Goal: Task Accomplishment & Management: Complete application form

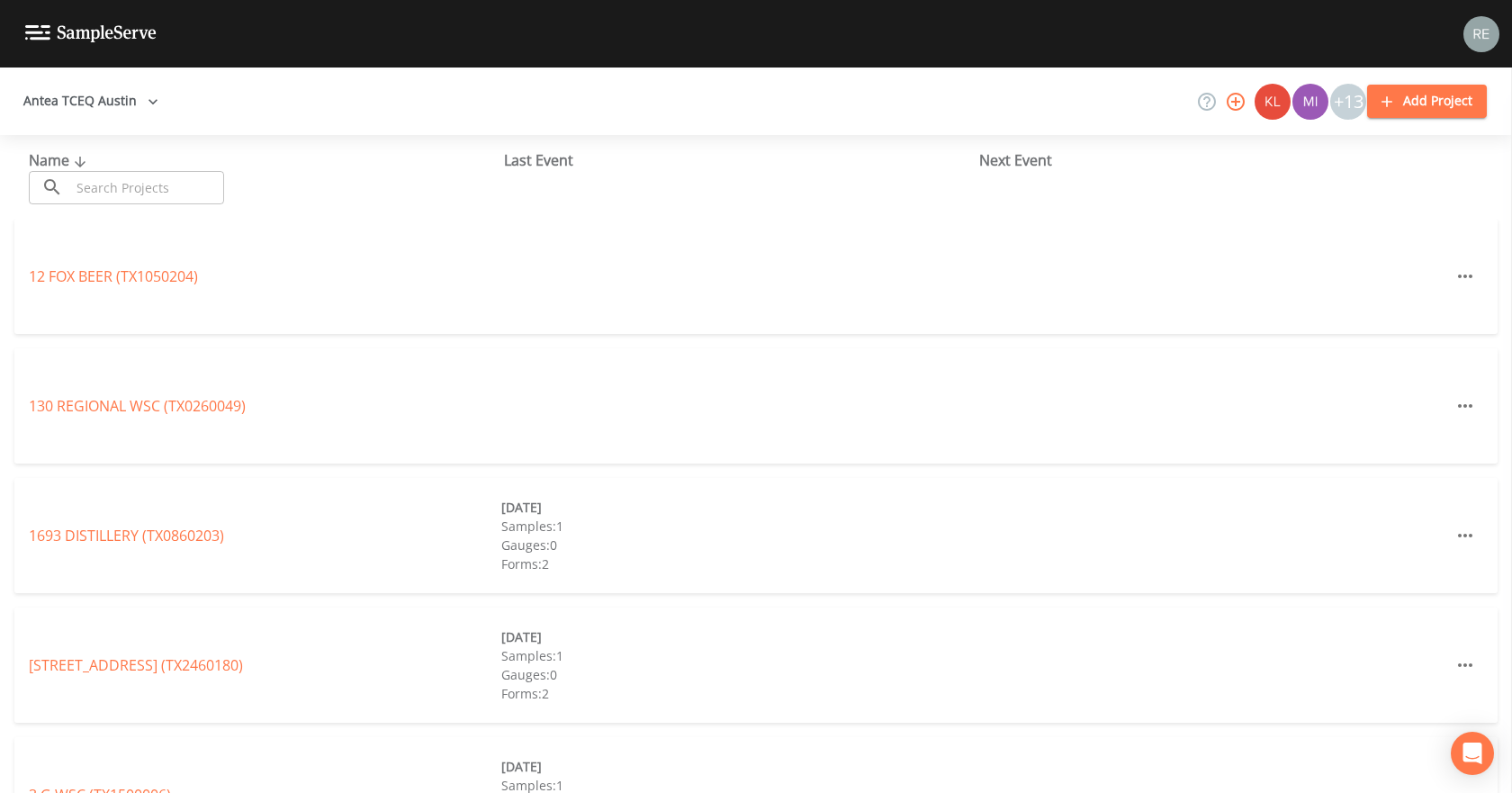
drag, startPoint x: 0, startPoint y: 0, endPoint x: 89, endPoint y: 182, distance: 202.6
click at [89, 182] on input "text" at bounding box center [148, 188] width 154 height 33
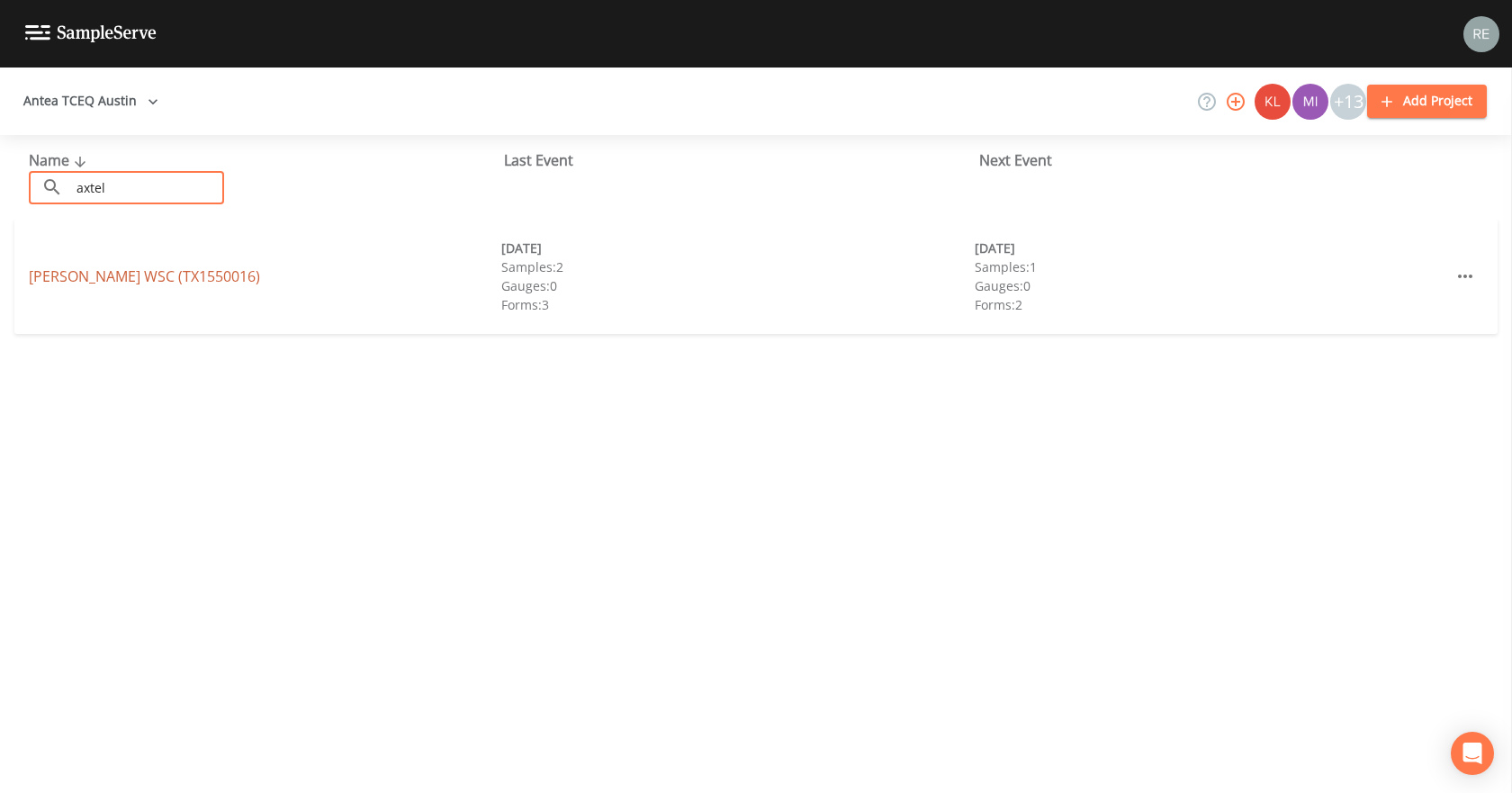
type input "axtel"
click at [100, 282] on link "[PERSON_NAME] WSC (TX1550016)" at bounding box center [144, 276] width 231 height 20
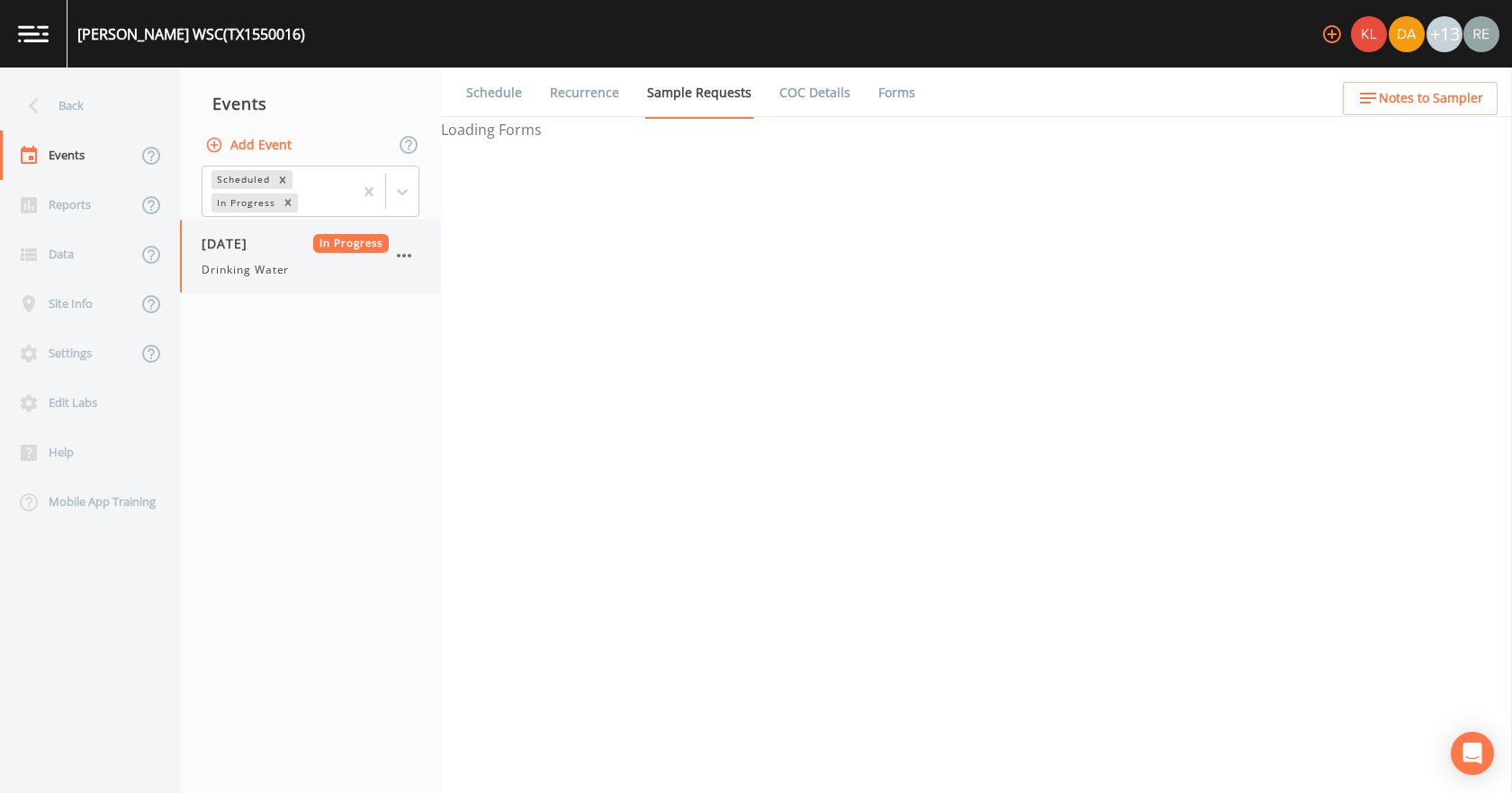
click at [282, 255] on div "[DATE] In Progress Drinking Water" at bounding box center [295, 256] width 188 height 44
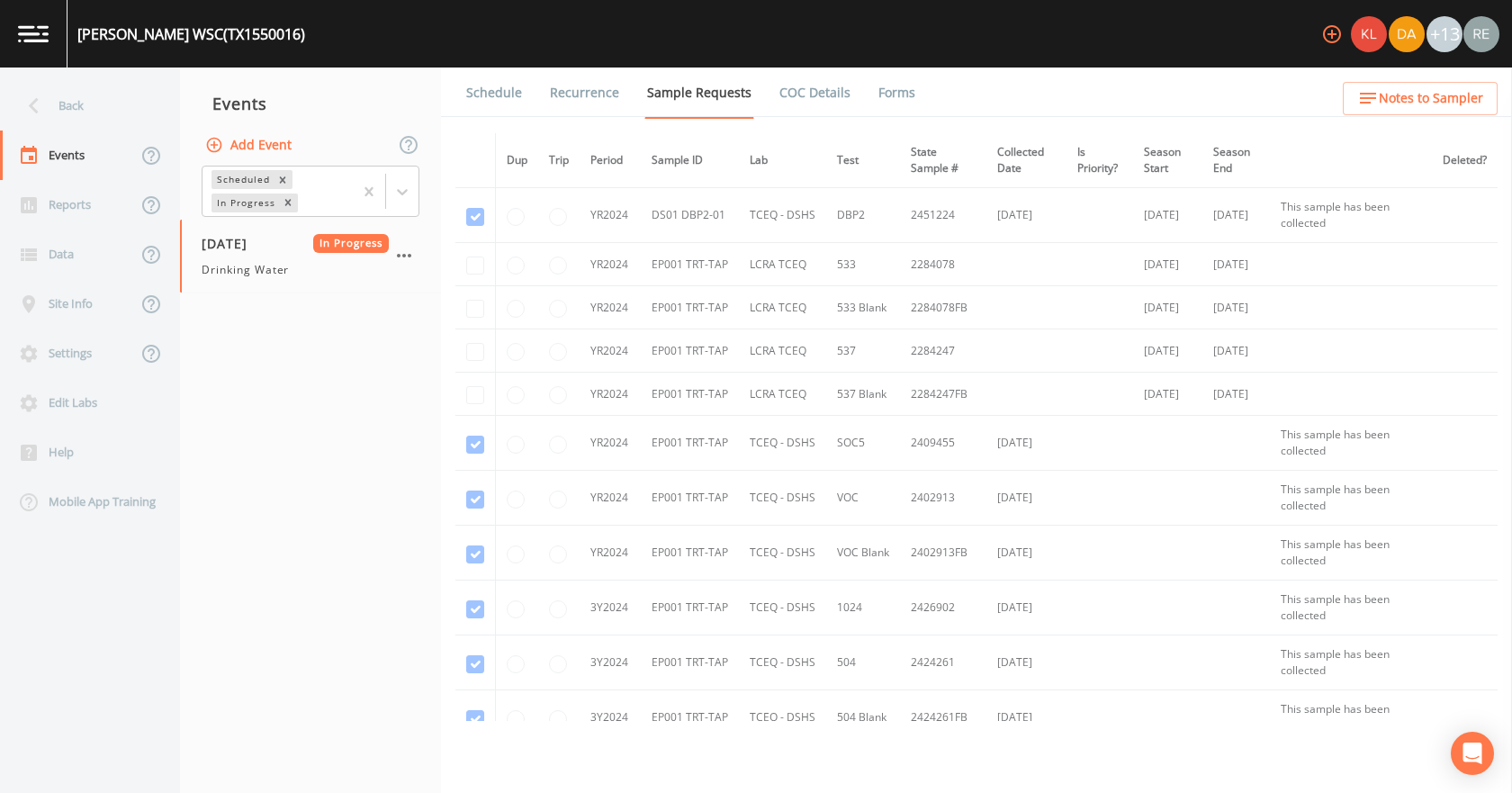
click at [904, 90] on link "Forms" at bounding box center [897, 92] width 42 height 50
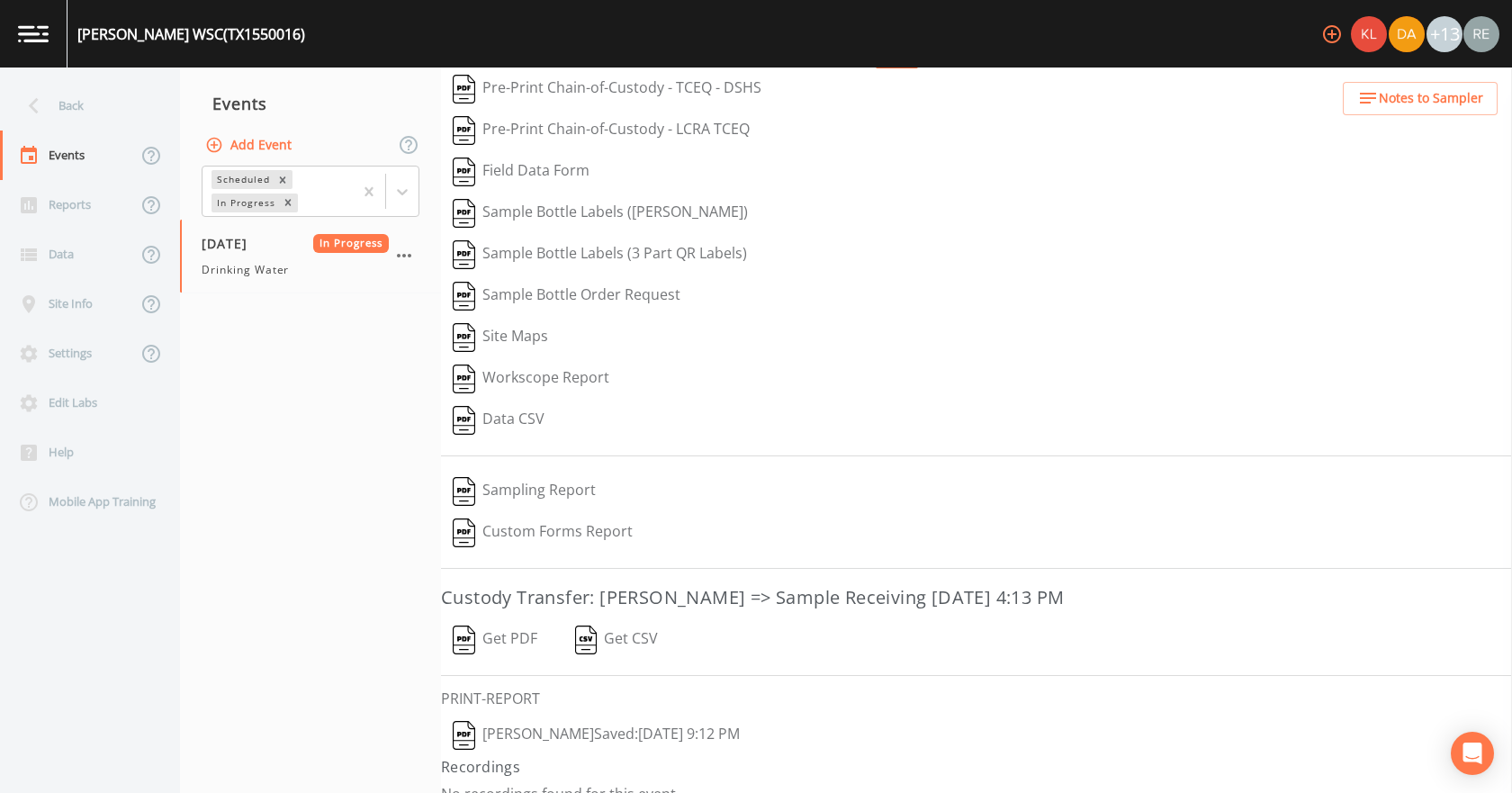
scroll to position [74, 0]
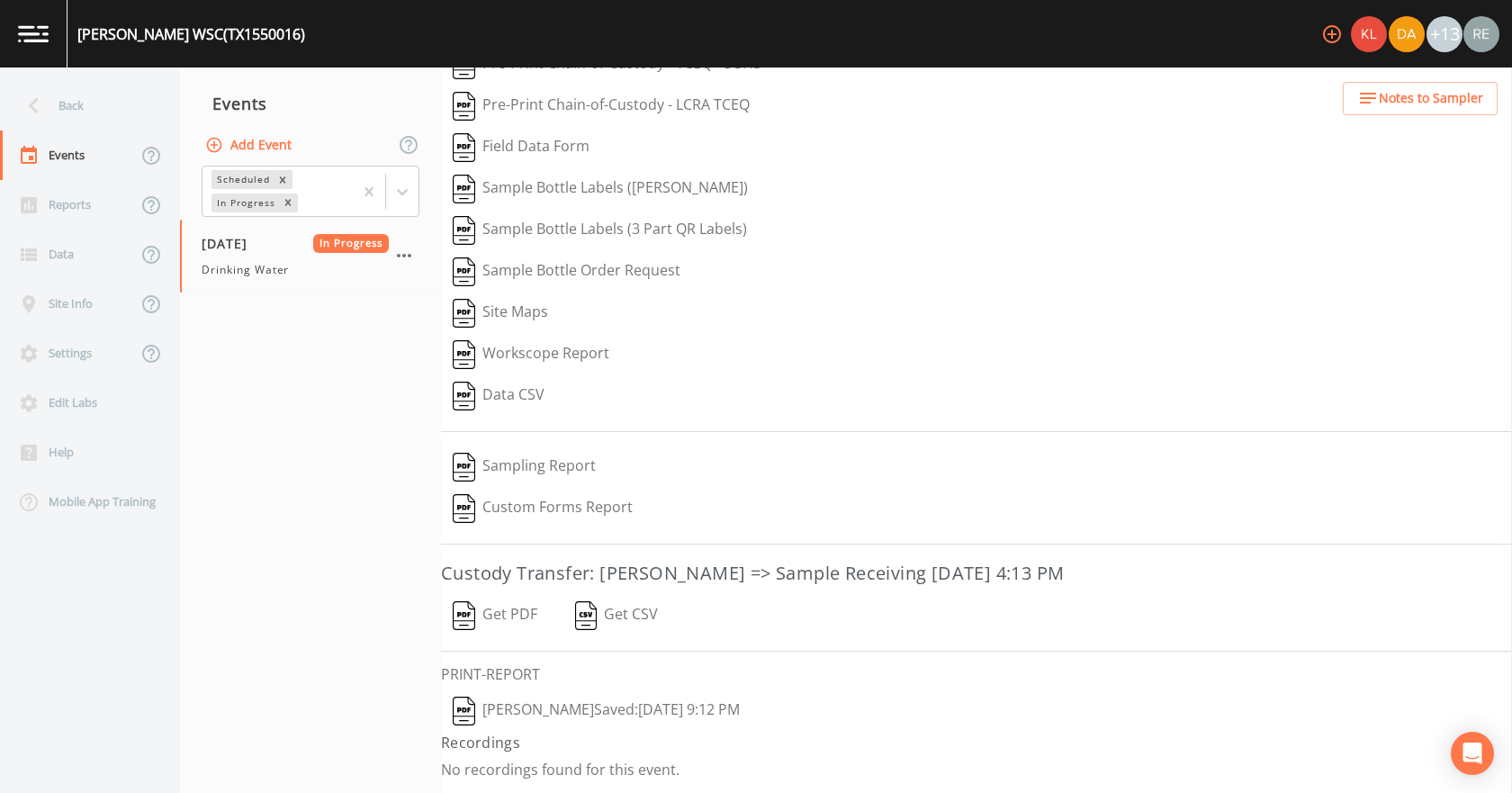
click at [558, 705] on button "[PERSON_NAME]  Saved: [DATE] 9:12 PM" at bounding box center [596, 710] width 310 height 41
click at [514, 615] on button "Get PDF" at bounding box center [494, 615] width 108 height 41
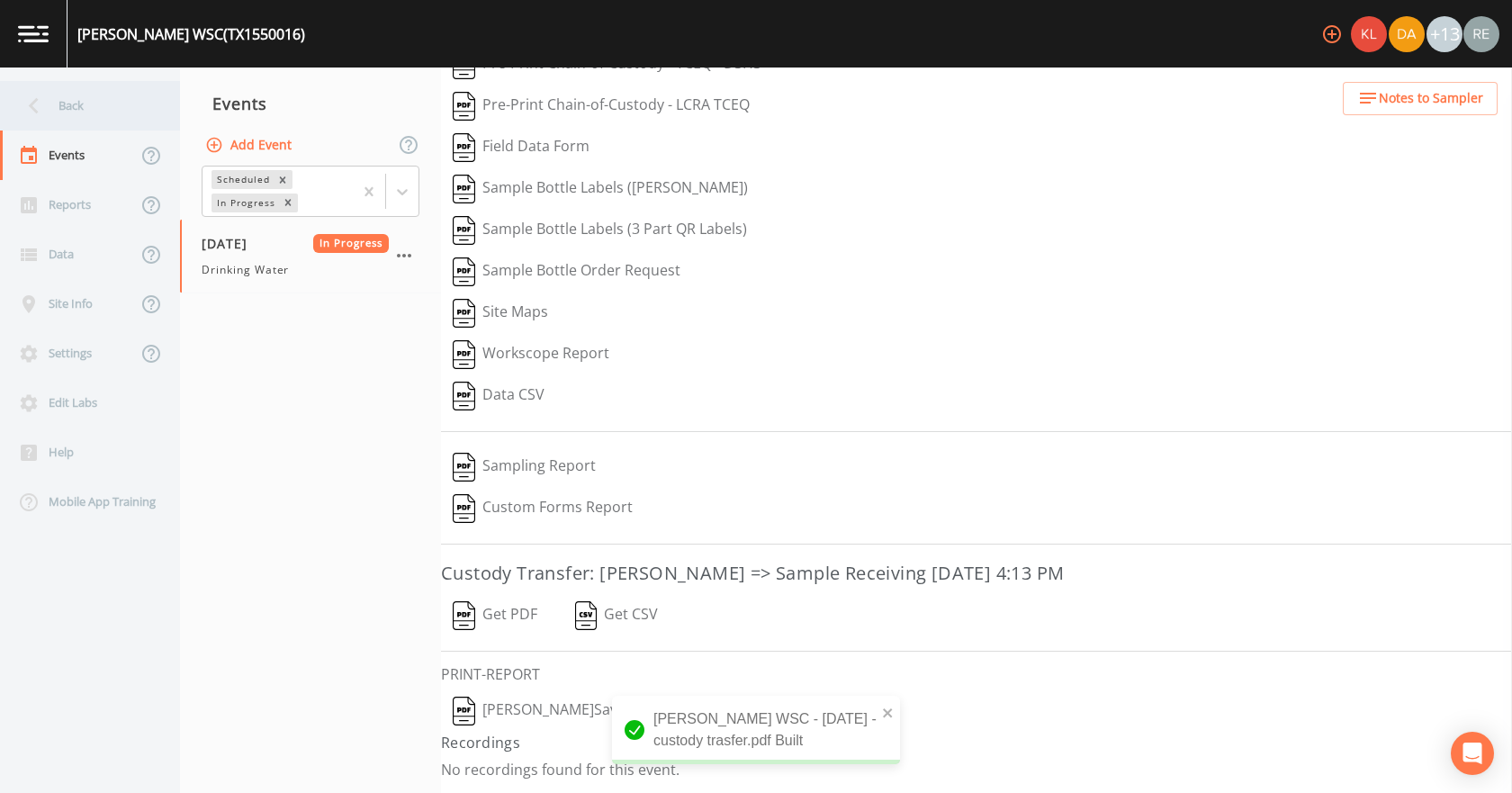
click at [83, 102] on div "Back" at bounding box center [81, 106] width 162 height 50
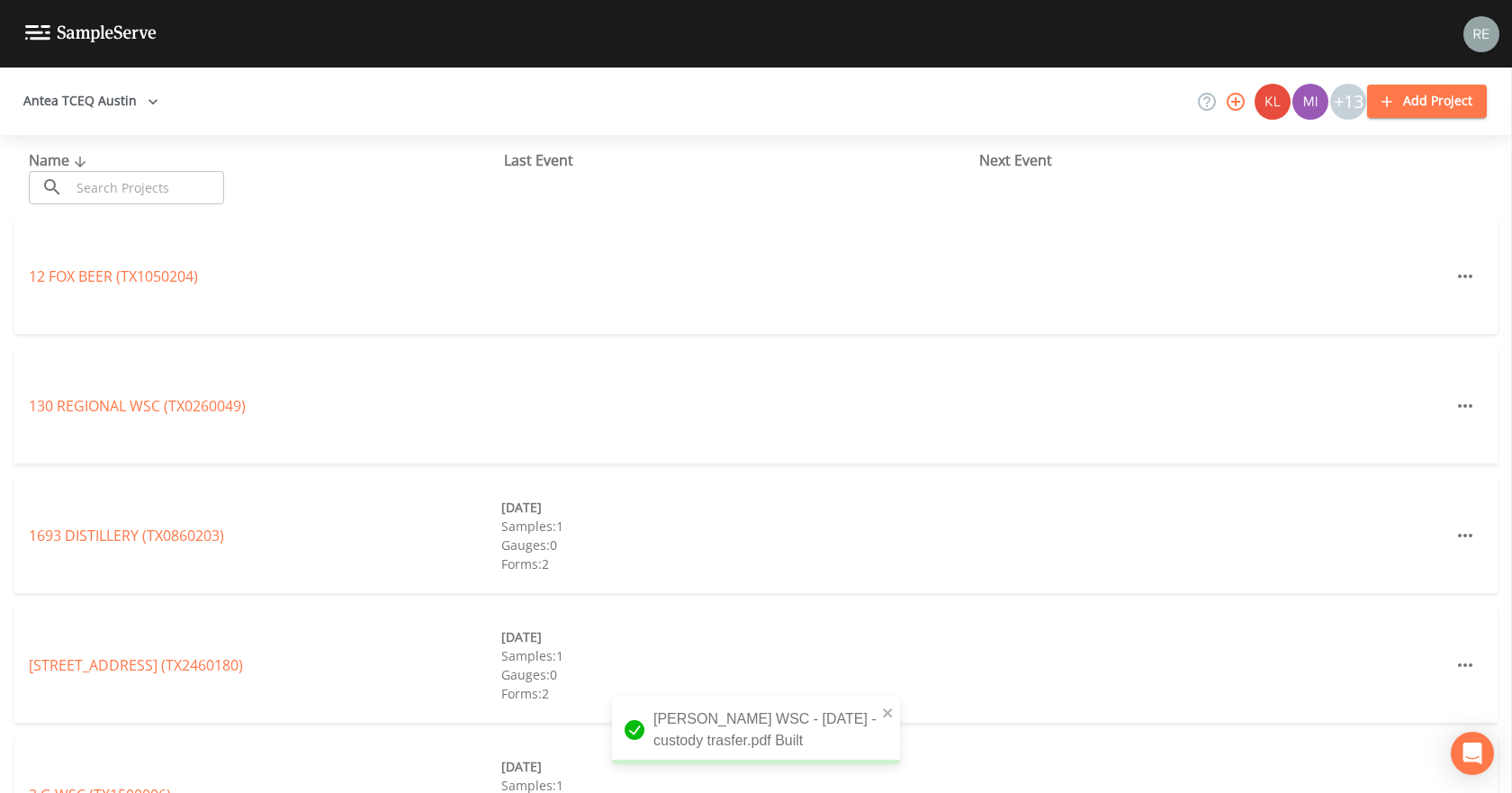
click at [117, 177] on input "text" at bounding box center [148, 188] width 154 height 33
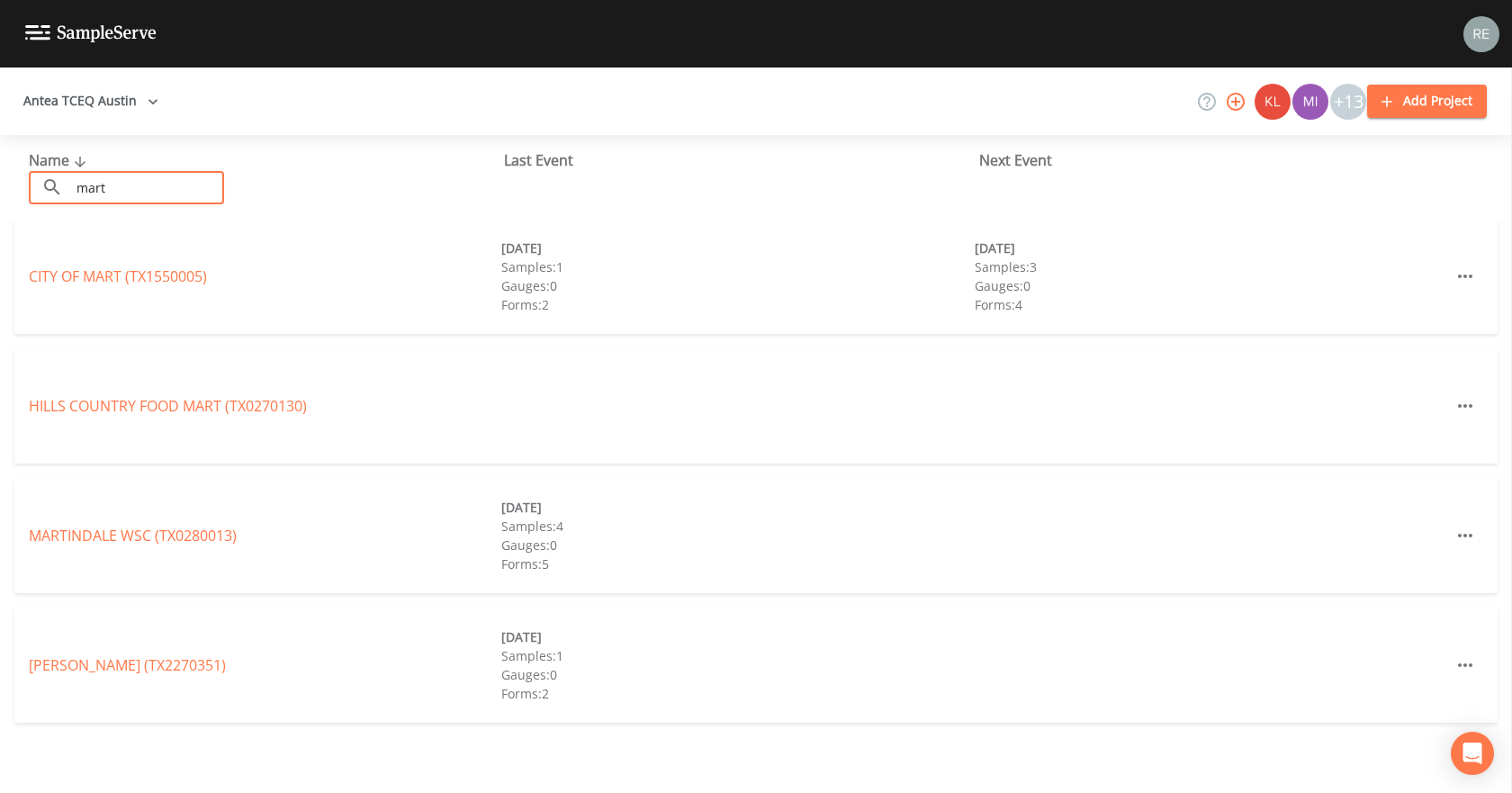
type input "mart"
click at [98, 266] on div "[GEOGRAPHIC_DATA] (TX1550005)" at bounding box center [265, 276] width 472 height 22
click at [98, 270] on link "[GEOGRAPHIC_DATA] (TX1550005)" at bounding box center [117, 276] width 178 height 20
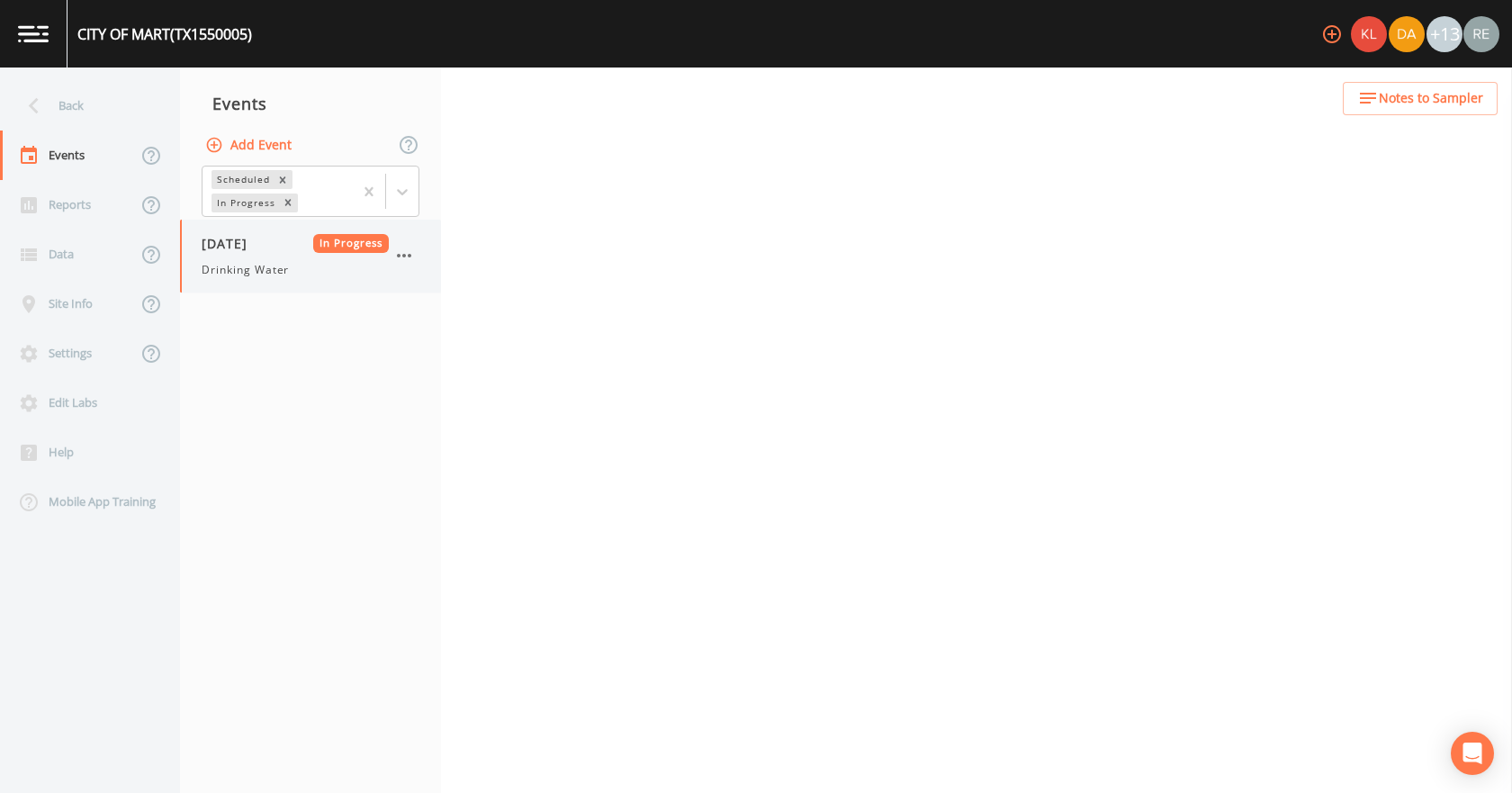
click at [229, 273] on span "Drinking Water" at bounding box center [246, 269] width 88 height 16
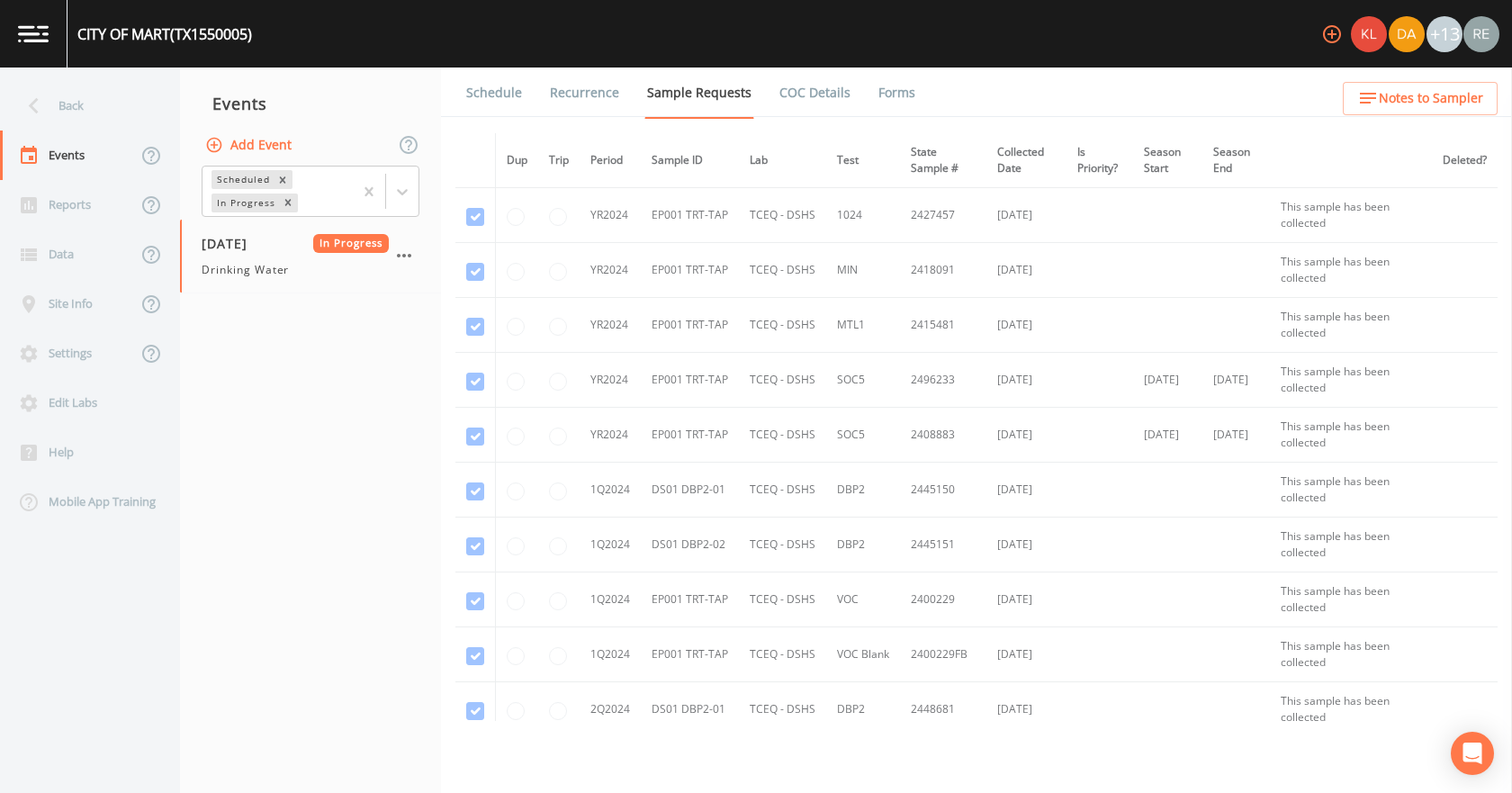
click at [882, 90] on link "Forms" at bounding box center [897, 92] width 42 height 50
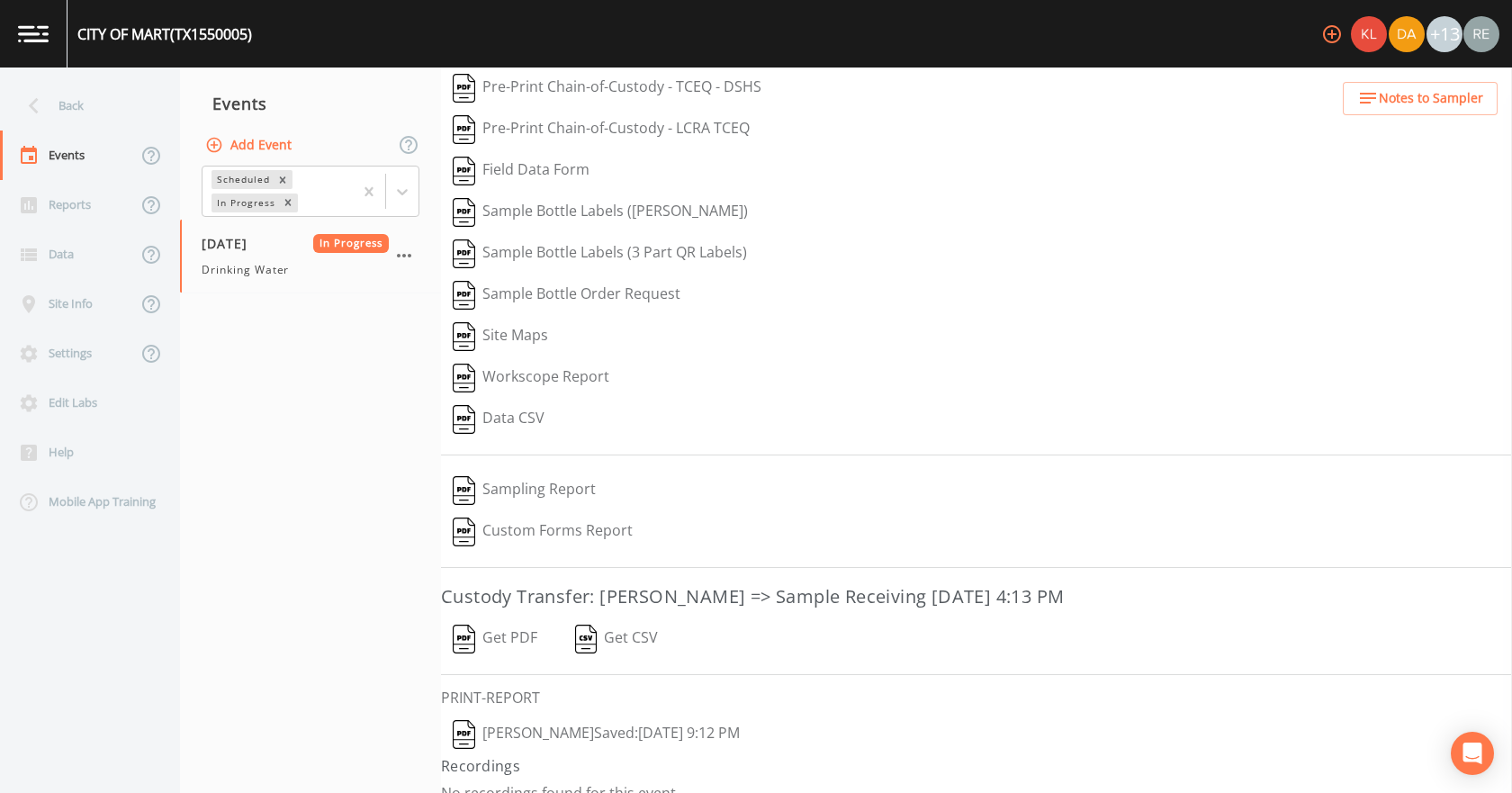
scroll to position [74, 0]
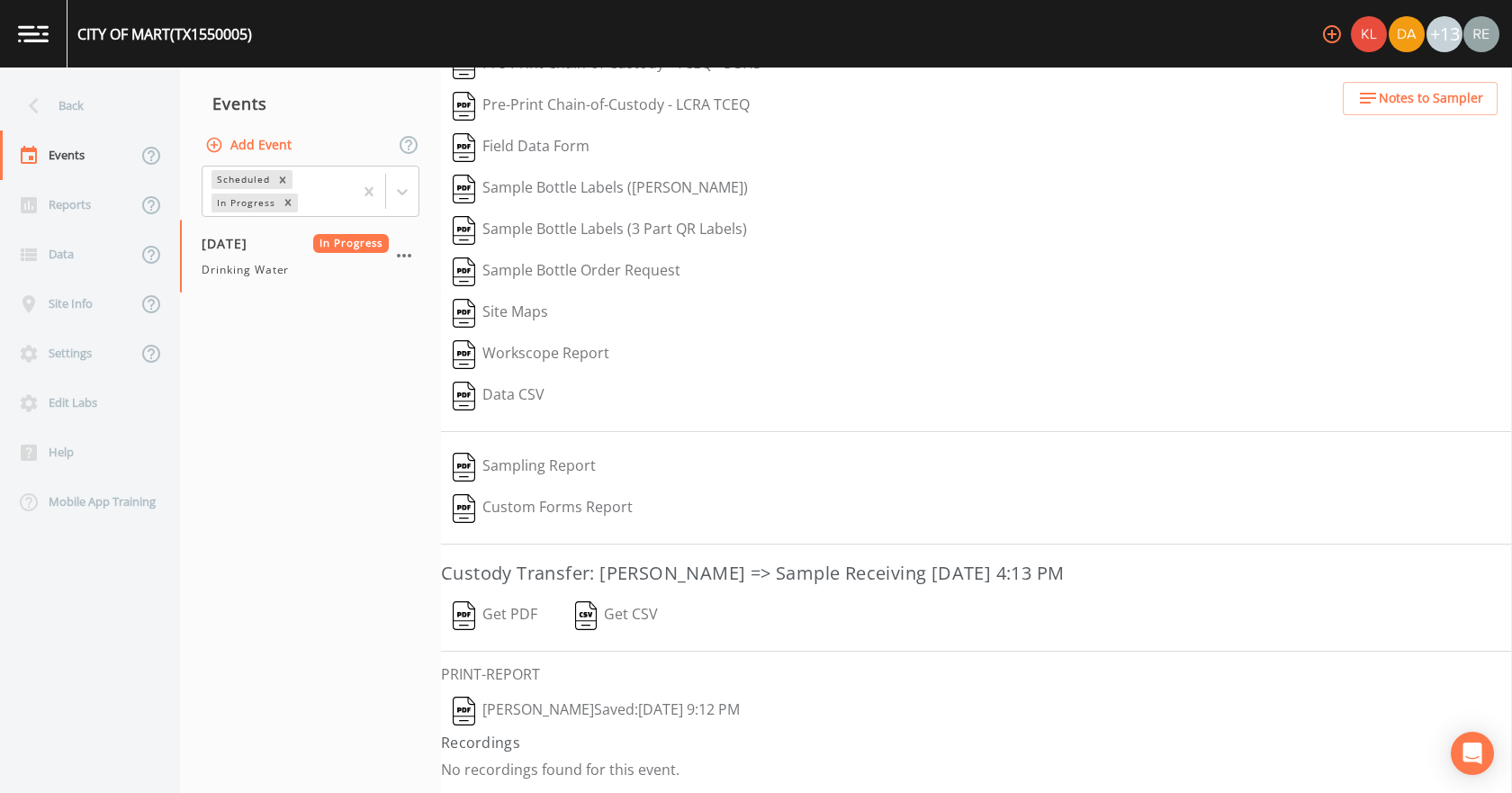
click at [538, 704] on button "[PERSON_NAME]  Saved: [DATE] 9:12 PM" at bounding box center [596, 710] width 310 height 41
click at [520, 614] on button "Get PDF" at bounding box center [494, 615] width 108 height 41
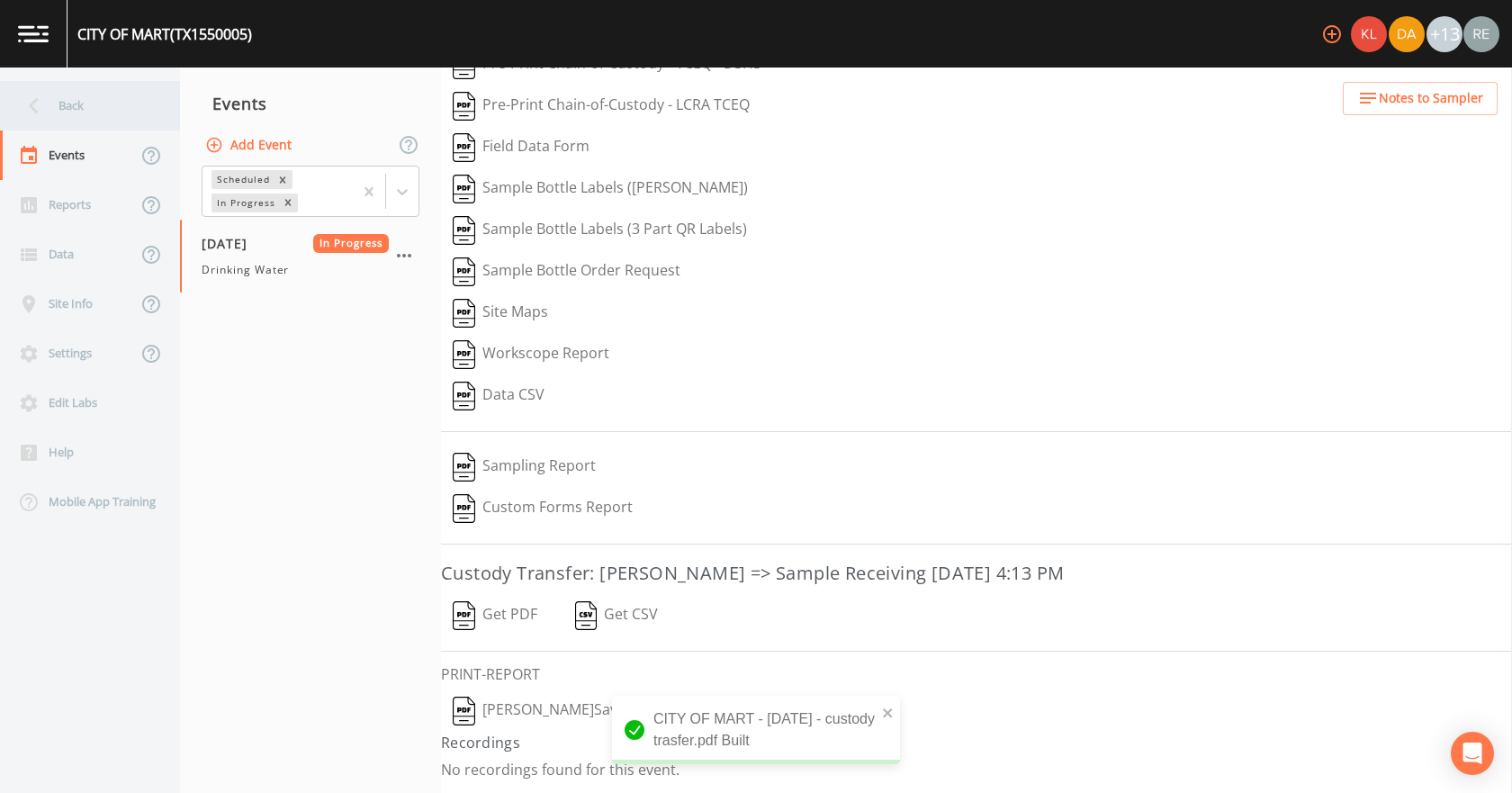
click at [40, 107] on icon at bounding box center [33, 106] width 31 height 31
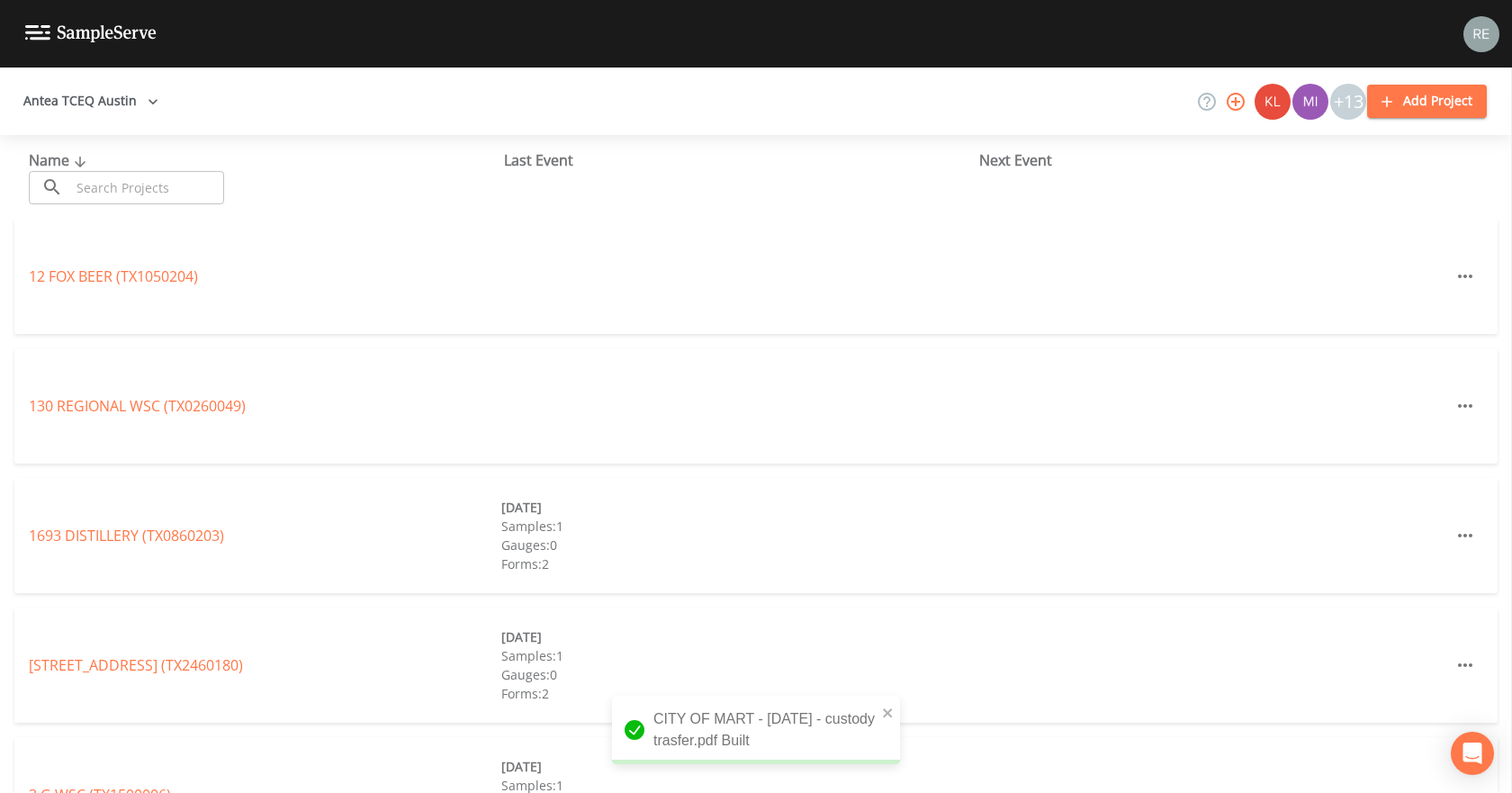
click at [69, 176] on div "​ ​" at bounding box center [126, 188] width 195 height 33
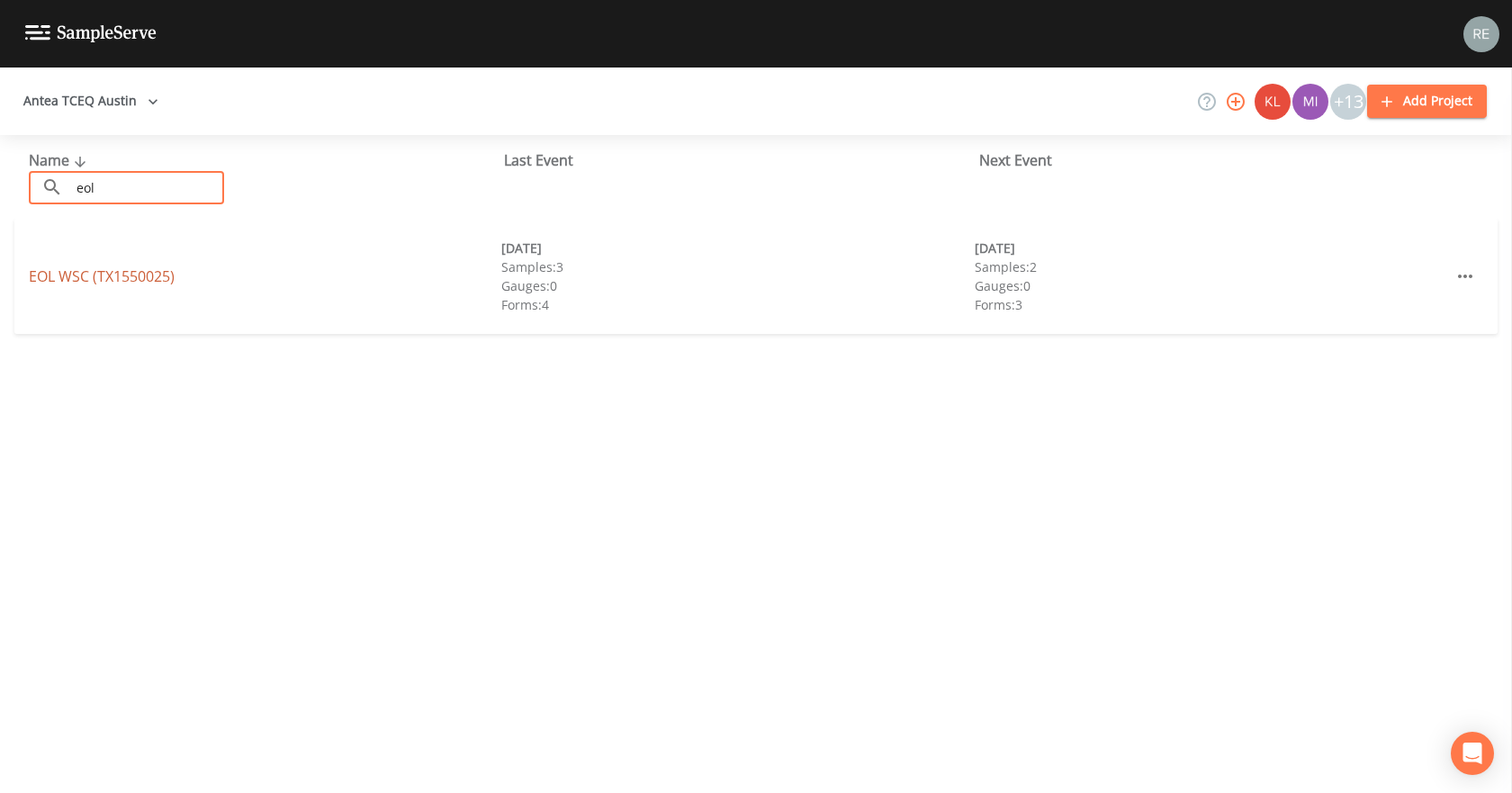
type input "eol"
click at [88, 278] on link "EOL WSC (TX1550025)" at bounding box center [101, 276] width 146 height 20
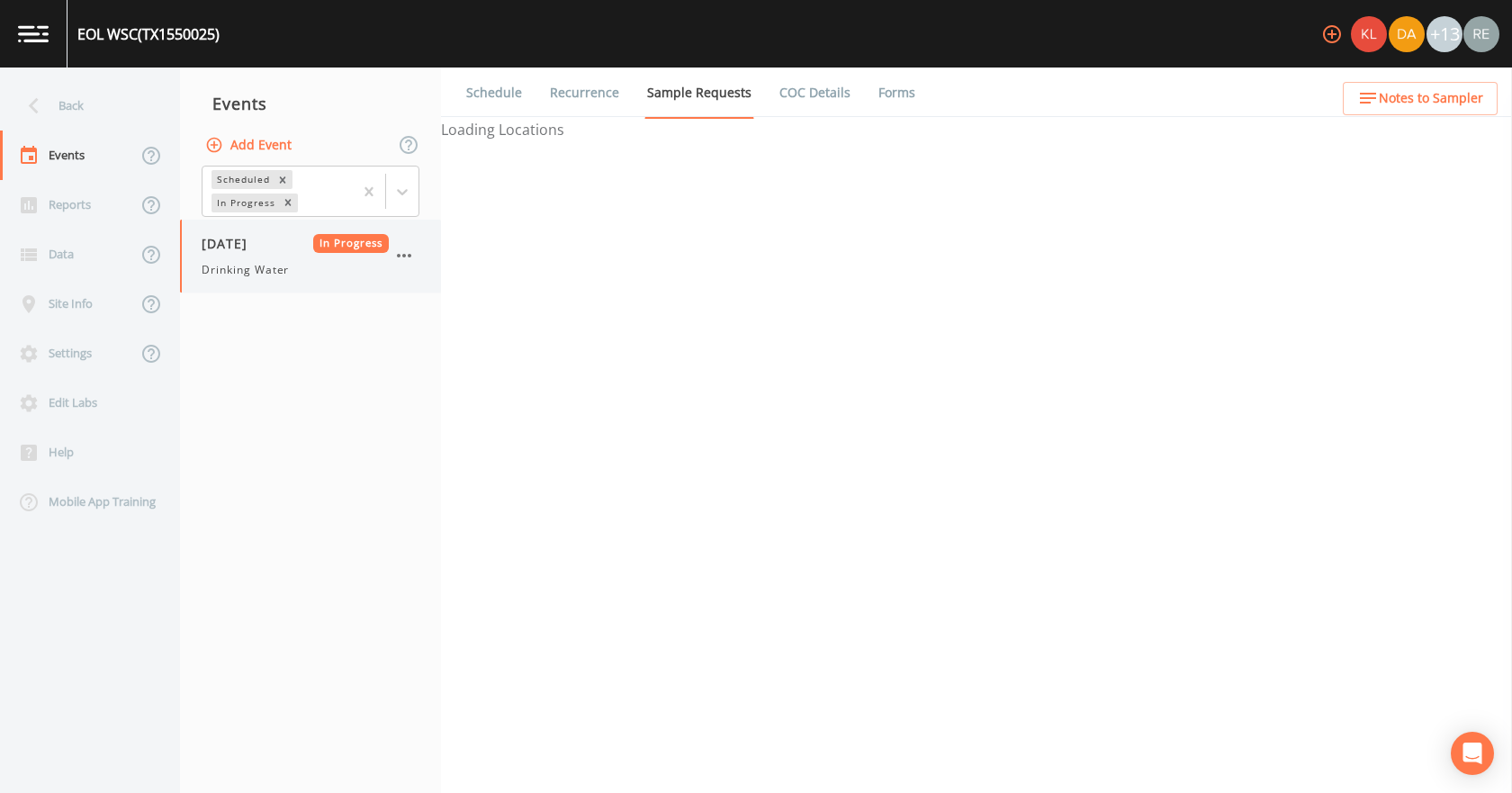
click at [263, 258] on div "[DATE] In Progress Drinking Water" at bounding box center [295, 256] width 188 height 44
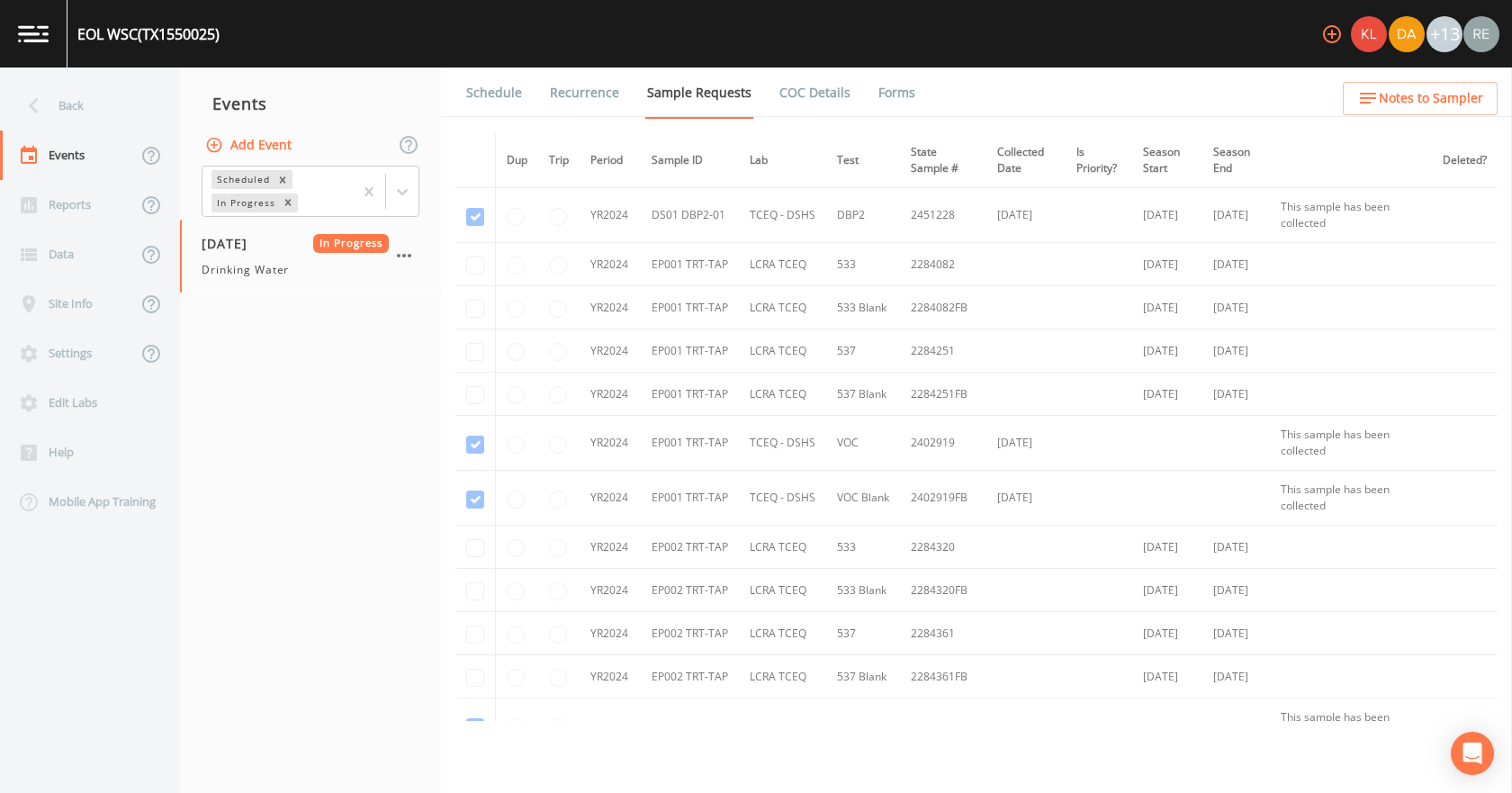
click at [900, 96] on link "Forms" at bounding box center [897, 92] width 42 height 50
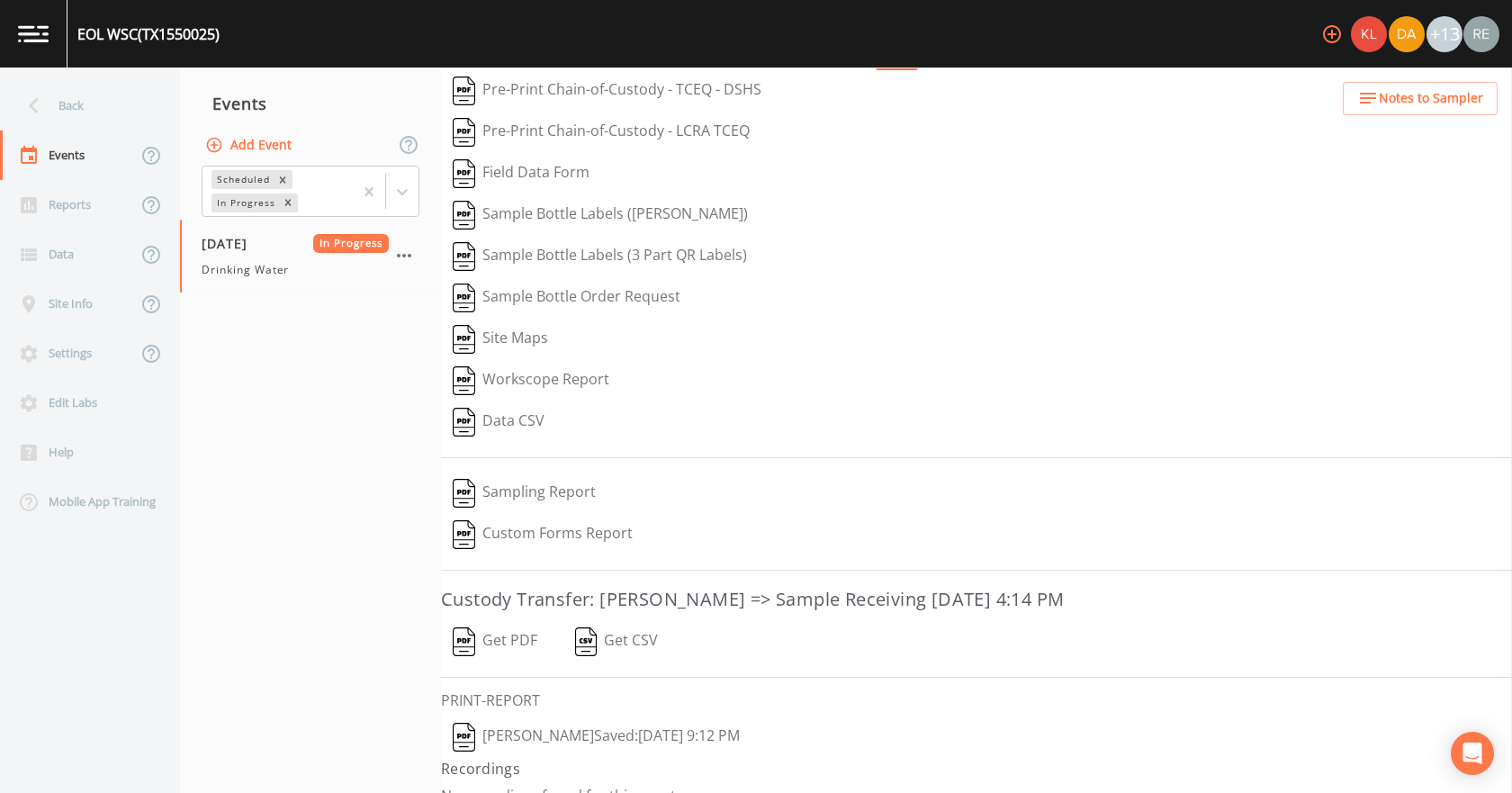
scroll to position [74, 0]
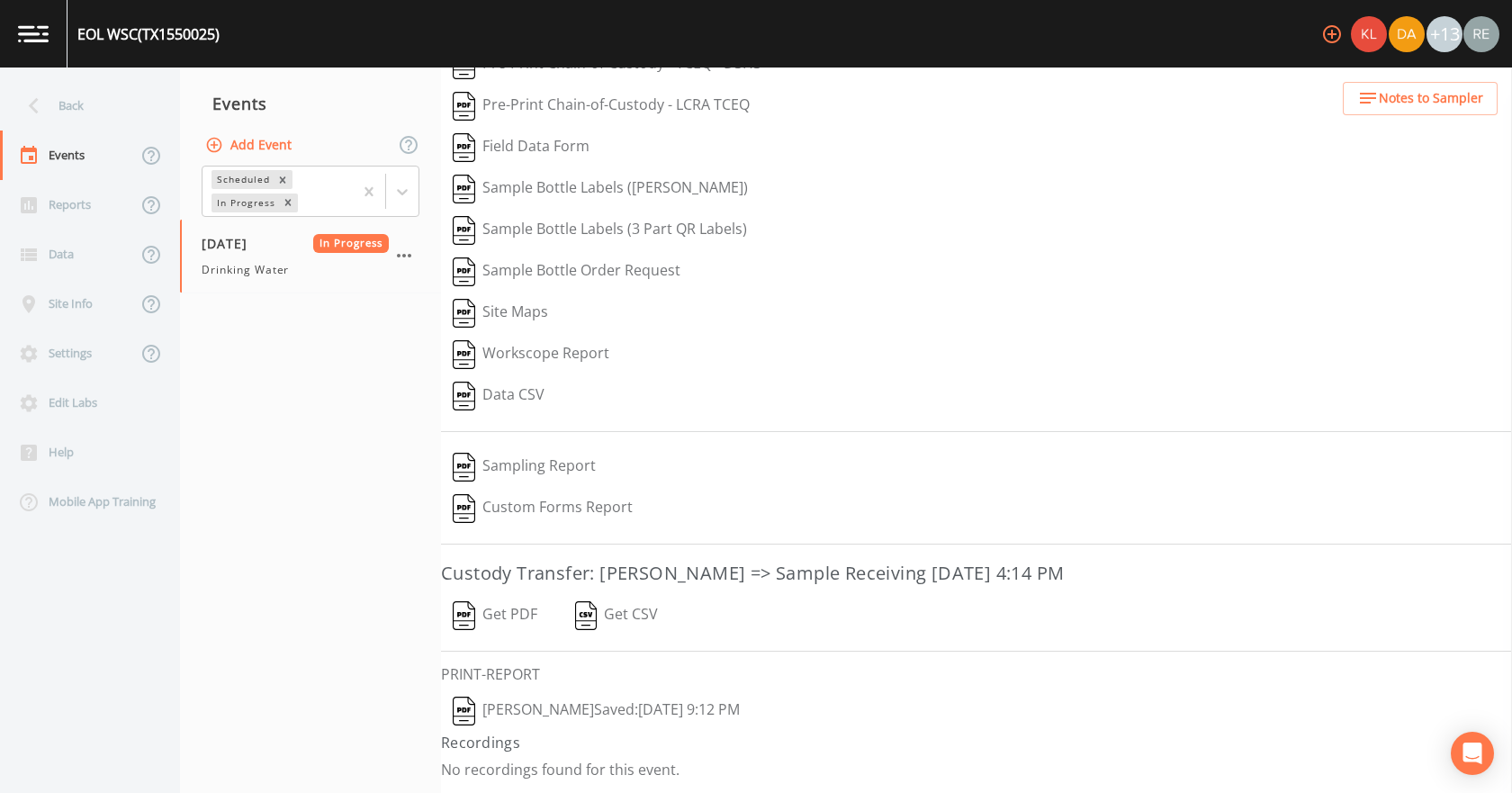
click at [593, 698] on button "[PERSON_NAME]  Saved: [DATE] 9:12 PM" at bounding box center [596, 710] width 310 height 41
click at [512, 611] on button "Get PDF" at bounding box center [494, 615] width 108 height 41
click at [53, 105] on div "Back" at bounding box center [81, 106] width 162 height 50
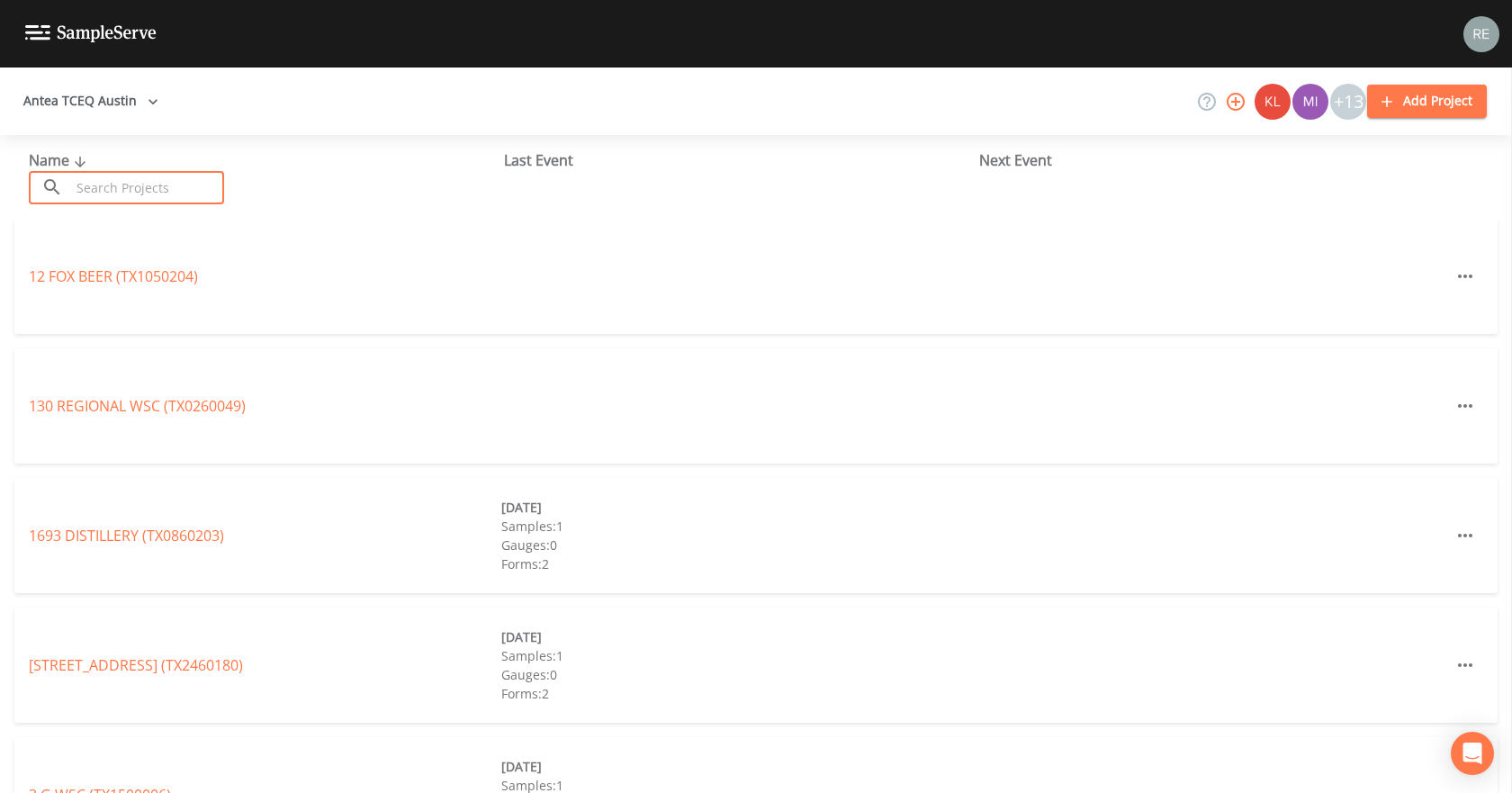
click at [112, 188] on input "text" at bounding box center [148, 188] width 154 height 33
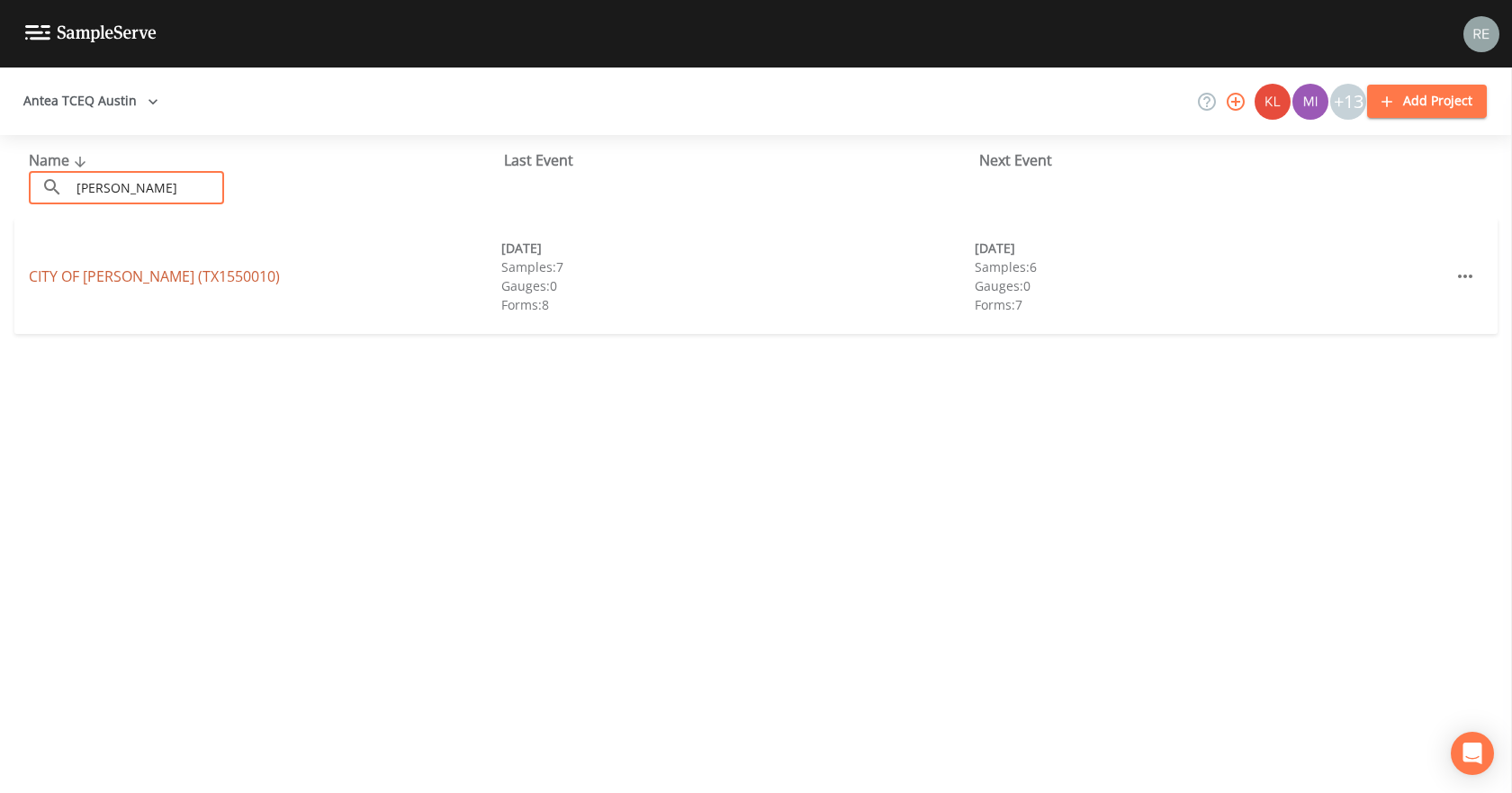
type input "[PERSON_NAME]"
click at [101, 280] on link "CITY OF [GEOGRAPHIC_DATA] (TX1550010)" at bounding box center [154, 276] width 251 height 20
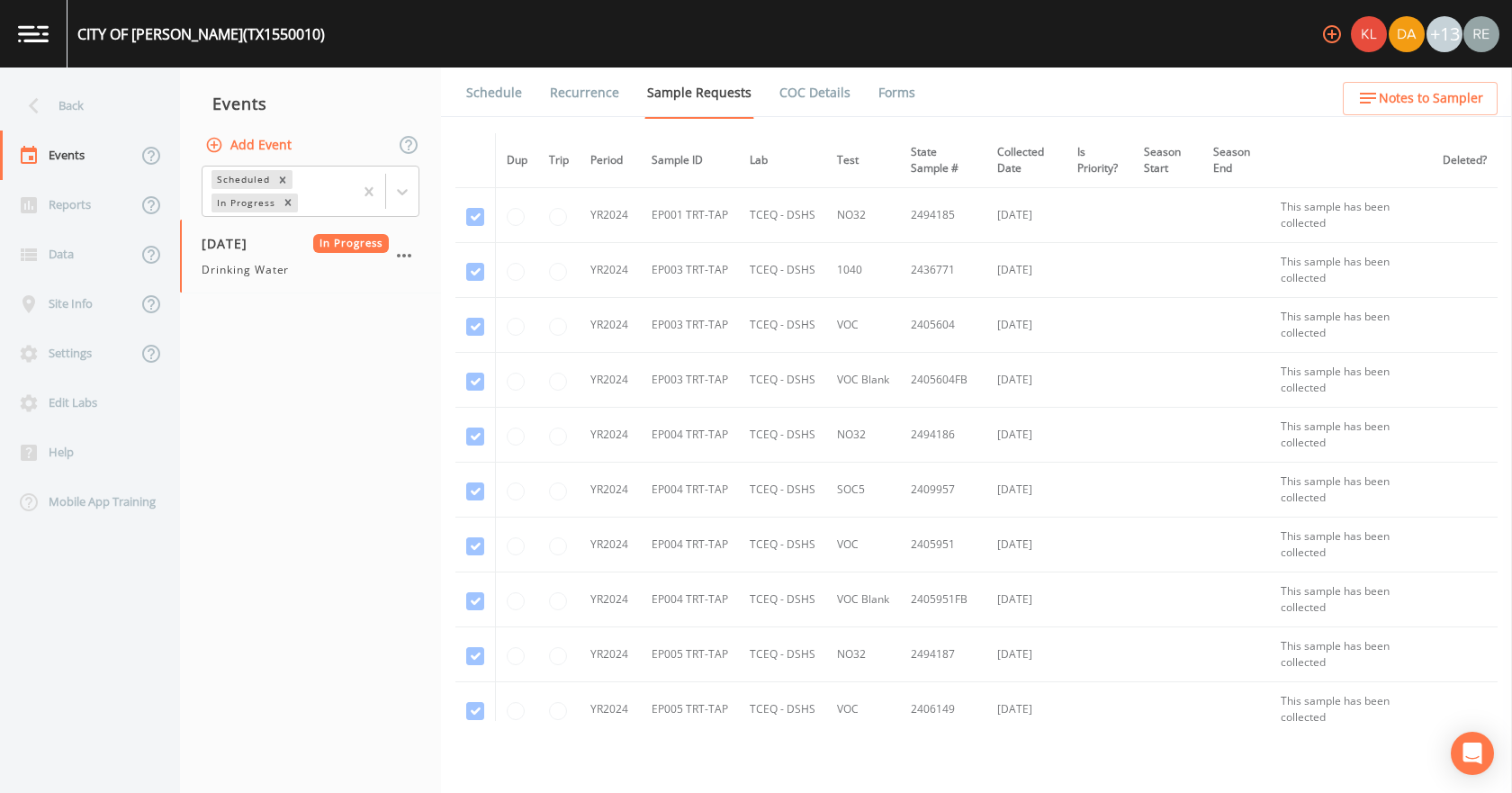
click at [879, 94] on link "Forms" at bounding box center [897, 92] width 42 height 50
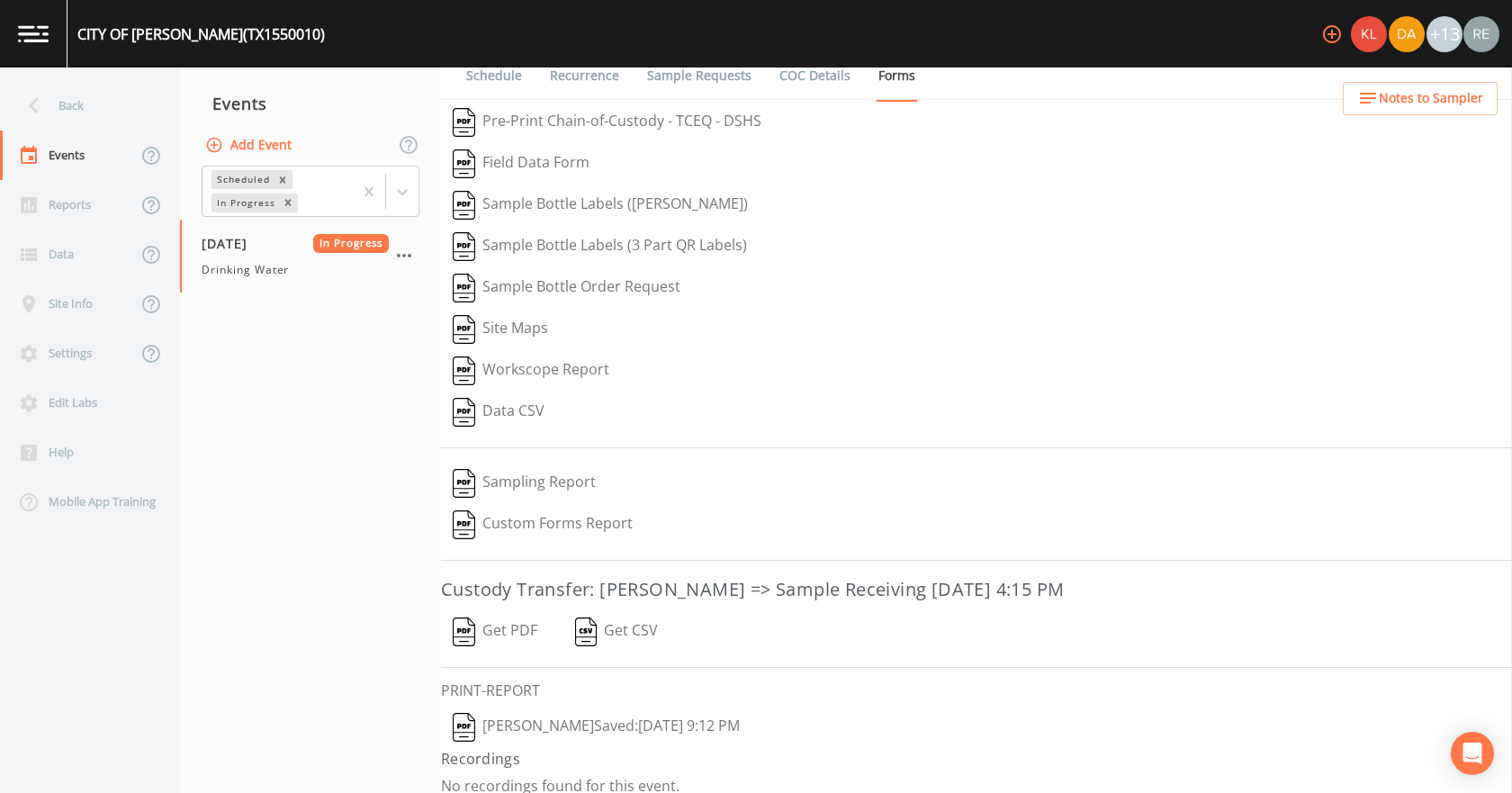
scroll to position [33, 0]
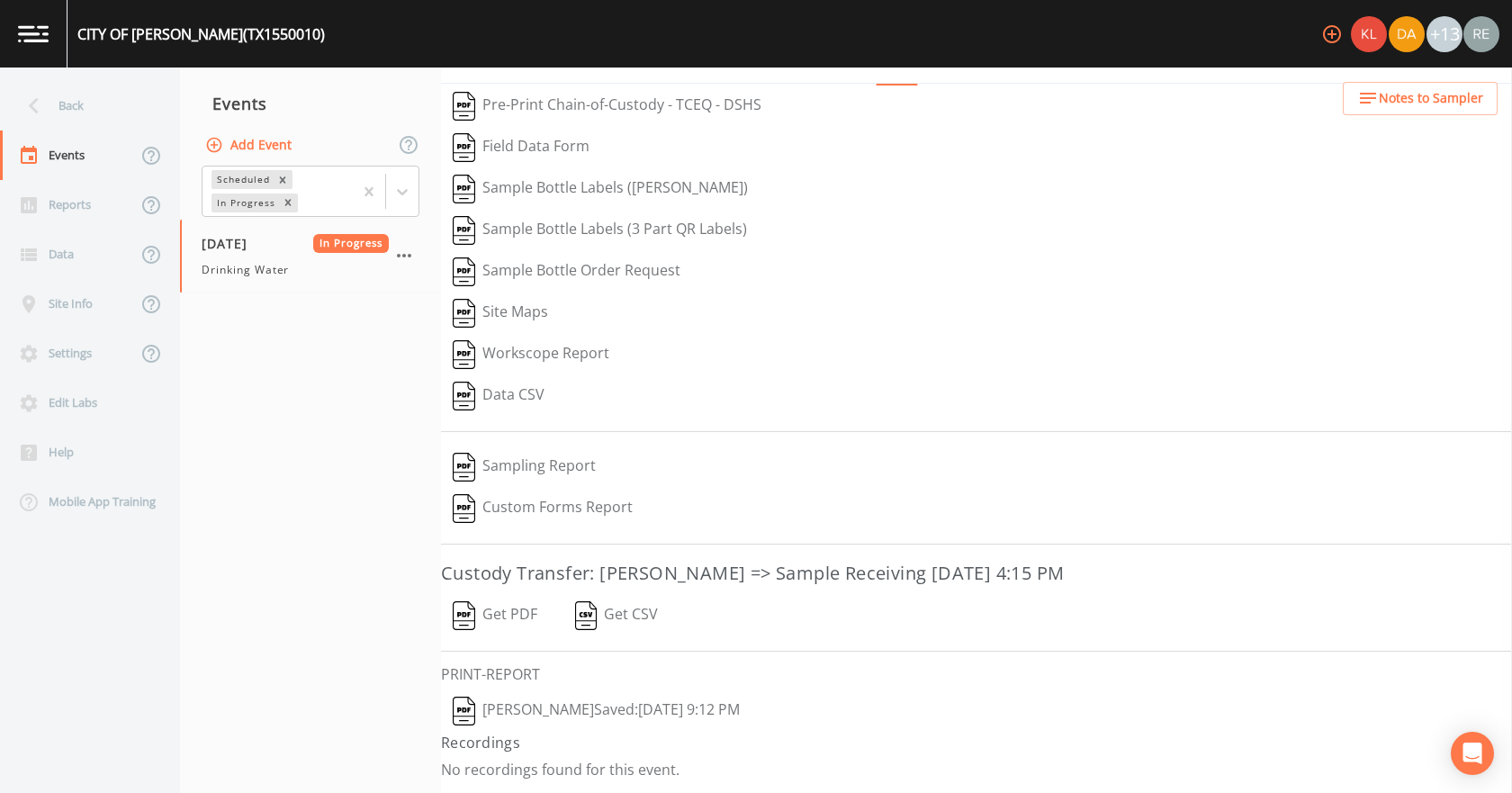
click at [551, 711] on button "[PERSON_NAME]  Saved: [DATE] 9:12 PM" at bounding box center [596, 710] width 310 height 41
click at [524, 606] on button "Get PDF" at bounding box center [494, 615] width 108 height 41
click at [110, 109] on div "Back" at bounding box center [81, 106] width 162 height 50
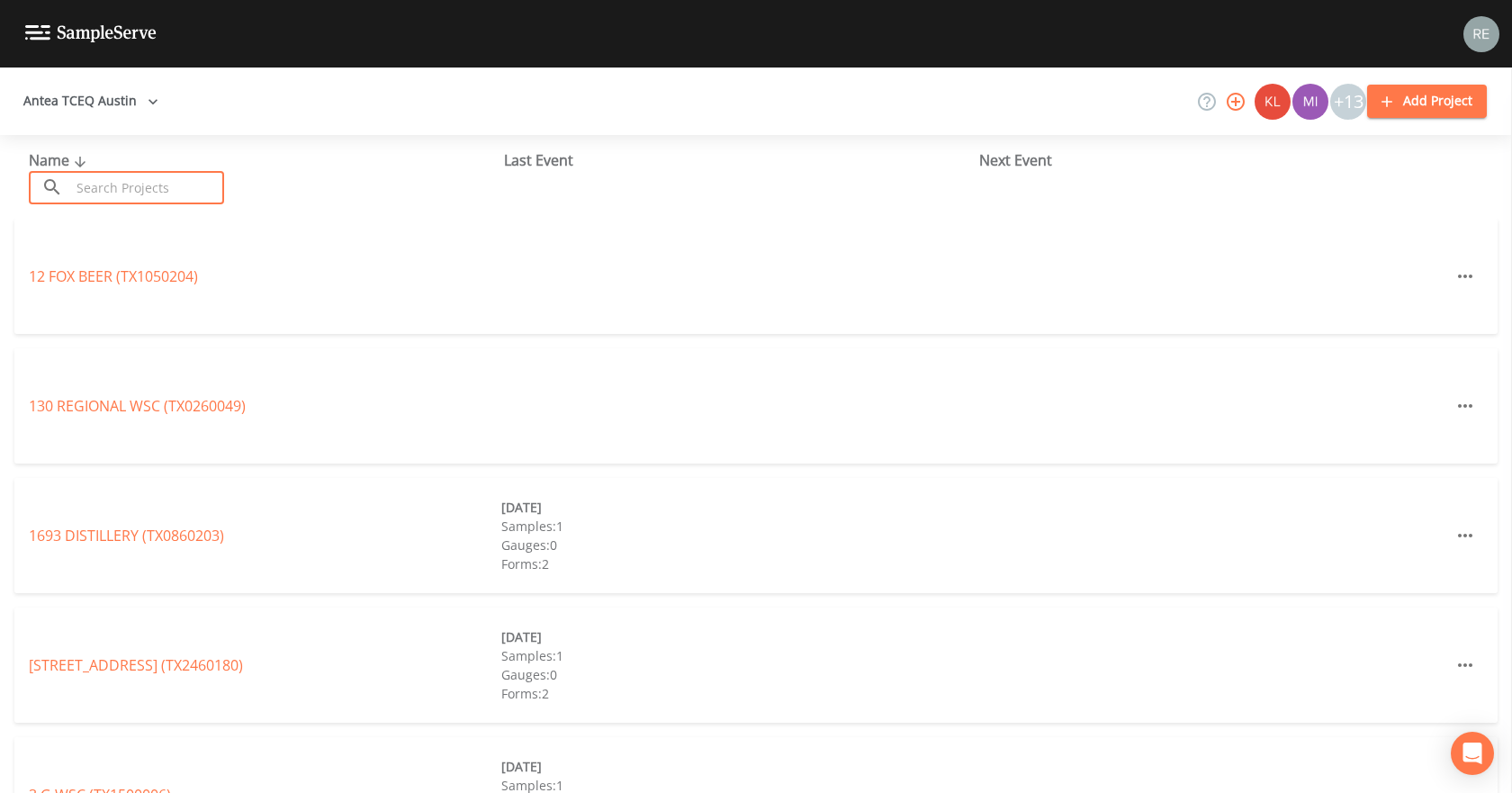
click at [140, 172] on input "text" at bounding box center [148, 188] width 154 height 33
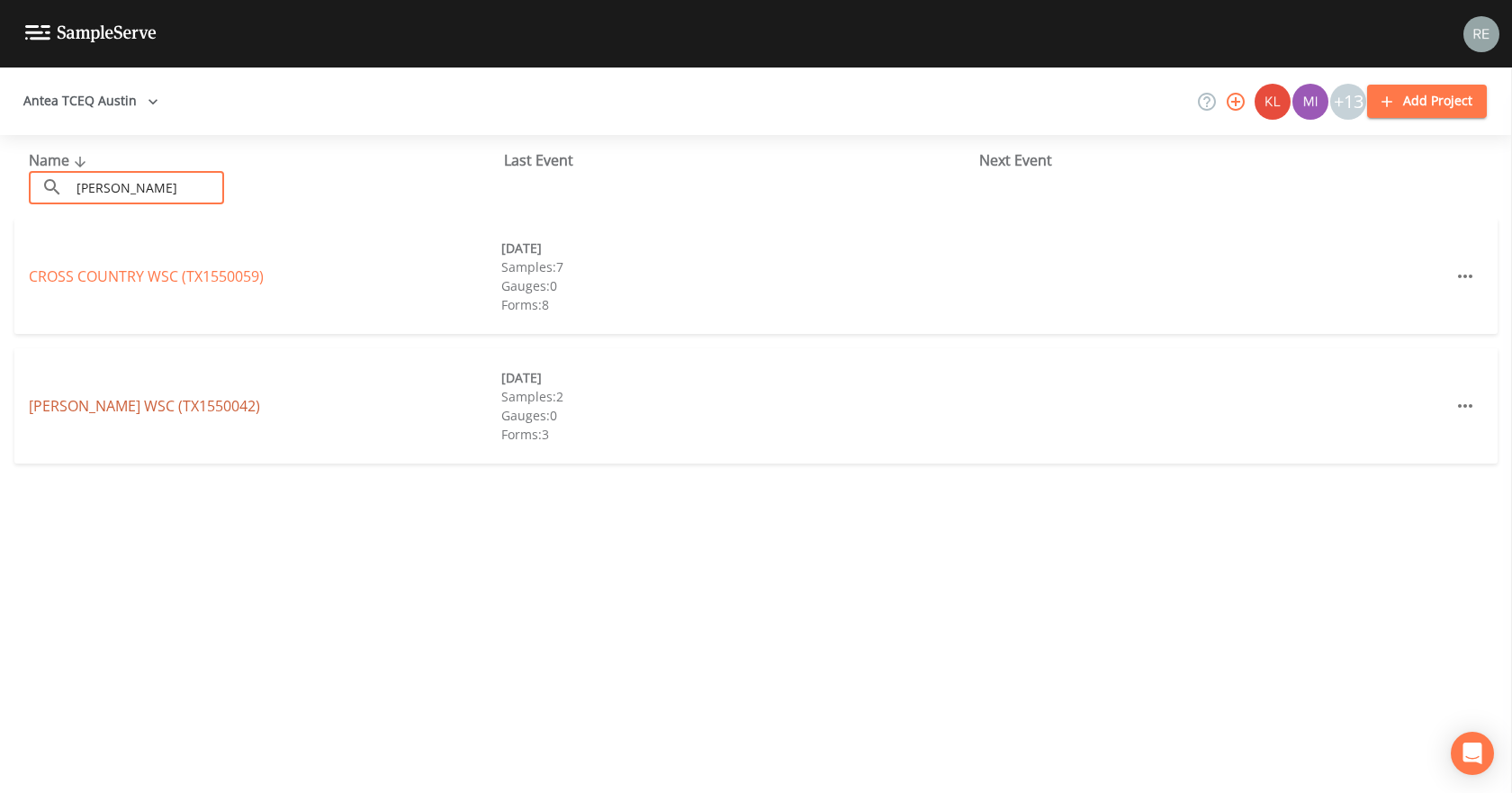
type input "[PERSON_NAME]"
click at [95, 399] on link "[PERSON_NAME] WSC (TX1550042)" at bounding box center [144, 406] width 231 height 20
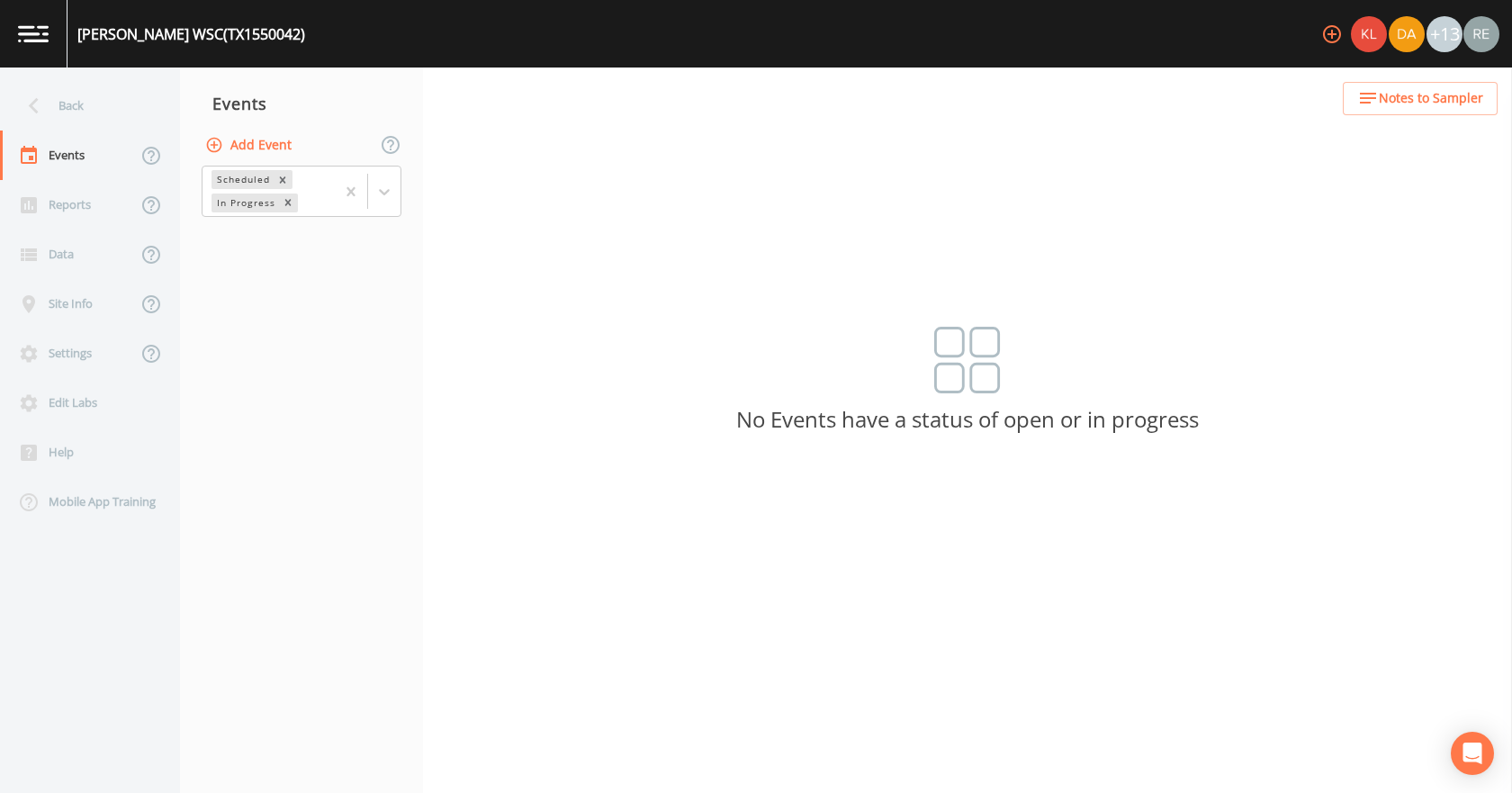
click at [256, 146] on button "Add Event" at bounding box center [250, 145] width 97 height 33
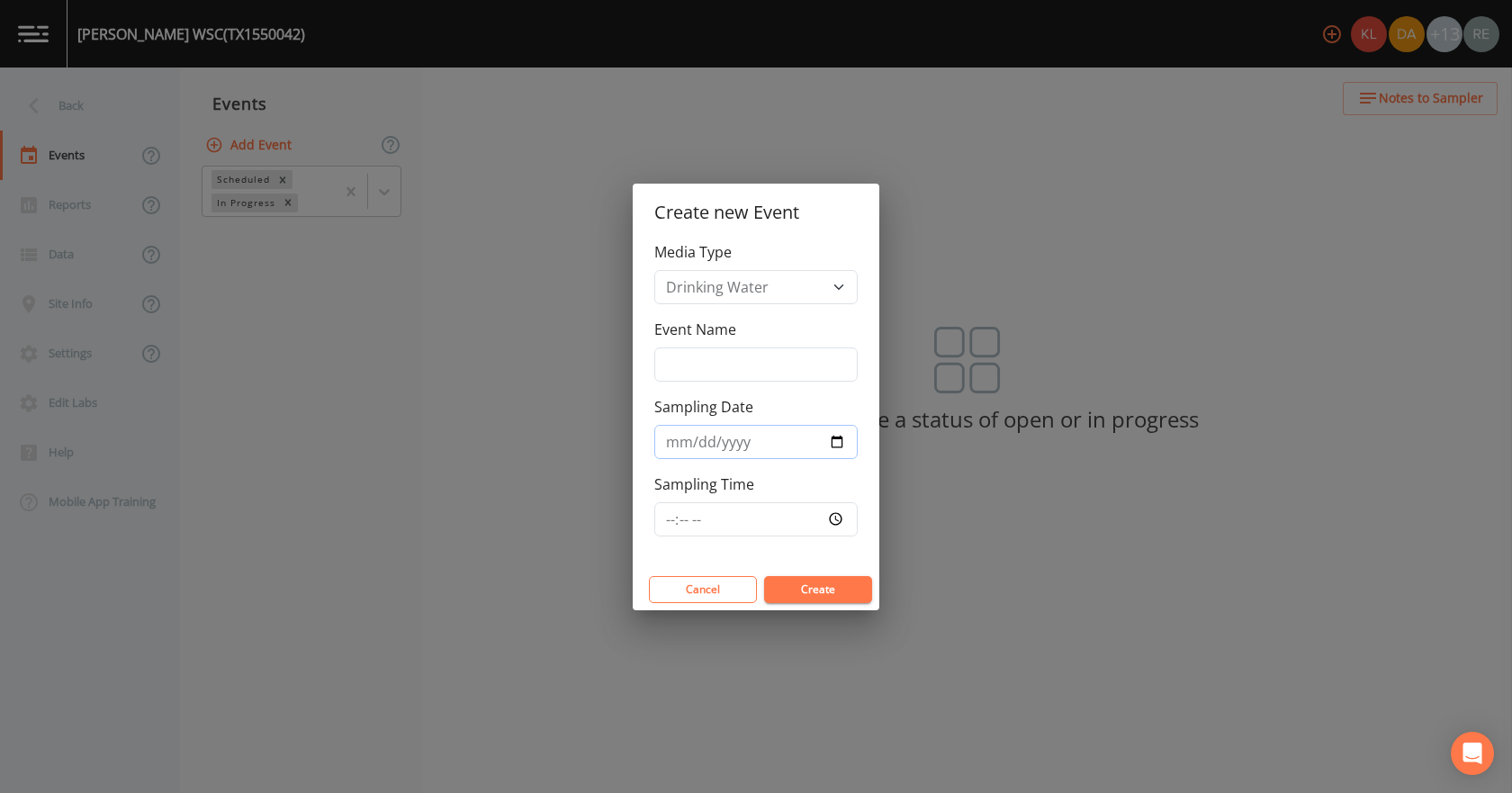
click at [829, 444] on input "Sampling Date" at bounding box center [756, 442] width 204 height 34
type input "[DATE]"
click at [820, 587] on button "Create" at bounding box center [817, 589] width 108 height 27
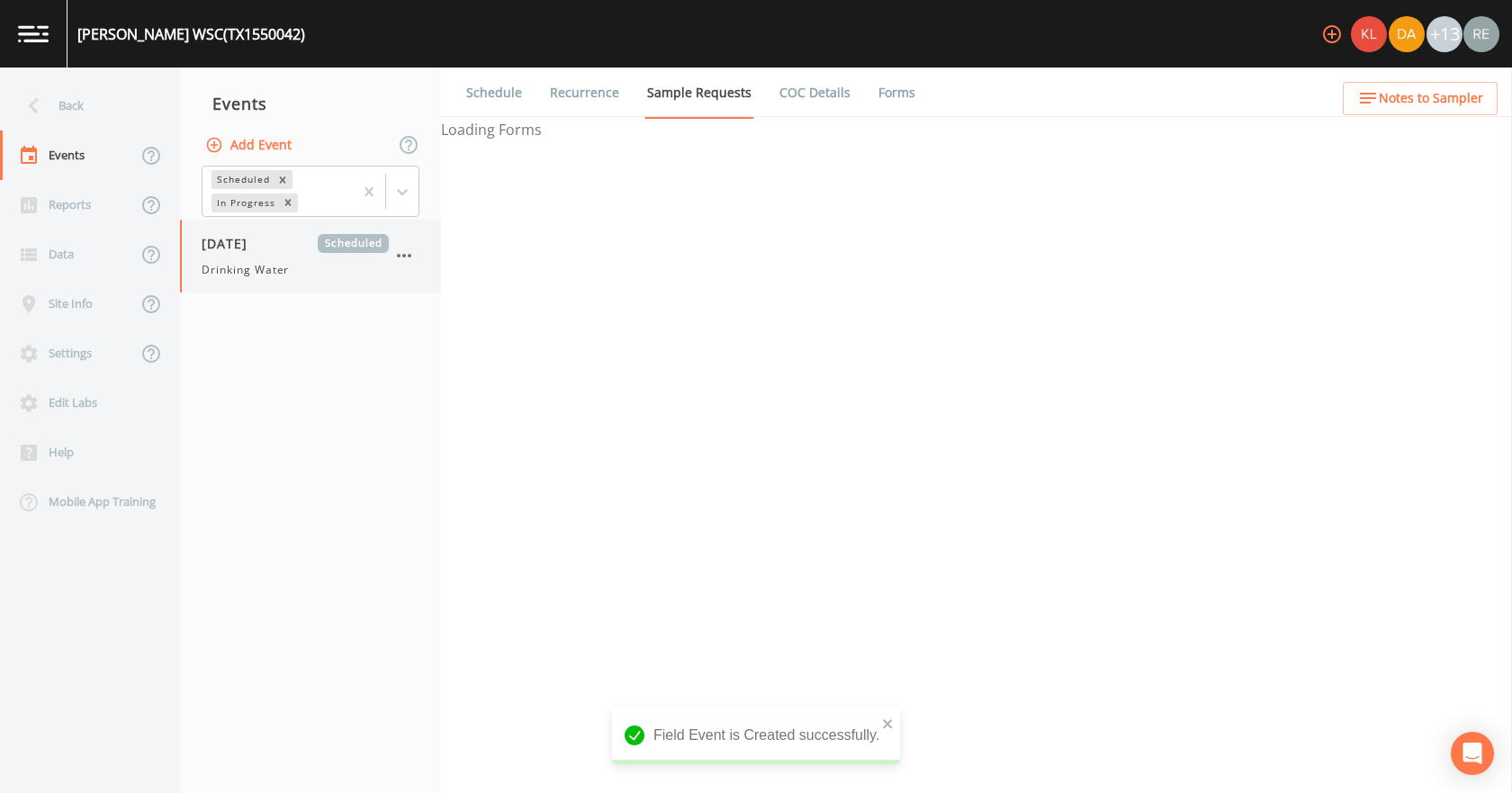
click at [256, 272] on span "Drinking Water" at bounding box center [246, 269] width 88 height 16
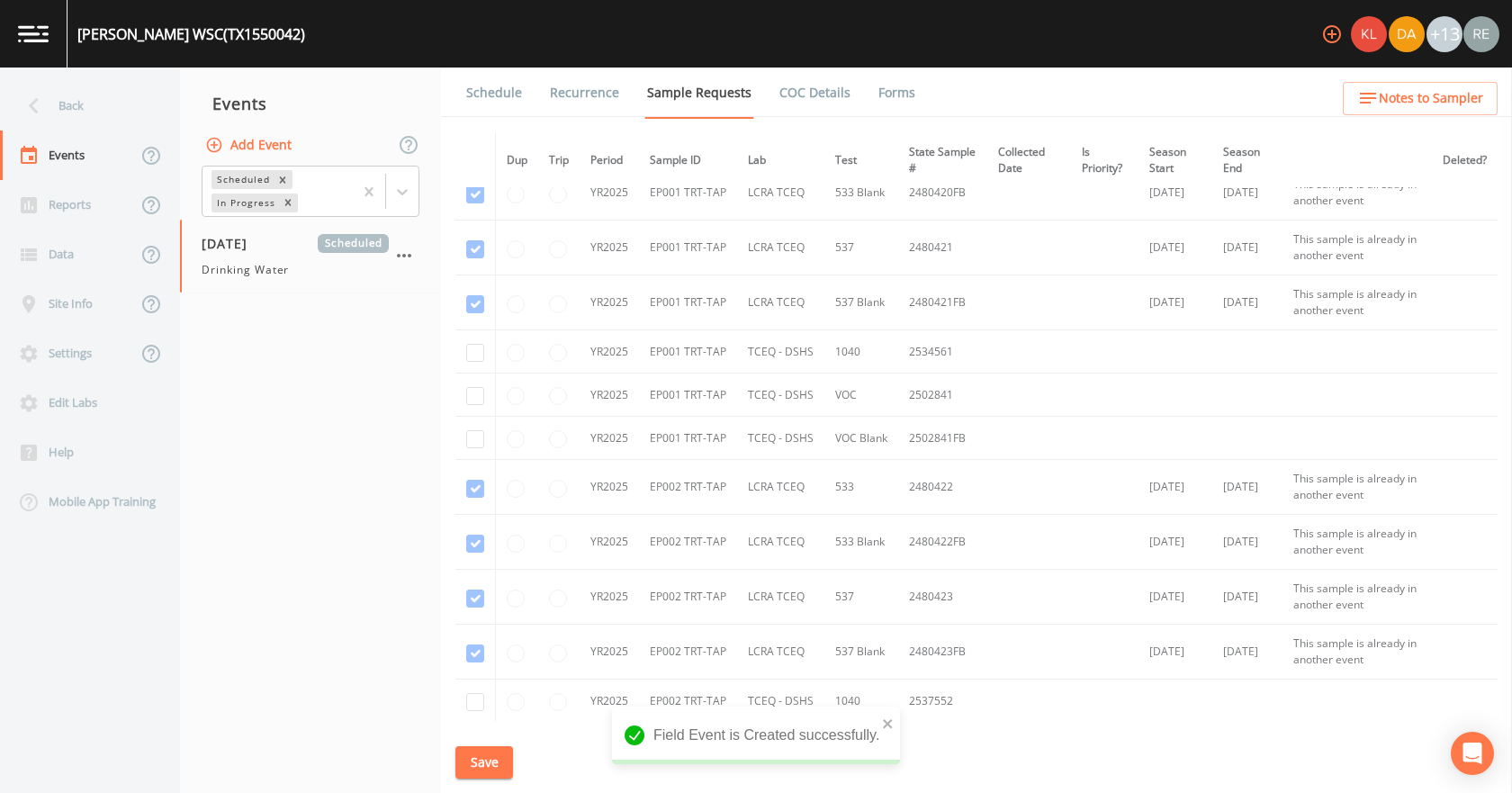
scroll to position [720, 0]
click at [468, 356] on input "checkbox" at bounding box center [475, 357] width 18 height 18
checkbox input "true"
click at [471, 400] on input "checkbox" at bounding box center [475, 400] width 18 height 18
checkbox input "true"
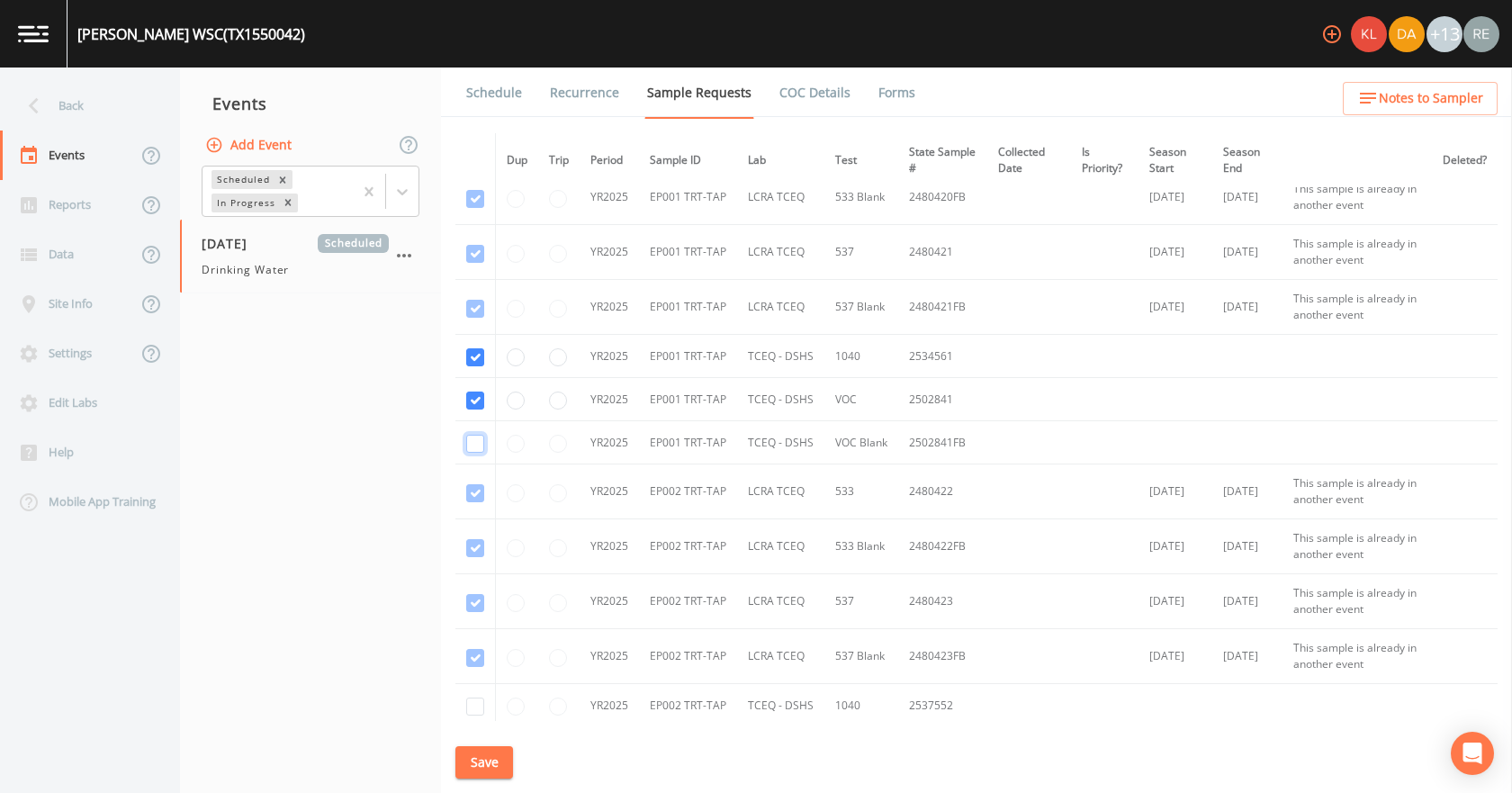
click at [479, 435] on input "checkbox" at bounding box center [475, 444] width 18 height 18
checkbox input "true"
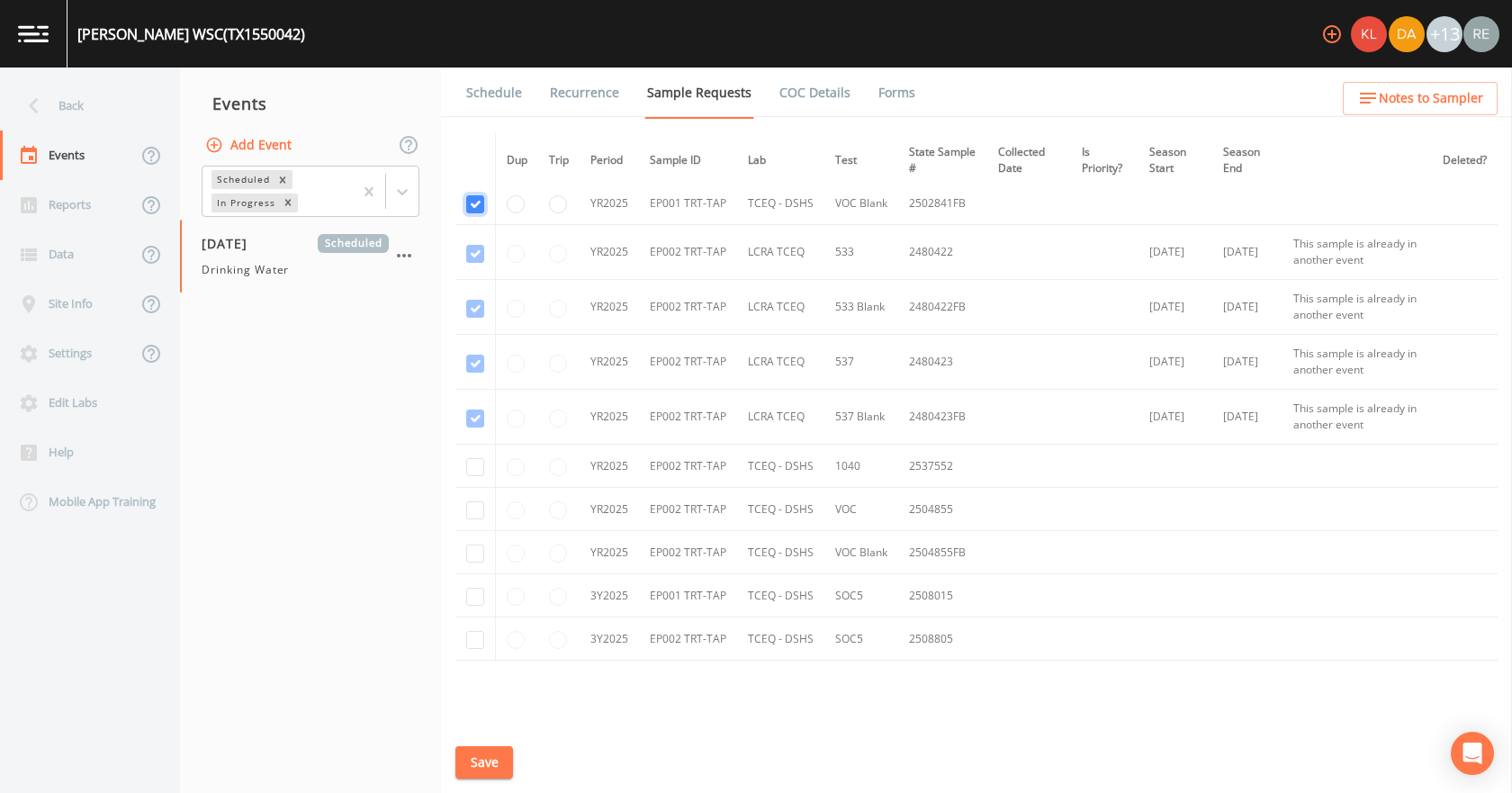
scroll to position [990, 0]
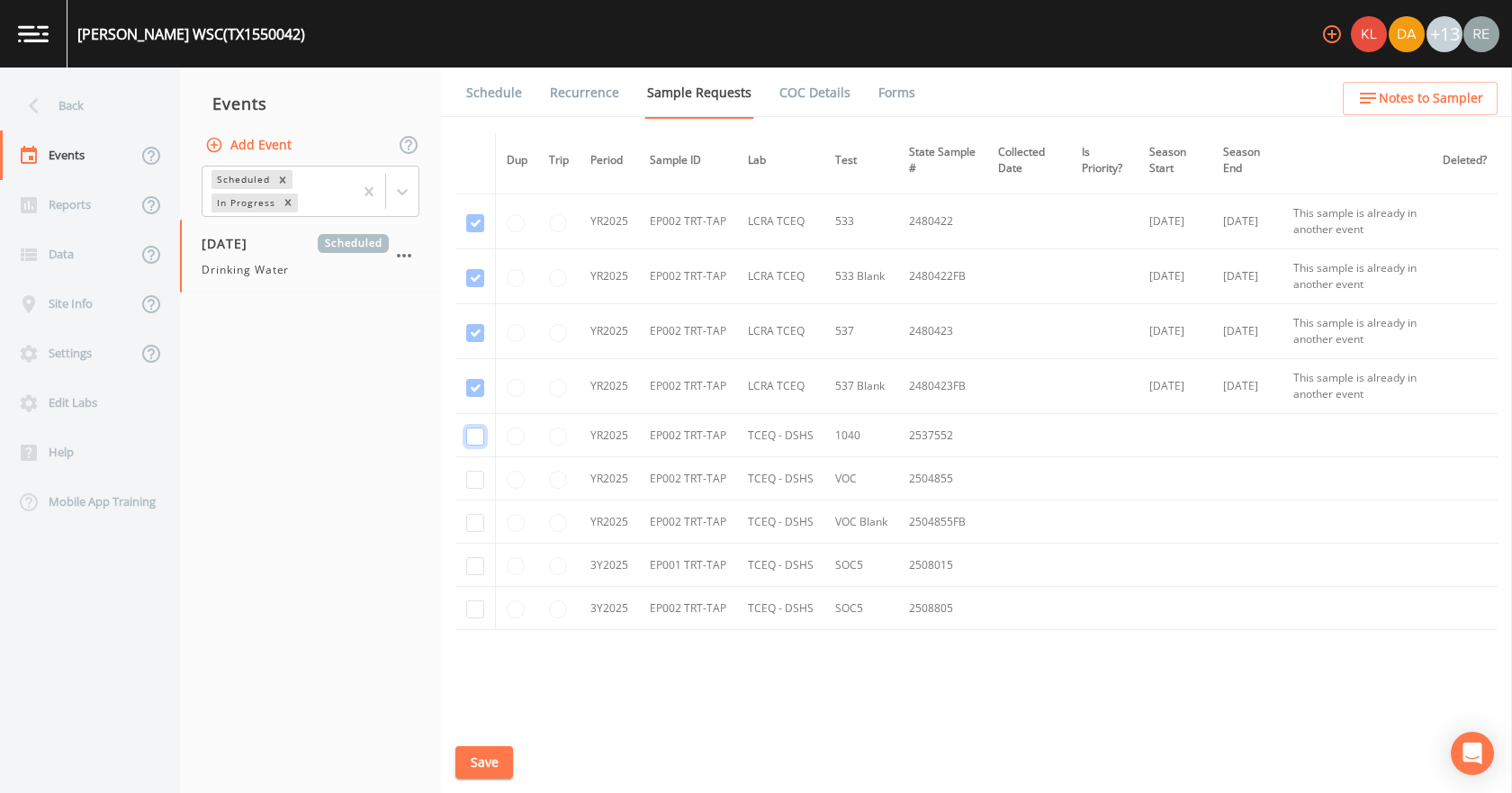
click at [468, 440] on input "checkbox" at bounding box center [475, 436] width 18 height 18
checkbox input "true"
click at [476, 479] on input "checkbox" at bounding box center [475, 479] width 18 height 18
checkbox input "true"
click at [469, 512] on td at bounding box center [475, 522] width 41 height 43
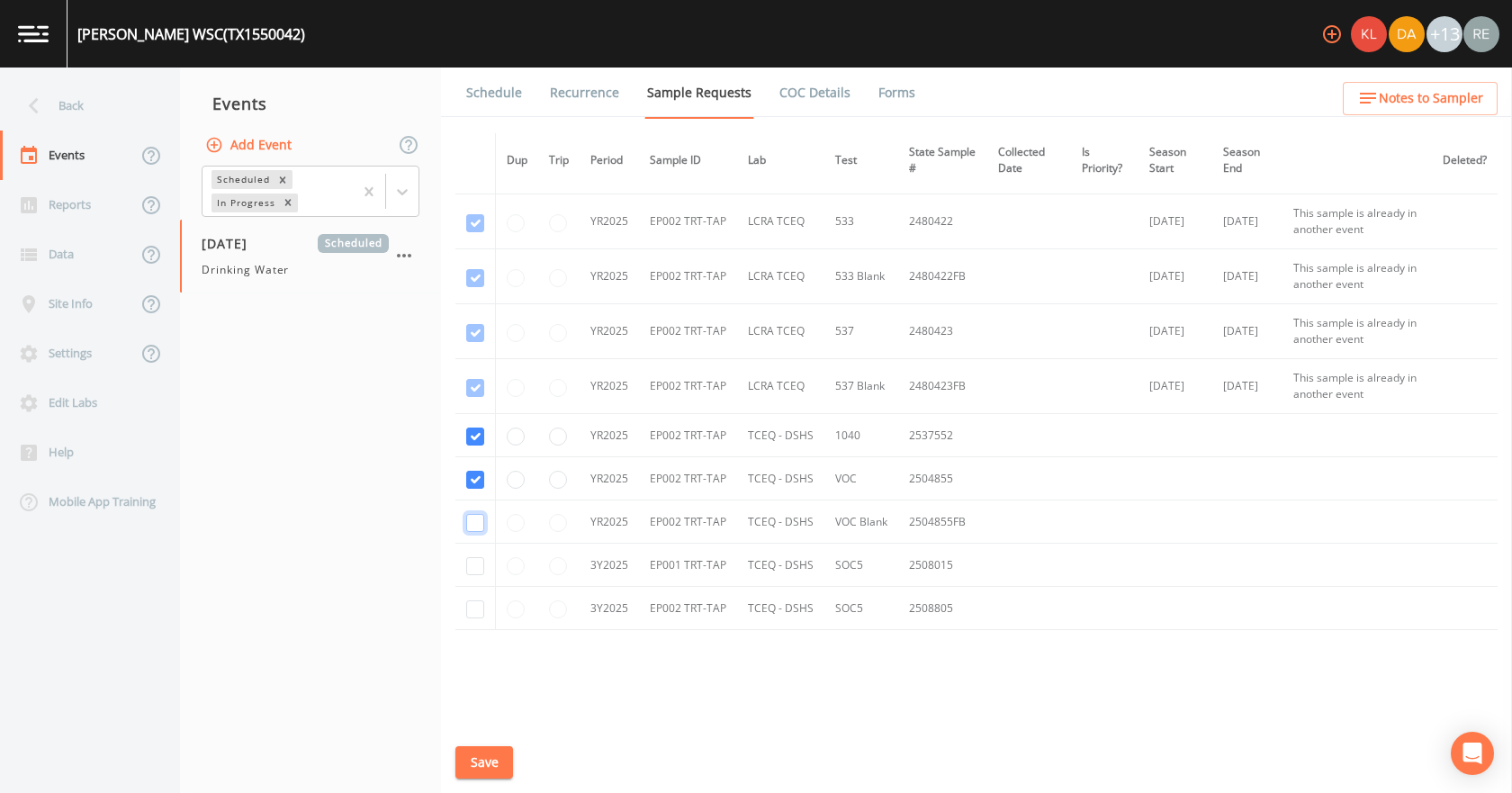
click at [471, 524] on input "checkbox" at bounding box center [475, 523] width 18 height 18
checkbox input "true"
click at [474, 562] on input "checkbox" at bounding box center [475, 565] width 18 height 18
checkbox input "true"
click at [468, 614] on input "checkbox" at bounding box center [475, 608] width 18 height 18
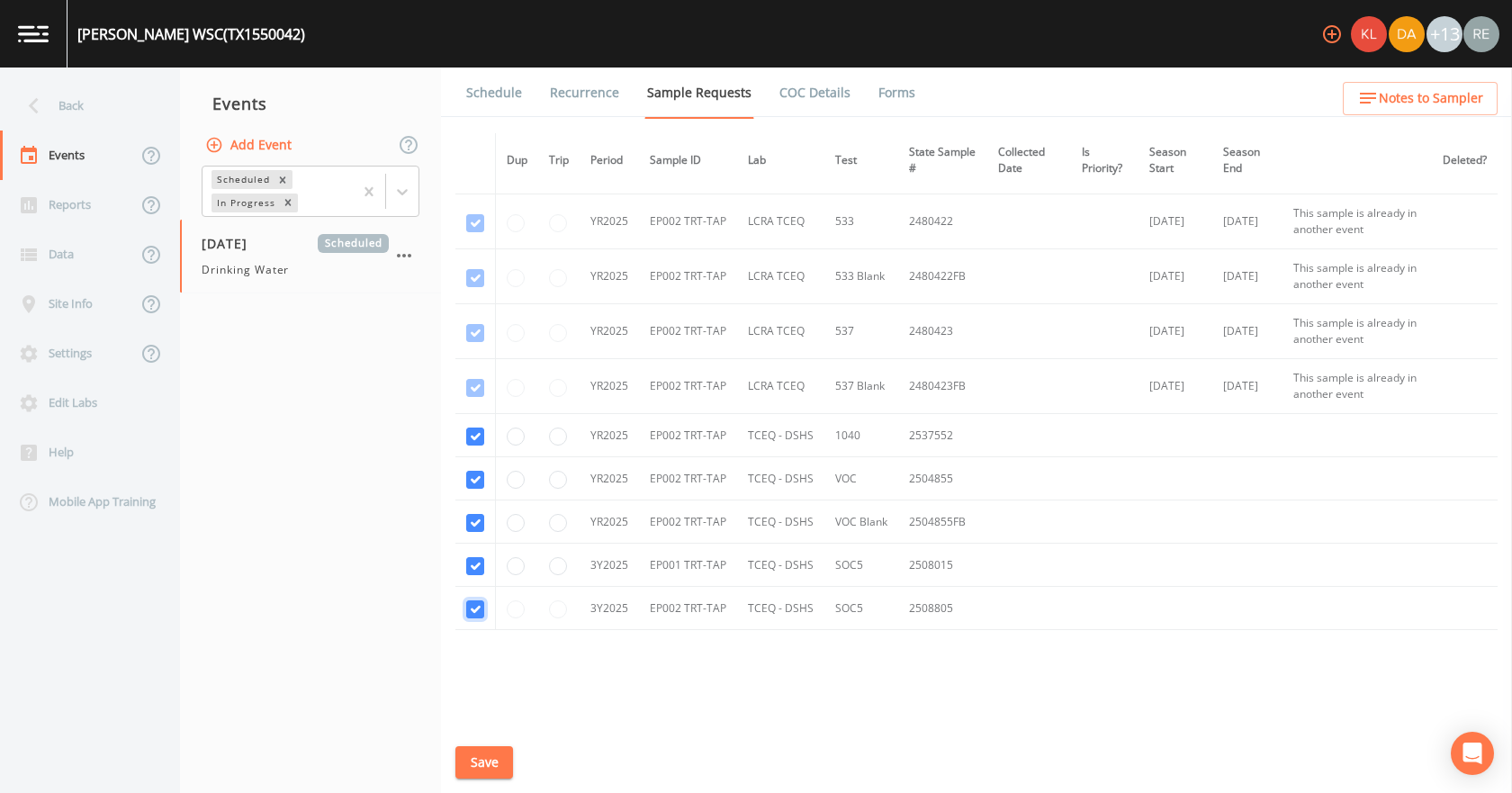
checkbox input "true"
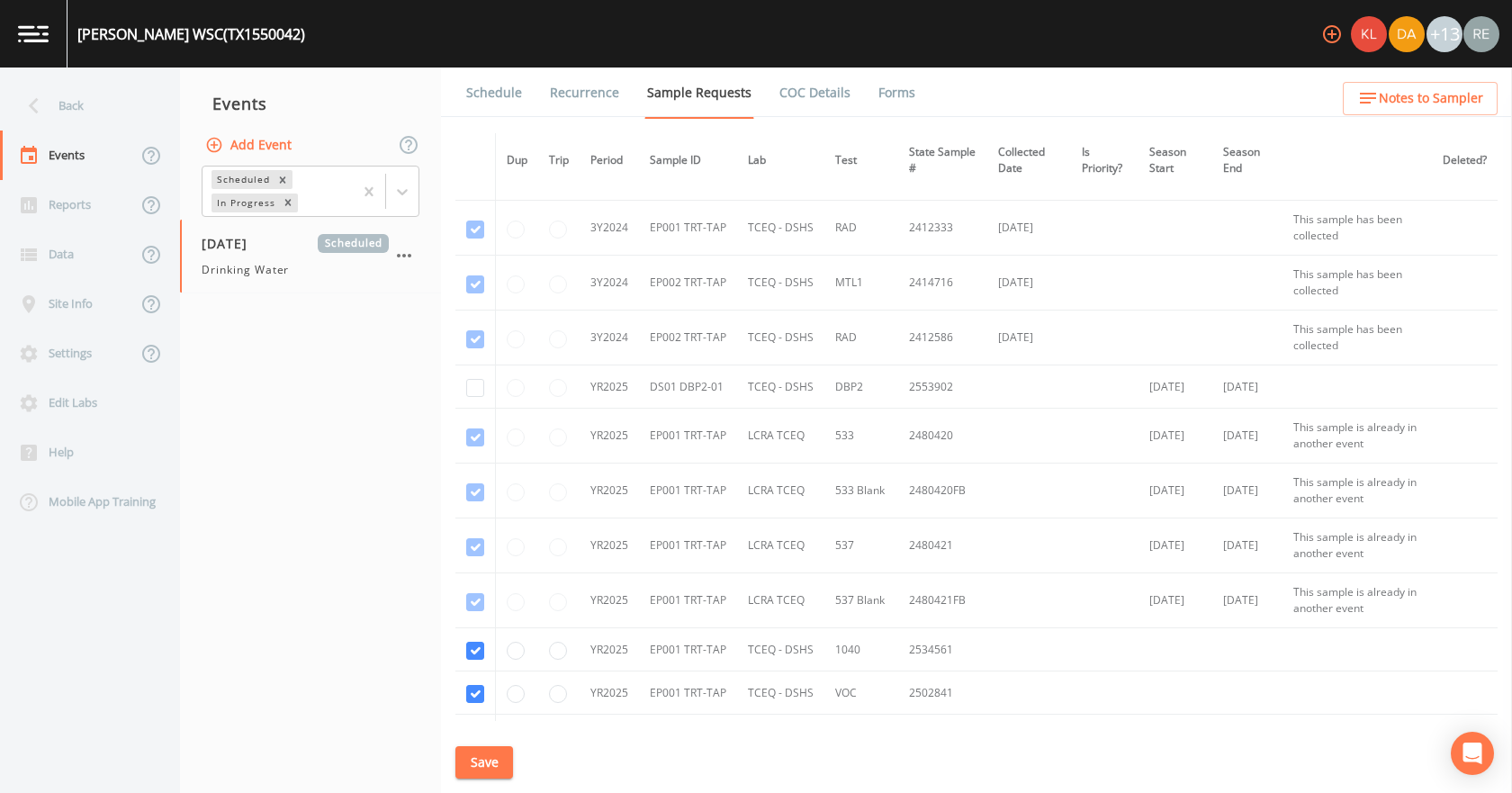
scroll to position [413, 0]
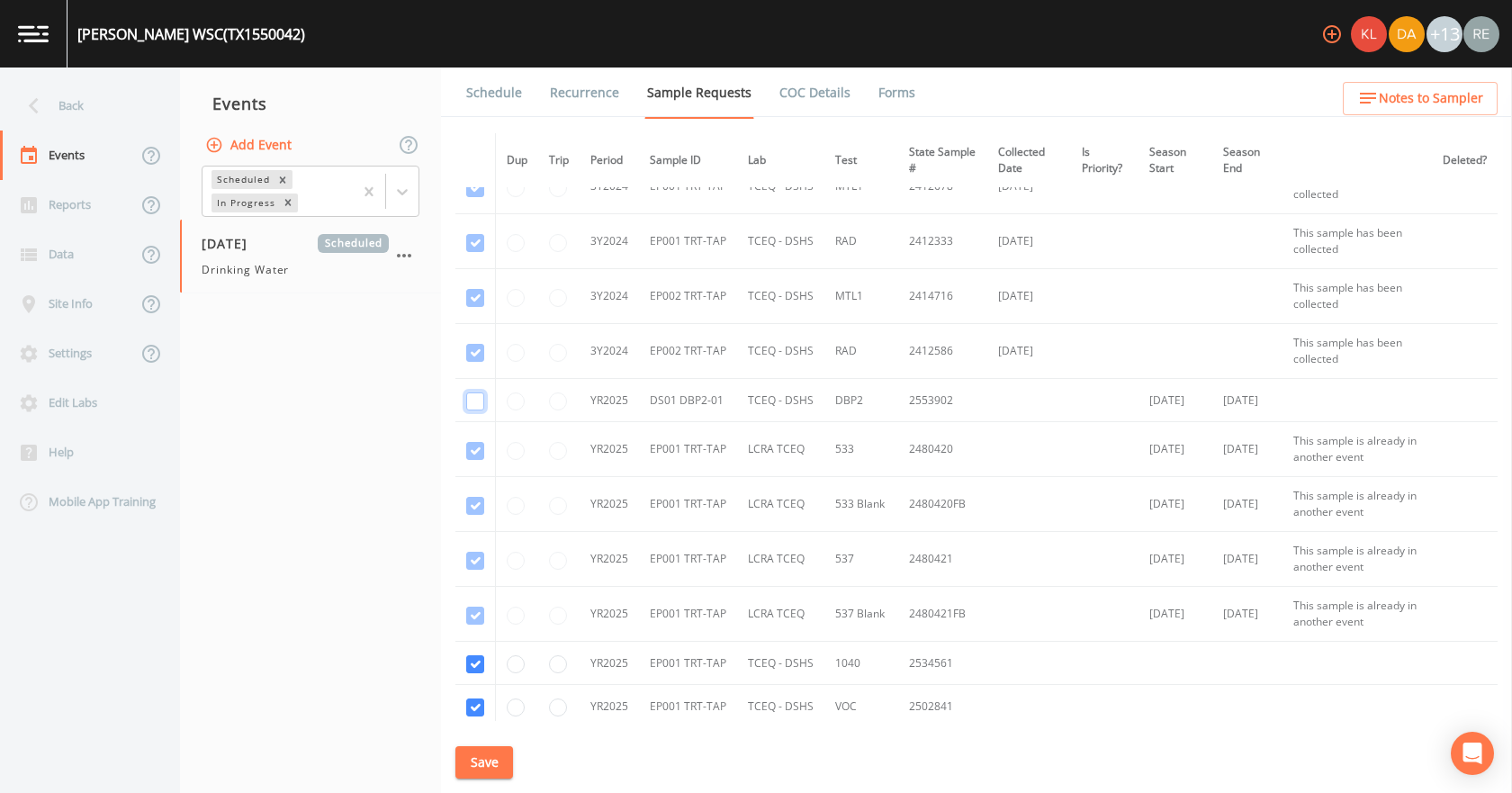
click at [468, 403] on input "checkbox" at bounding box center [475, 401] width 18 height 18
checkbox input "true"
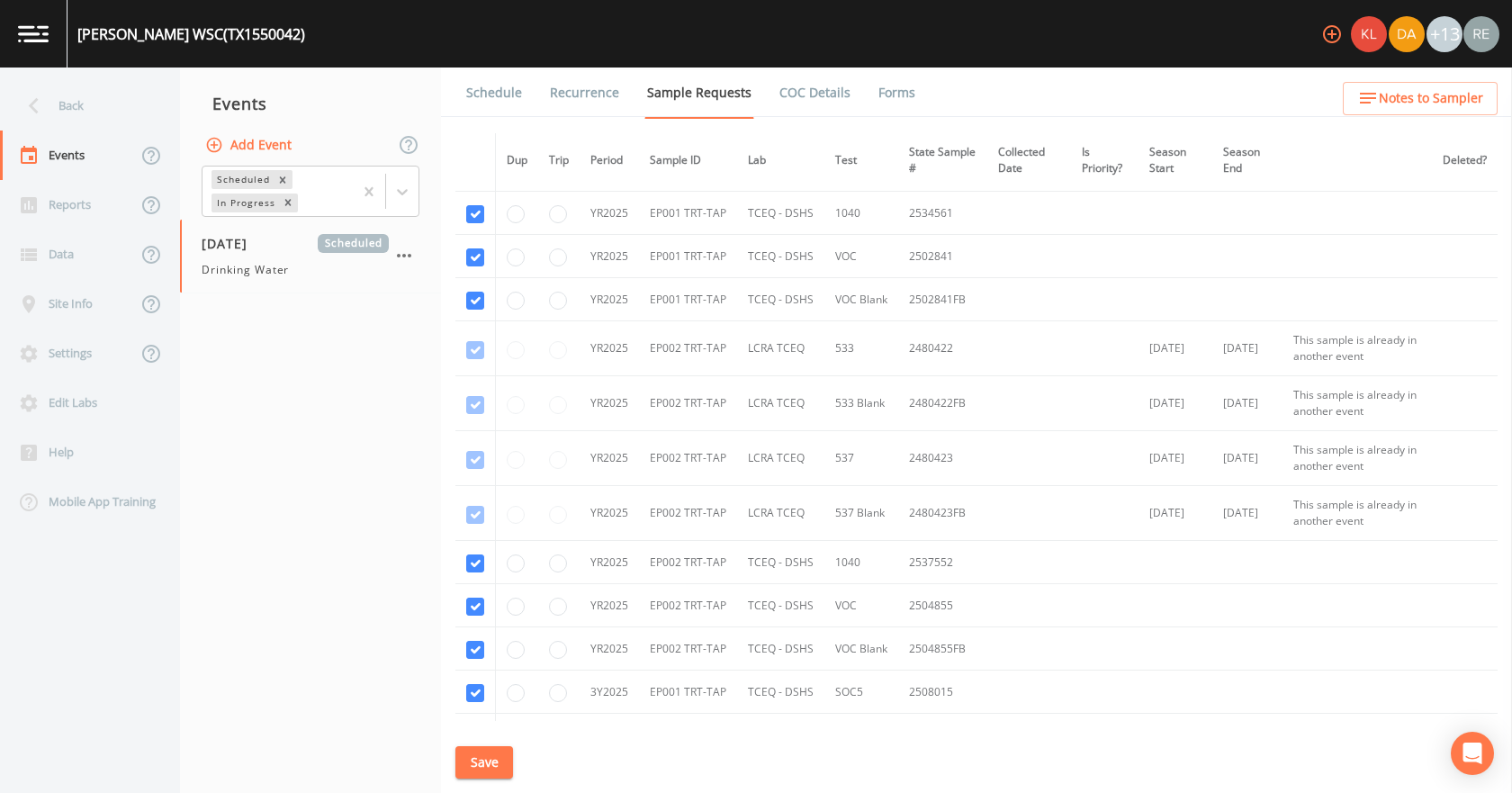
scroll to position [953, 0]
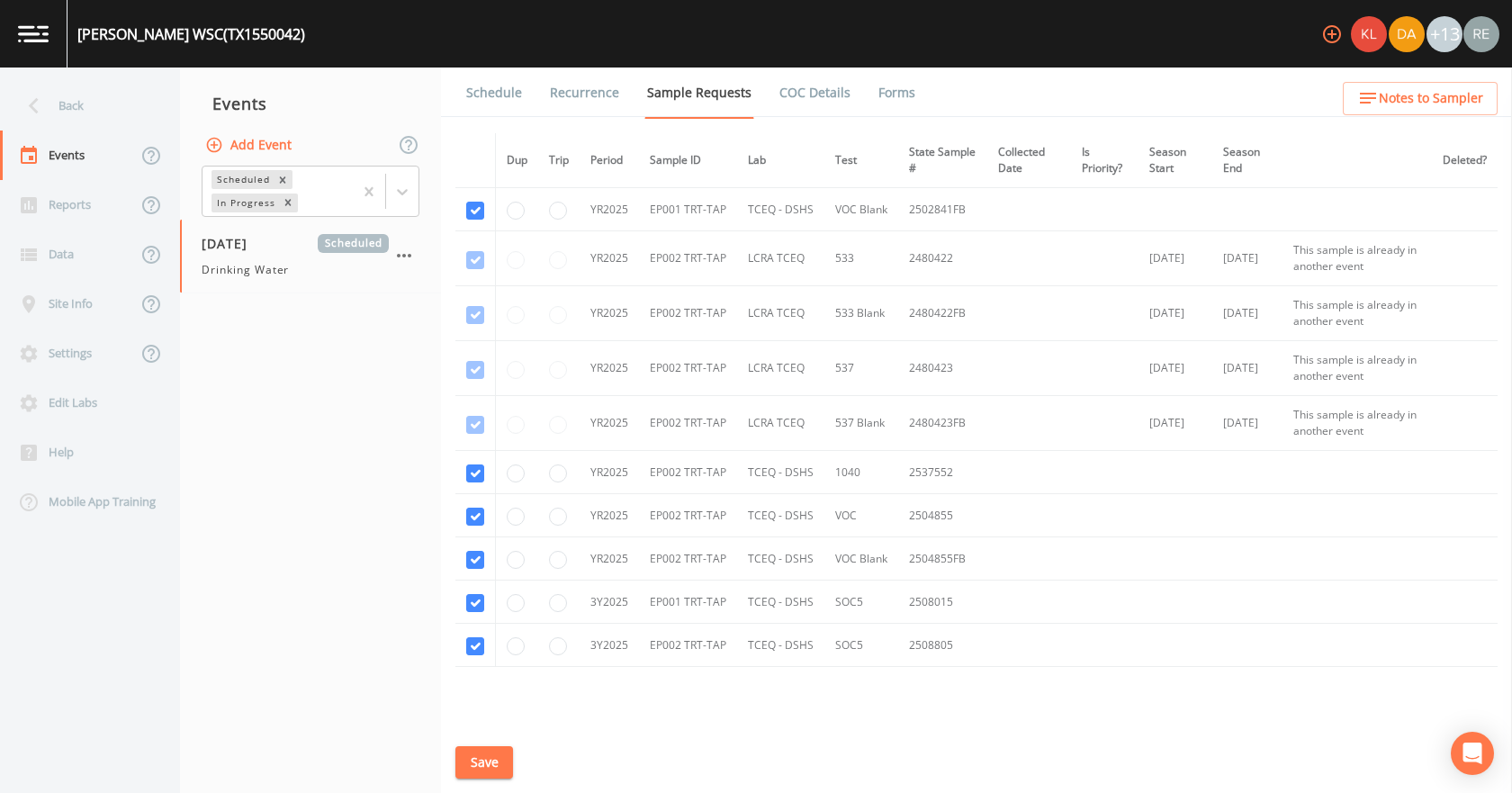
click at [494, 751] on button "Save" at bounding box center [484, 763] width 57 height 33
click at [498, 101] on link "Schedule" at bounding box center [494, 92] width 61 height 50
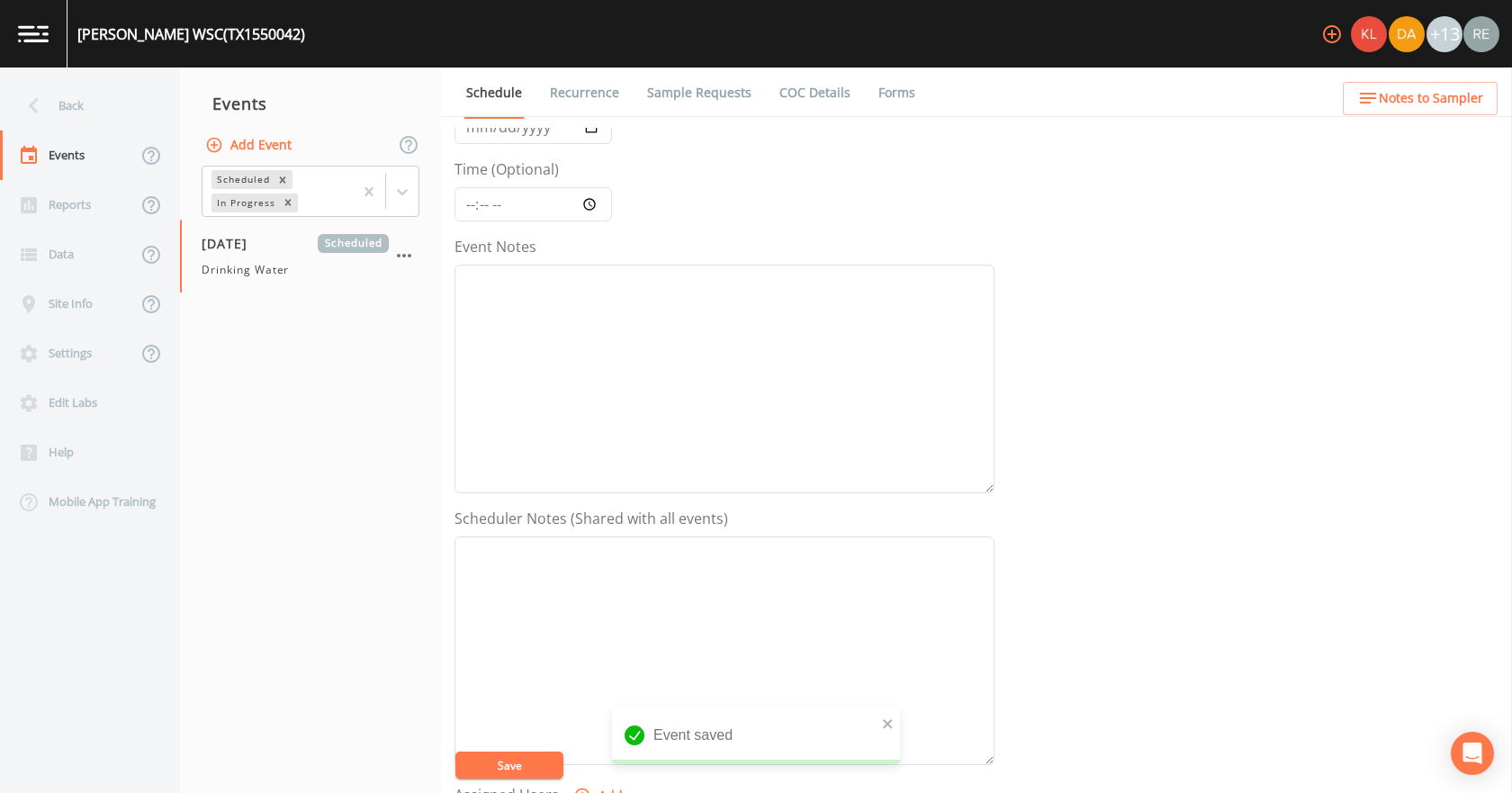
scroll to position [477, 0]
click at [610, 448] on button "Add" at bounding box center [599, 443] width 60 height 33
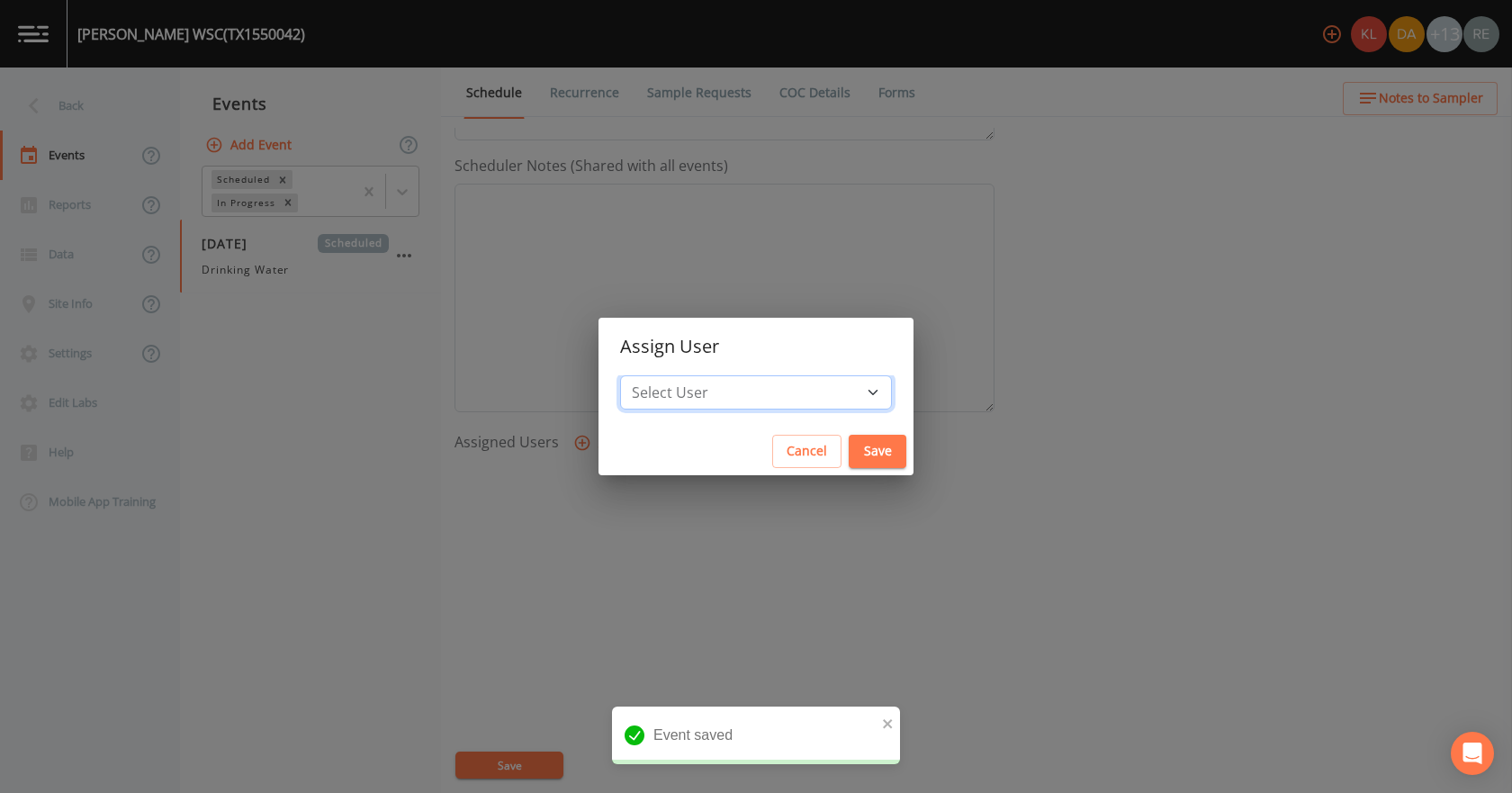
click at [714, 391] on select "Select User [PERSON_NAME] [PERSON_NAME] [PERSON_NAME] [PERSON_NAME] [PERSON_NAM…" at bounding box center [755, 392] width 271 height 34
select select "cda467bf-2385-465e-b0d0-2ef008f7967e"
click at [677, 375] on select "Select User [PERSON_NAME] [PERSON_NAME] [PERSON_NAME] [PERSON_NAME] [PERSON_NAM…" at bounding box center [755, 392] width 271 height 34
click at [848, 450] on button "Save" at bounding box center [877, 451] width 57 height 33
select select
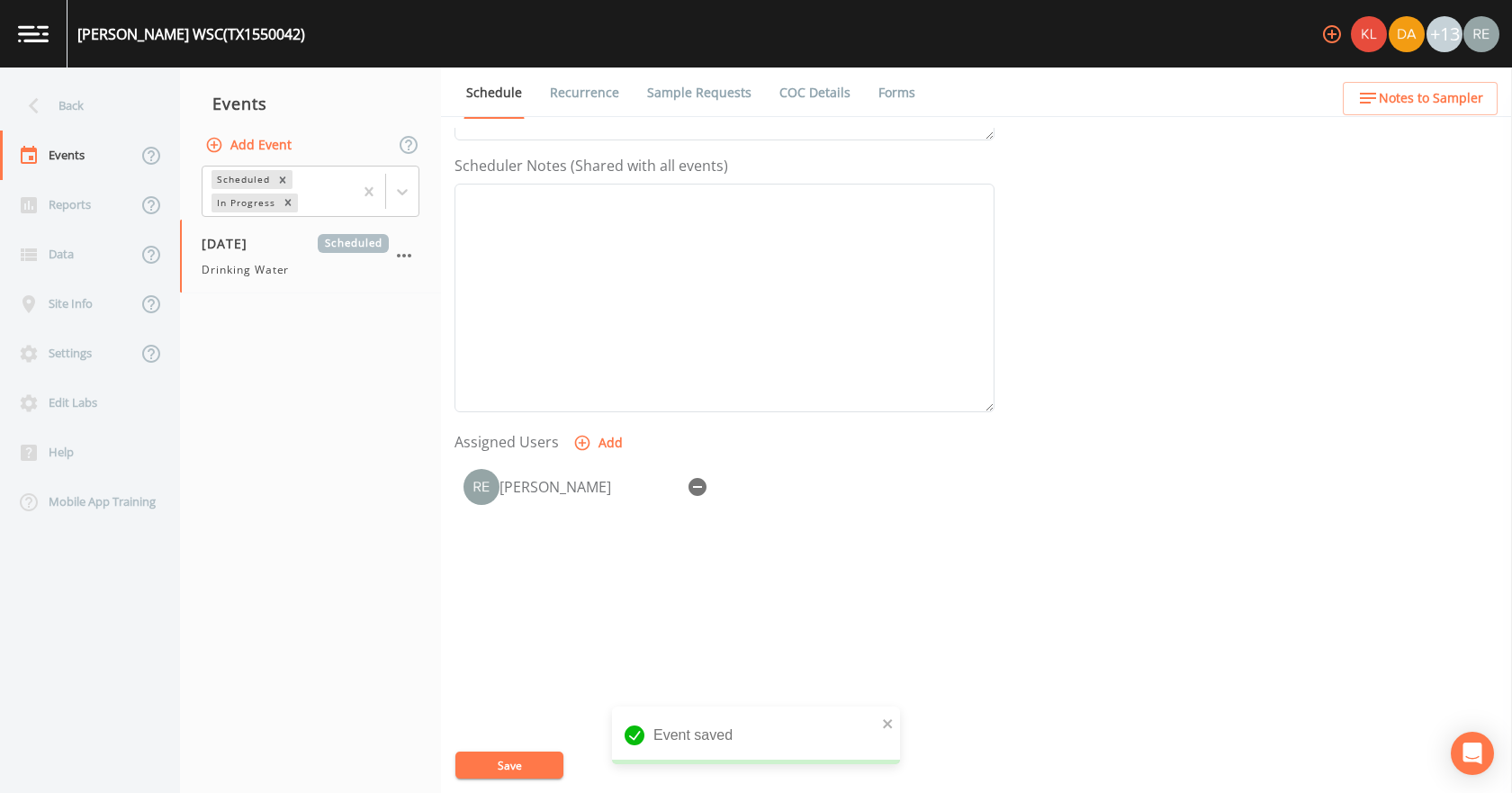
click at [534, 752] on button "Save" at bounding box center [508, 764] width 108 height 27
click at [123, 108] on div "Back" at bounding box center [81, 106] width 162 height 50
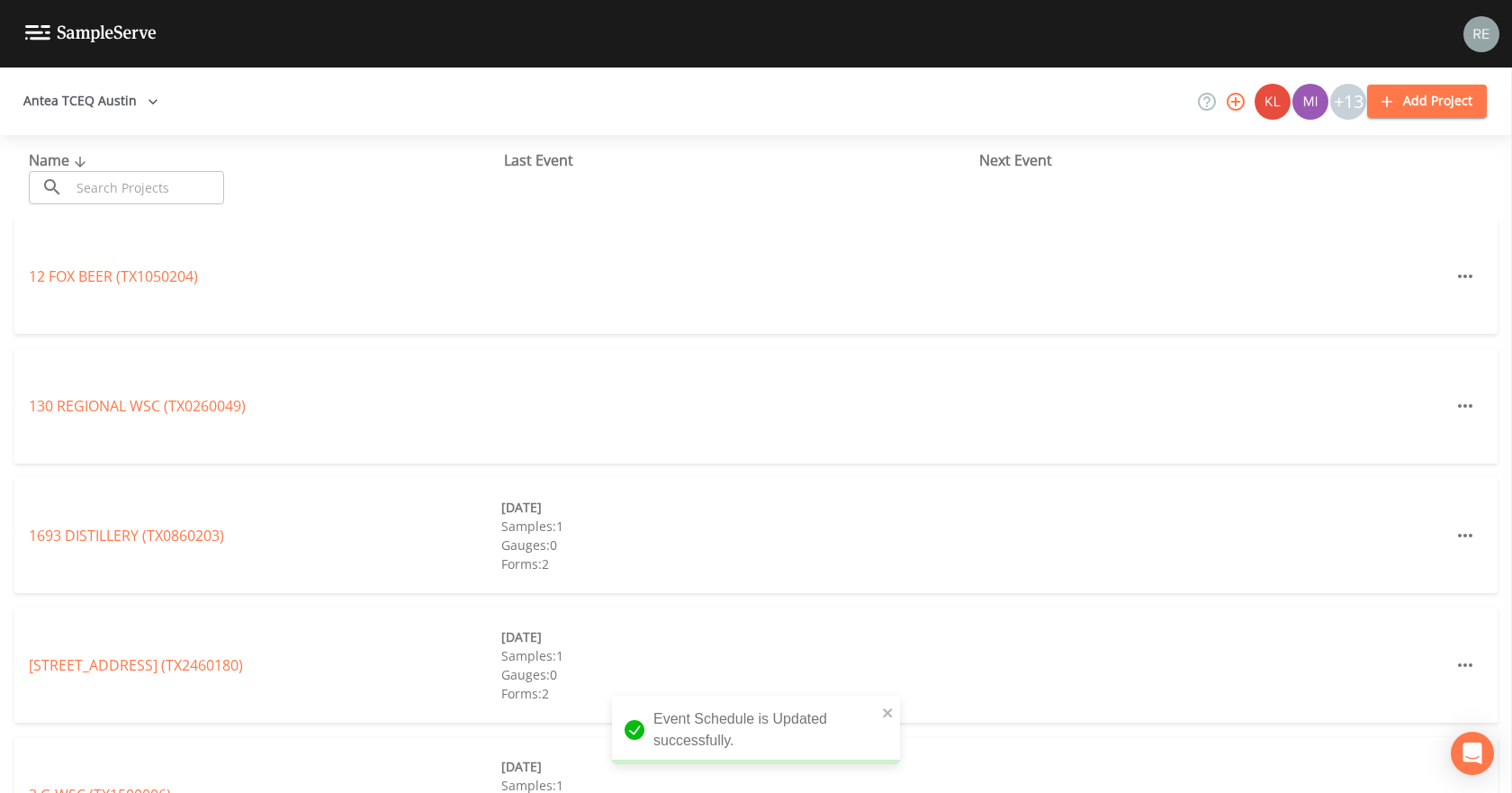
click at [164, 188] on input "text" at bounding box center [148, 188] width 154 height 33
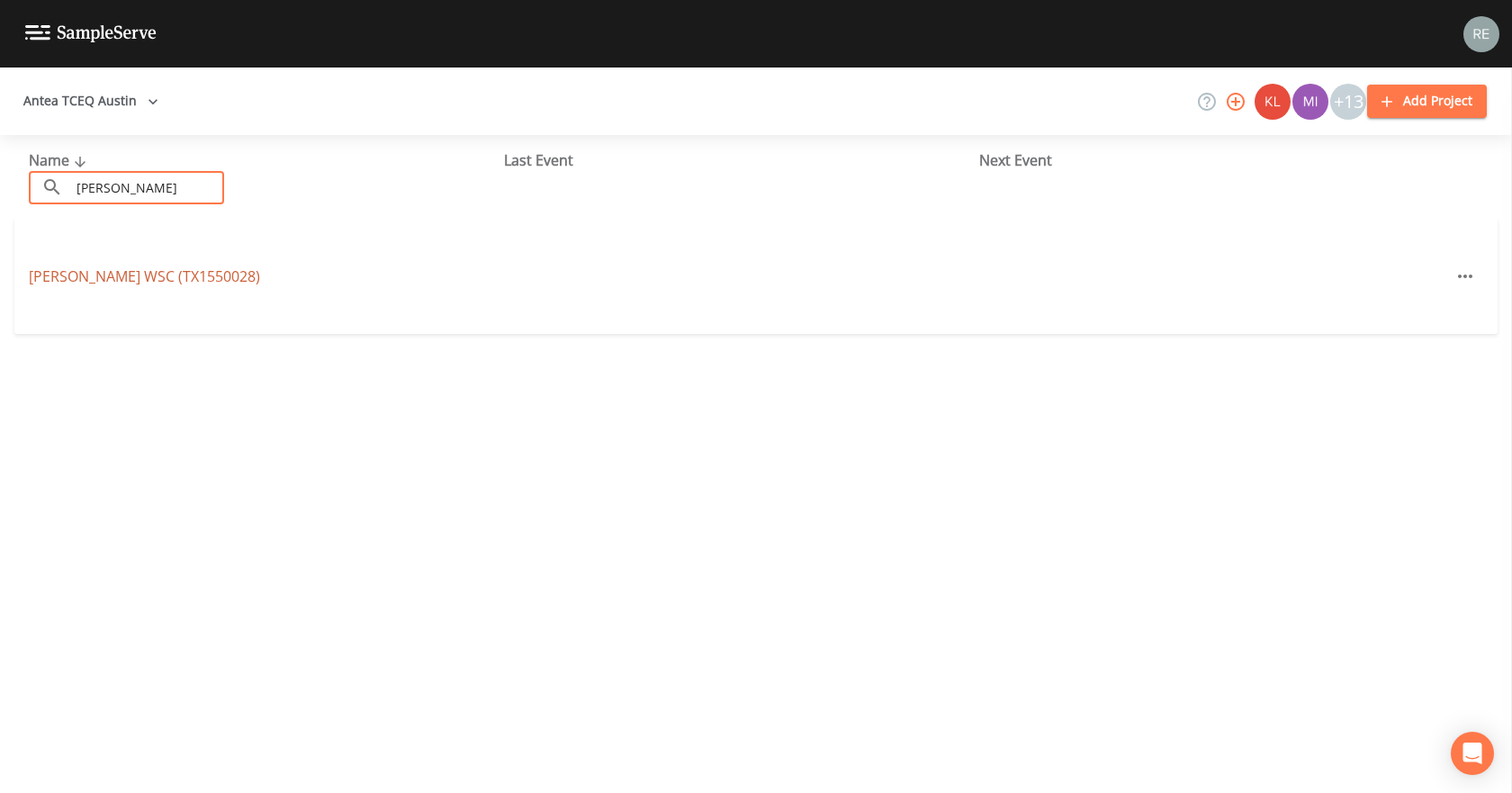
type input "[PERSON_NAME]"
click at [160, 279] on link "[PERSON_NAME] WSC (TX1550028)" at bounding box center [144, 276] width 231 height 20
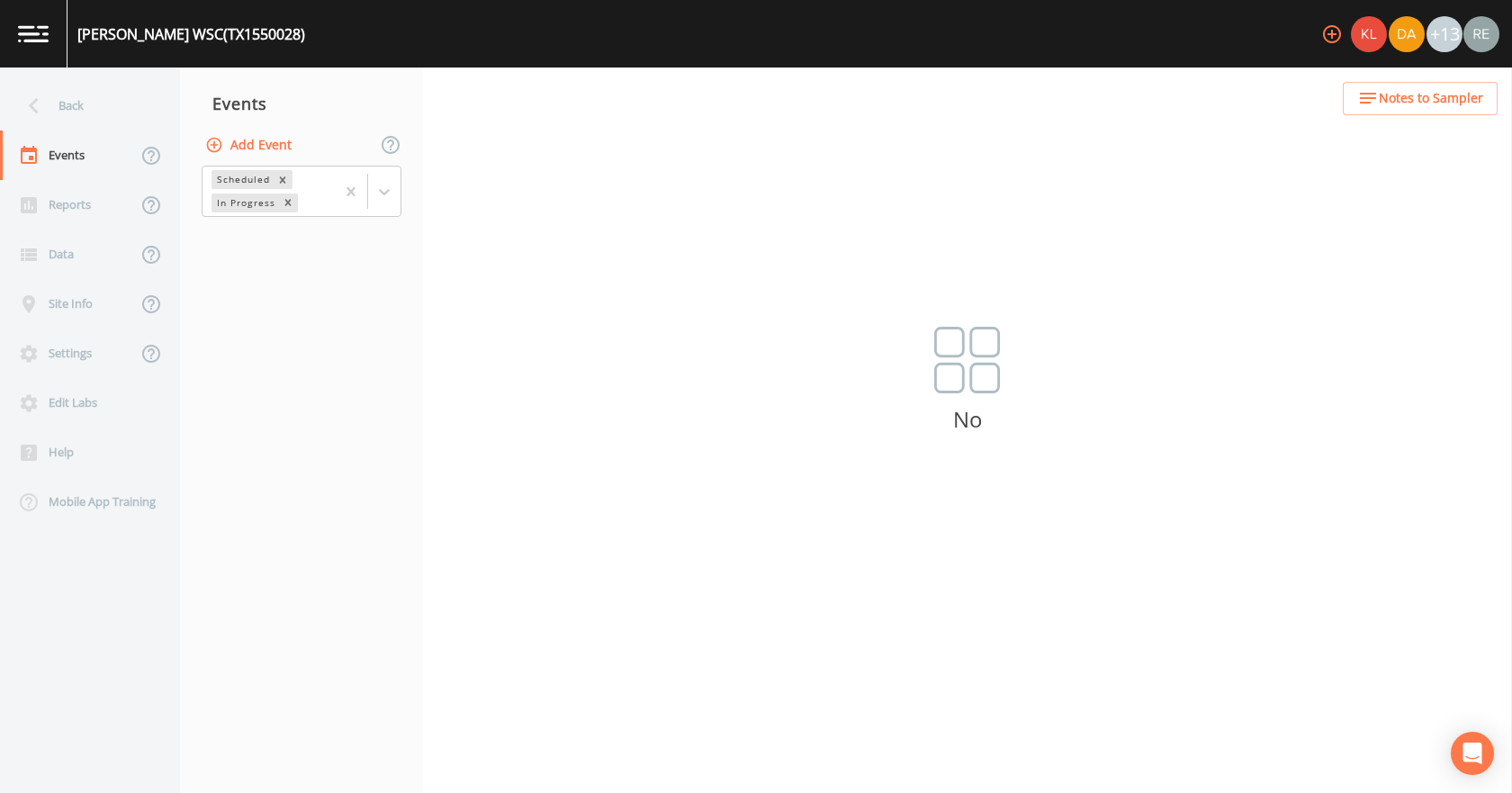
click at [235, 132] on button "Add Event" at bounding box center [250, 145] width 97 height 33
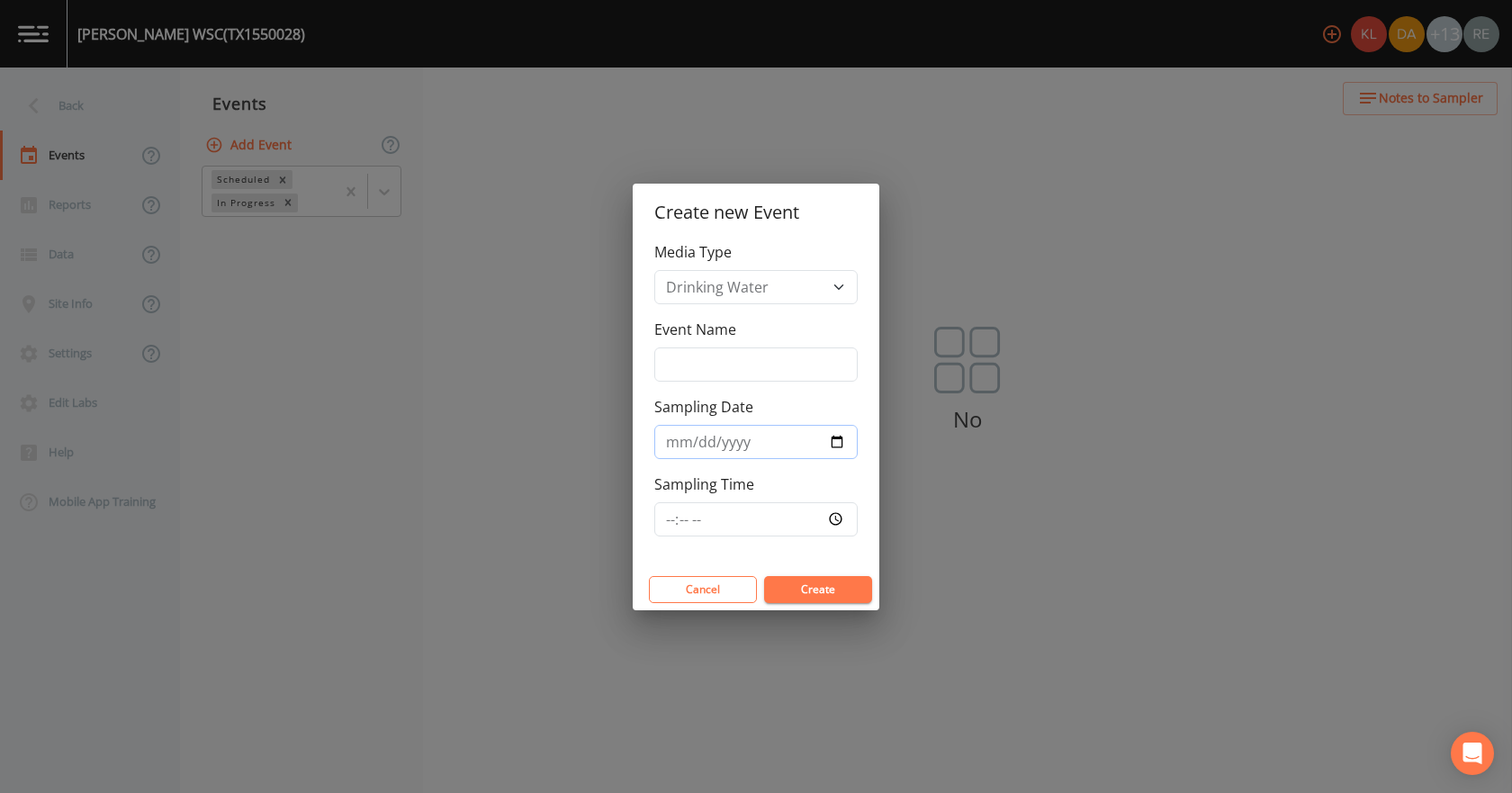
drag, startPoint x: 833, startPoint y: 443, endPoint x: 831, endPoint y: 434, distance: 9.2
click at [831, 435] on input "Sampling Date" at bounding box center [756, 442] width 204 height 34
type input "[DATE]"
click at [772, 585] on button "Create" at bounding box center [817, 589] width 108 height 27
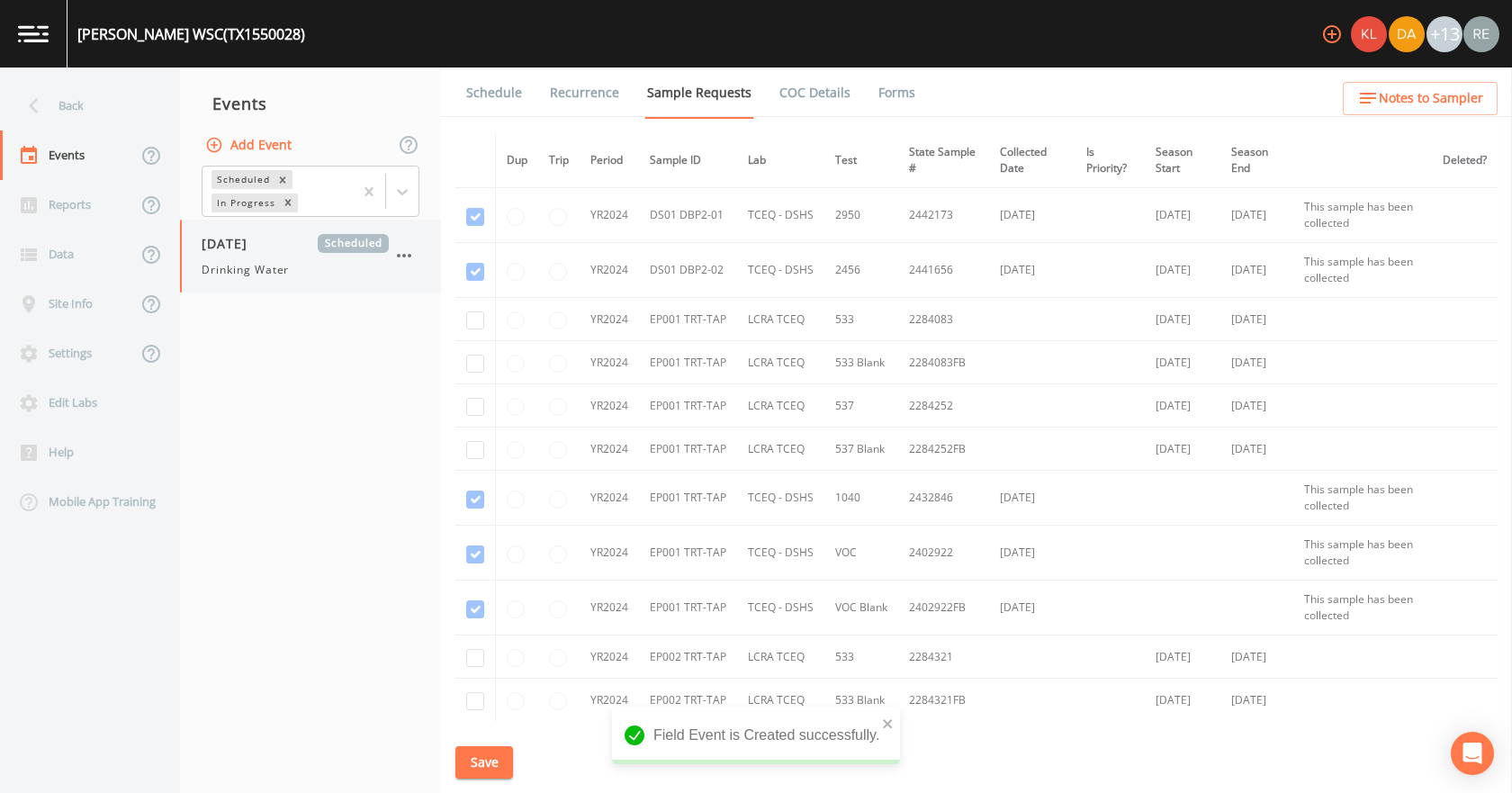
click at [230, 259] on div "[DATE] Scheduled Drinking Water" at bounding box center [295, 256] width 188 height 44
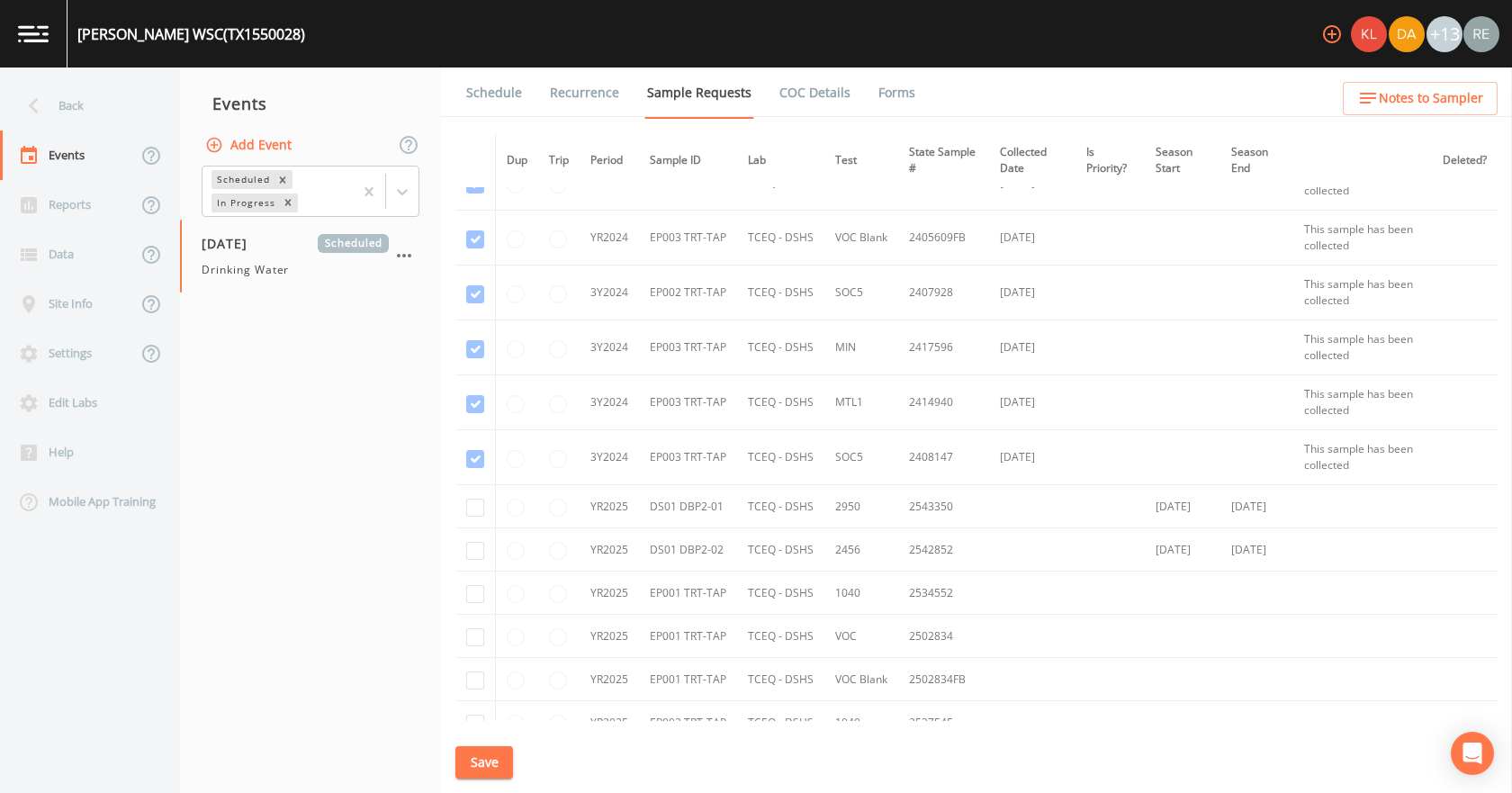
scroll to position [1080, 0]
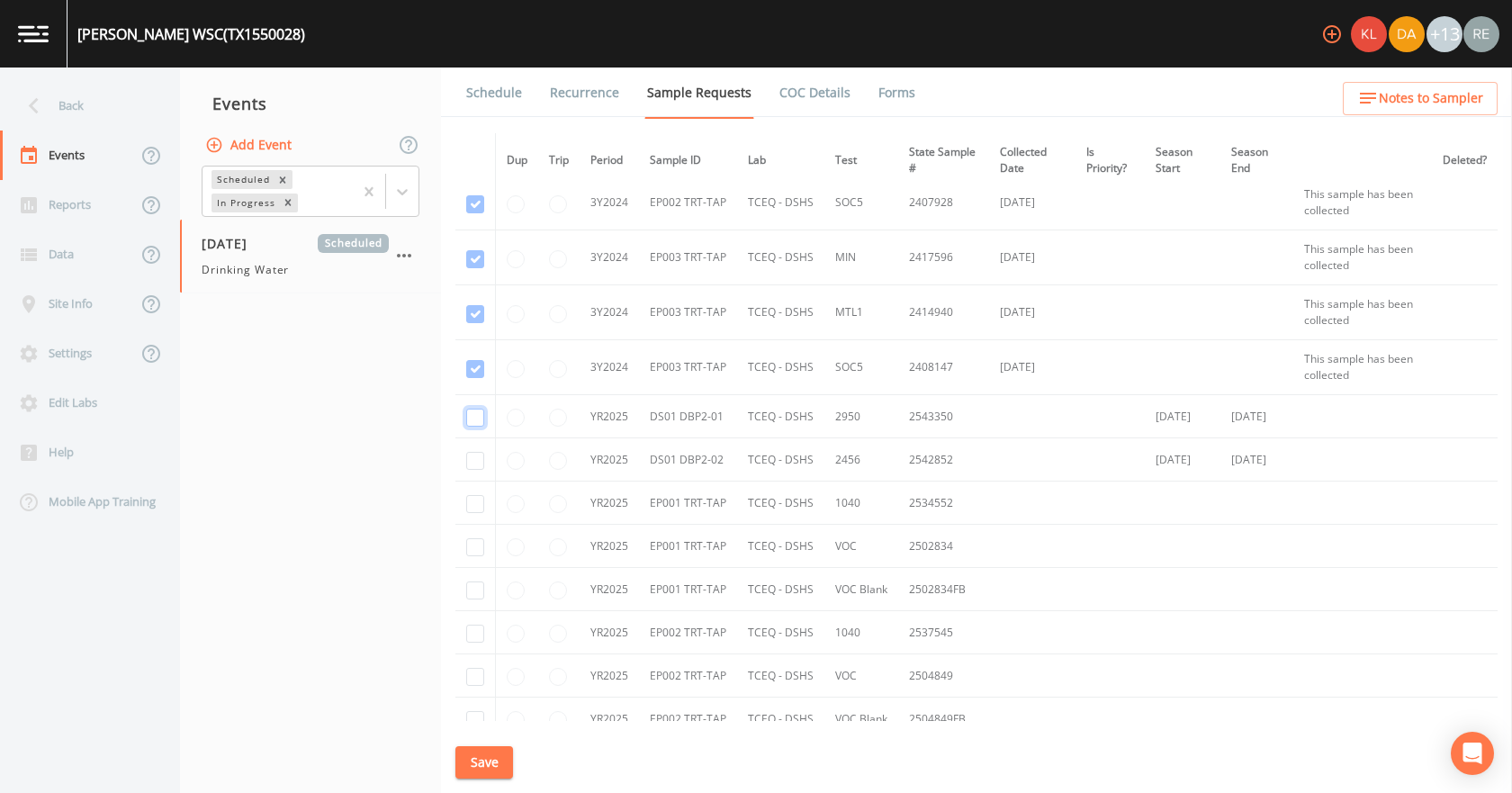
click at [472, 421] on input "checkbox" at bounding box center [475, 417] width 18 height 18
checkbox input "true"
click at [479, 464] on input "checkbox" at bounding box center [475, 460] width 18 height 18
checkbox input "true"
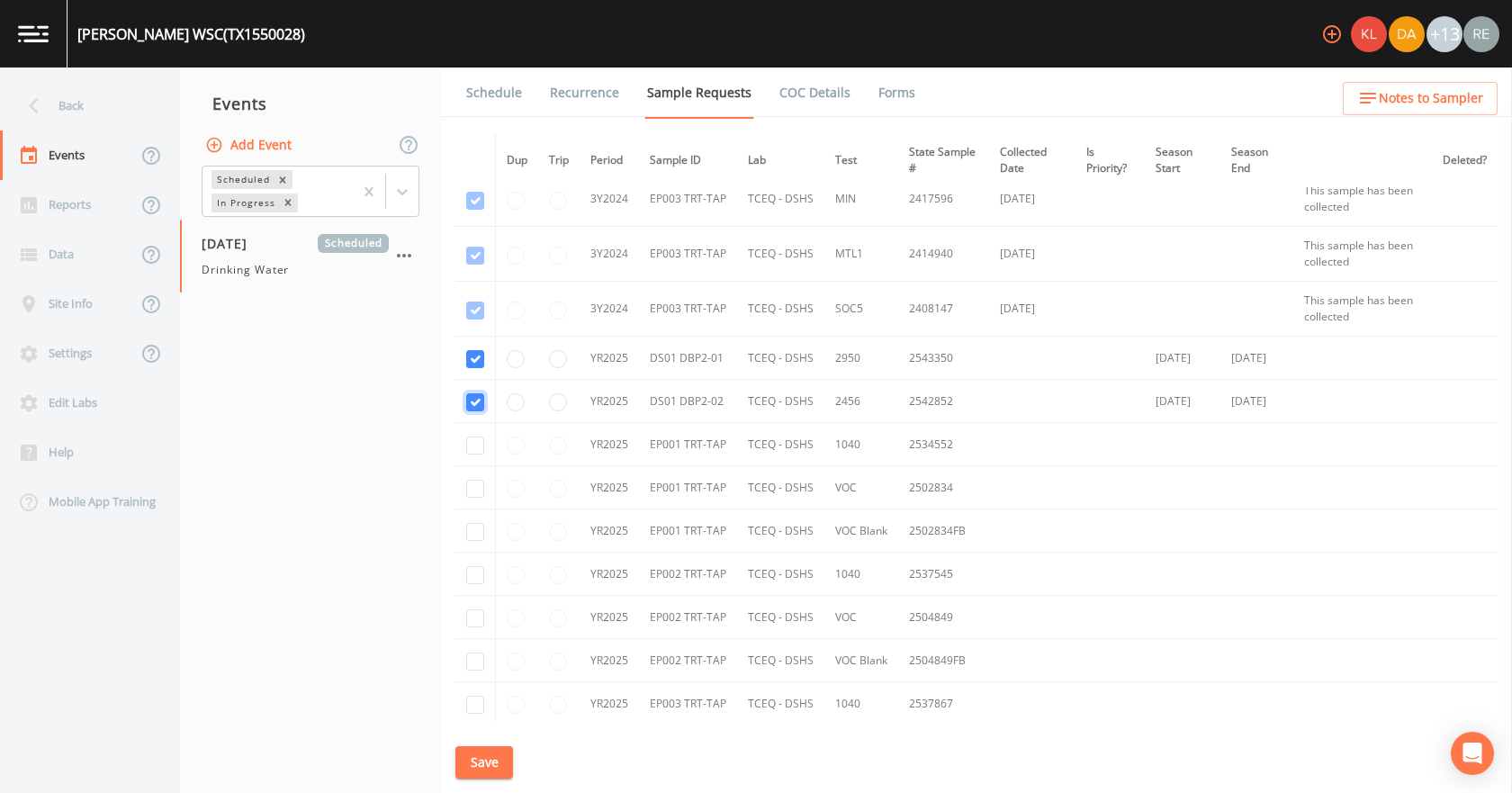
scroll to position [1170, 0]
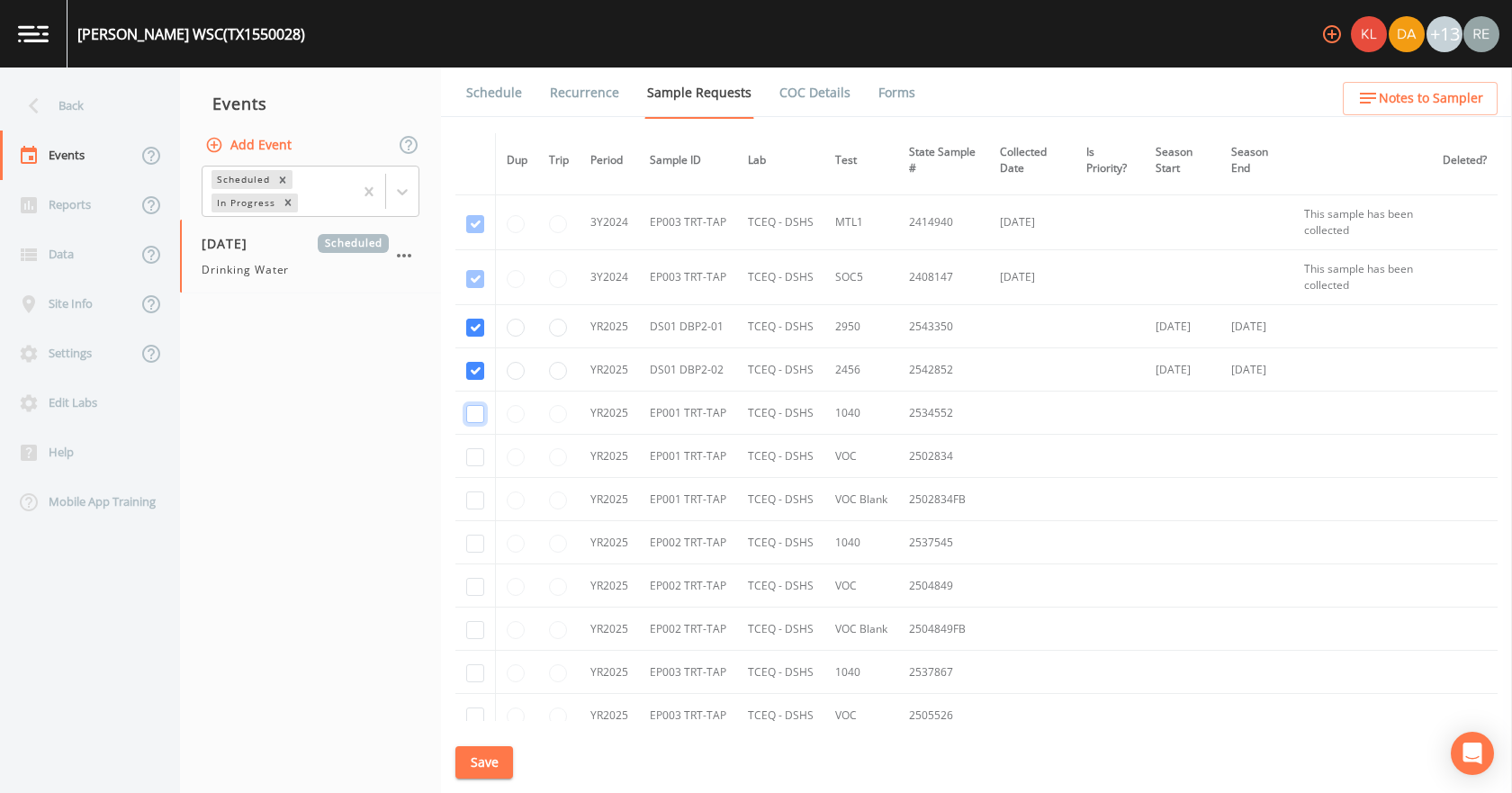
click at [468, 412] on input "checkbox" at bounding box center [475, 413] width 18 height 18
checkbox input "true"
click at [478, 456] on input "checkbox" at bounding box center [475, 457] width 18 height 18
checkbox input "true"
click at [477, 497] on input "checkbox" at bounding box center [475, 500] width 18 height 18
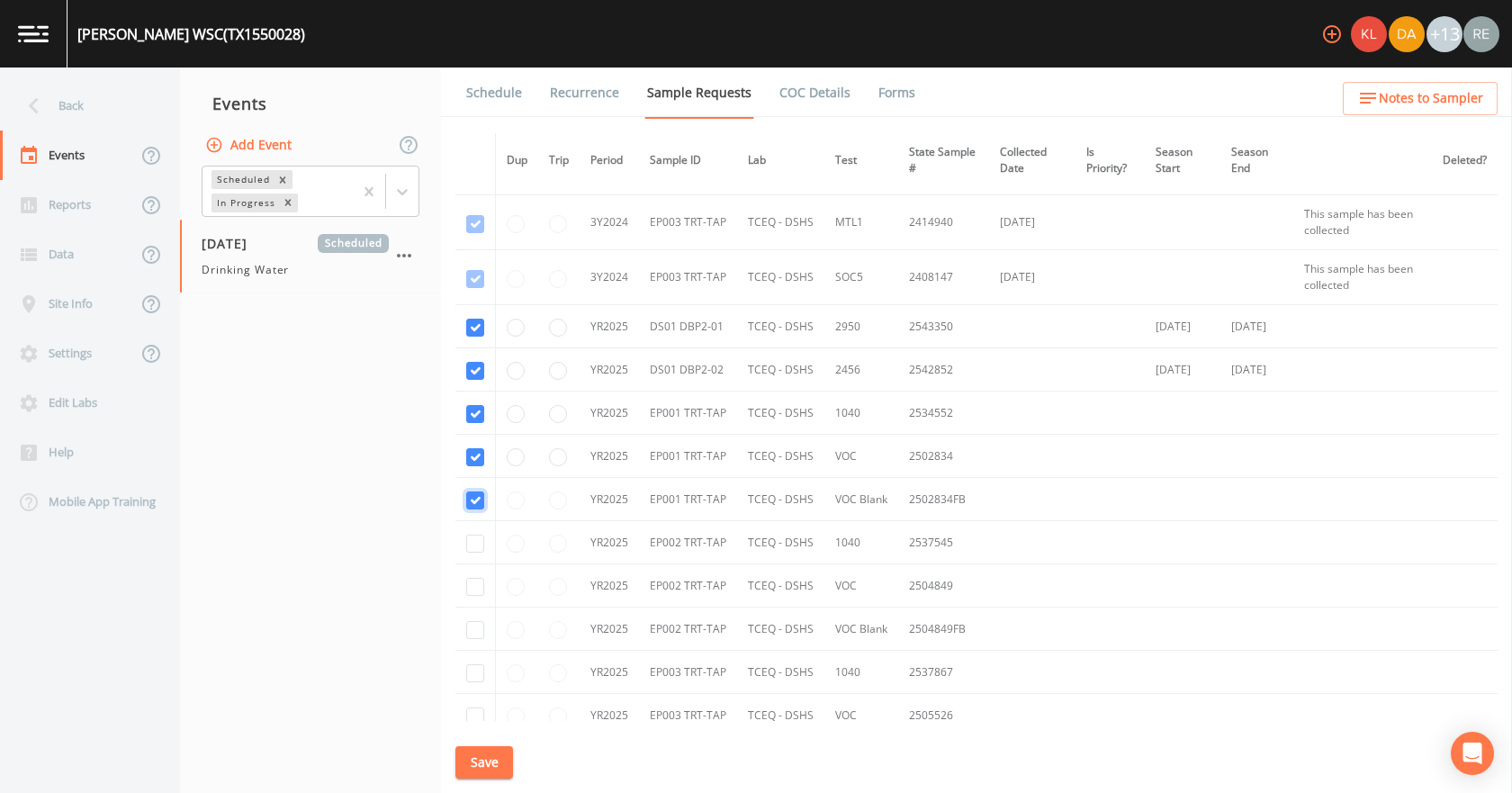
checkbox input "true"
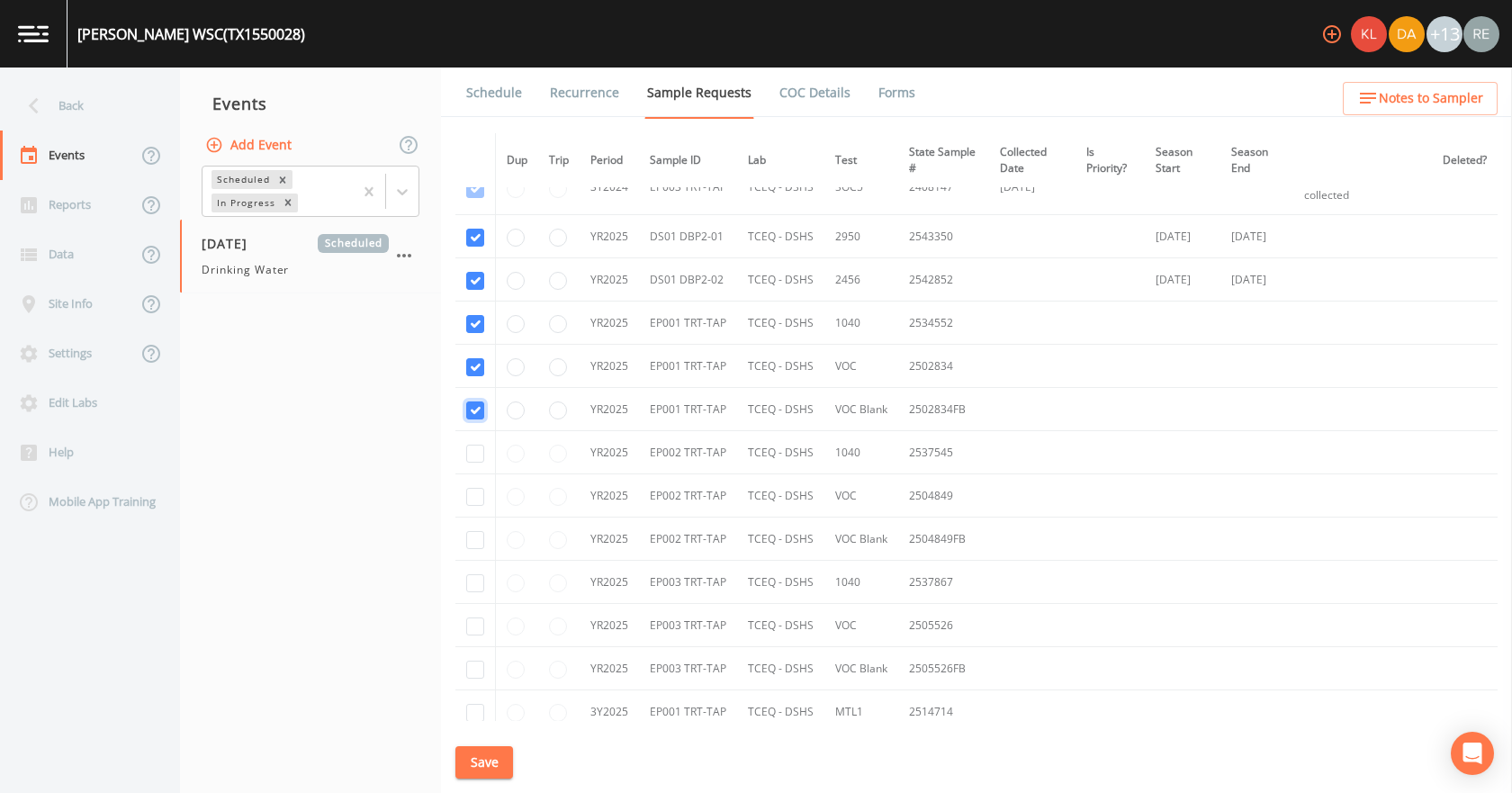
scroll to position [1350, 0]
click at [475, 494] on input "checkbox" at bounding box center [475, 493] width 18 height 18
checkbox input "true"
click at [470, 536] on input "checkbox" at bounding box center [475, 536] width 18 height 18
checkbox input "true"
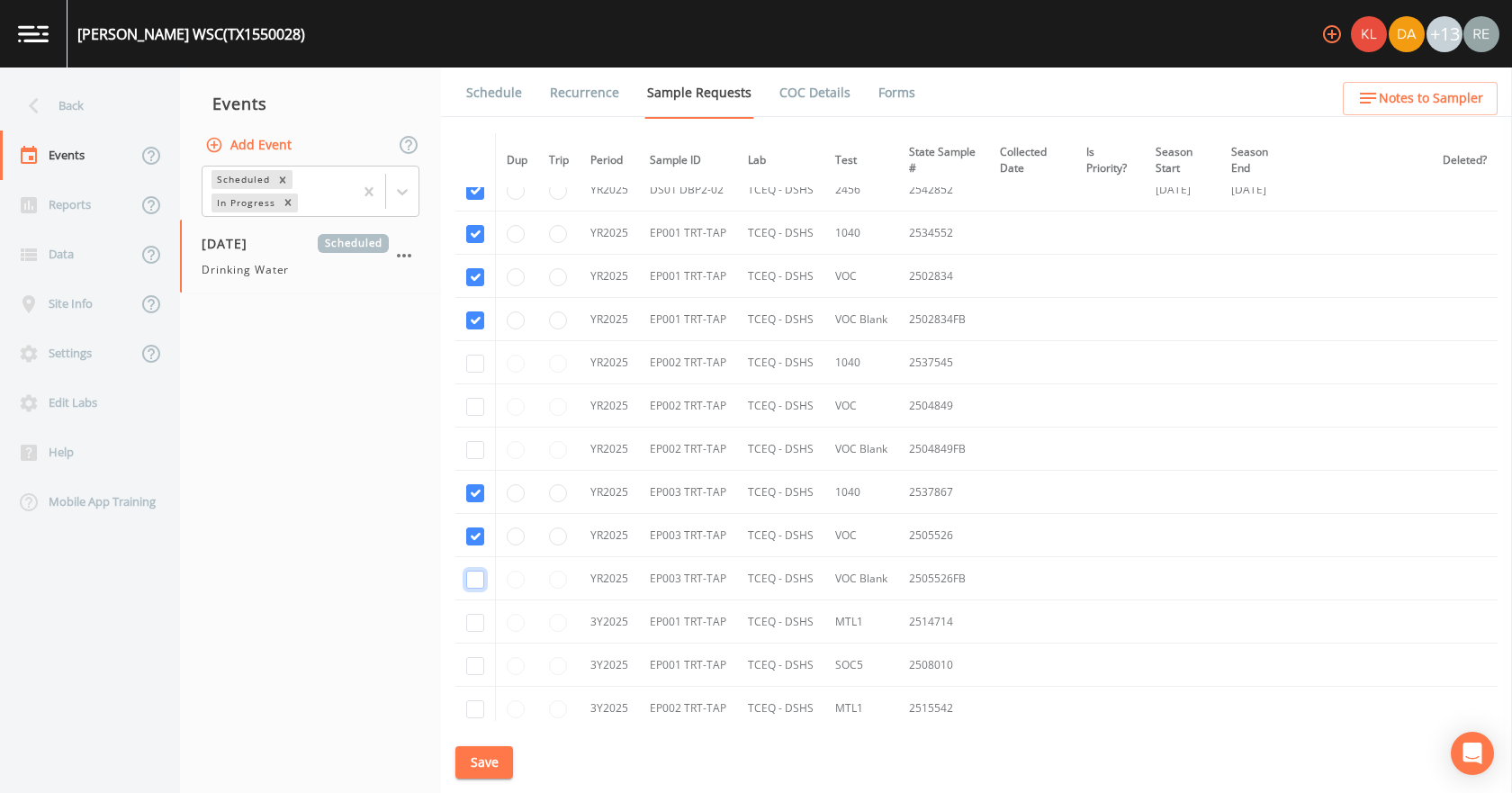
click at [475, 582] on input "checkbox" at bounding box center [475, 579] width 18 height 18
checkbox input "true"
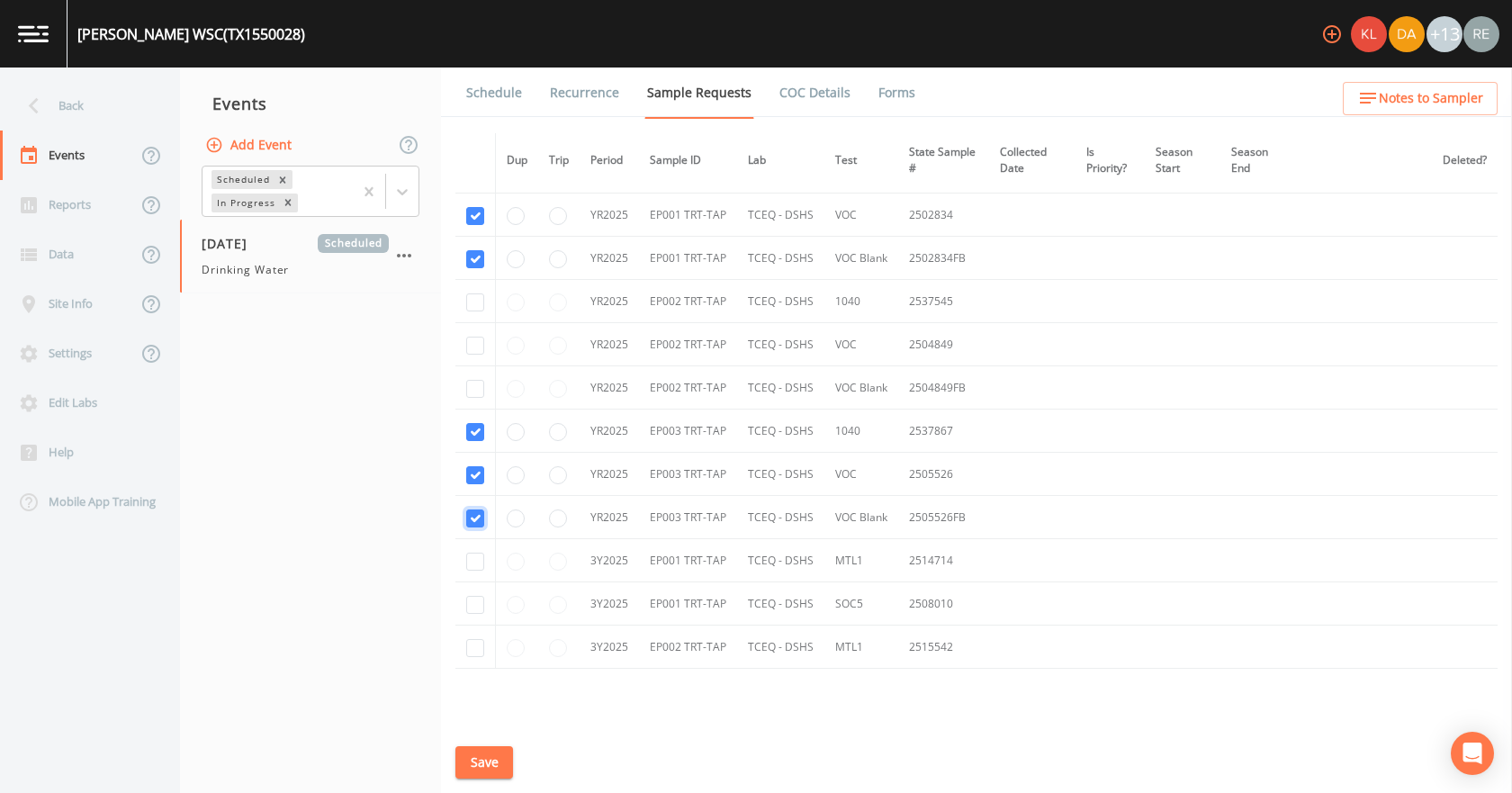
scroll to position [1439, 0]
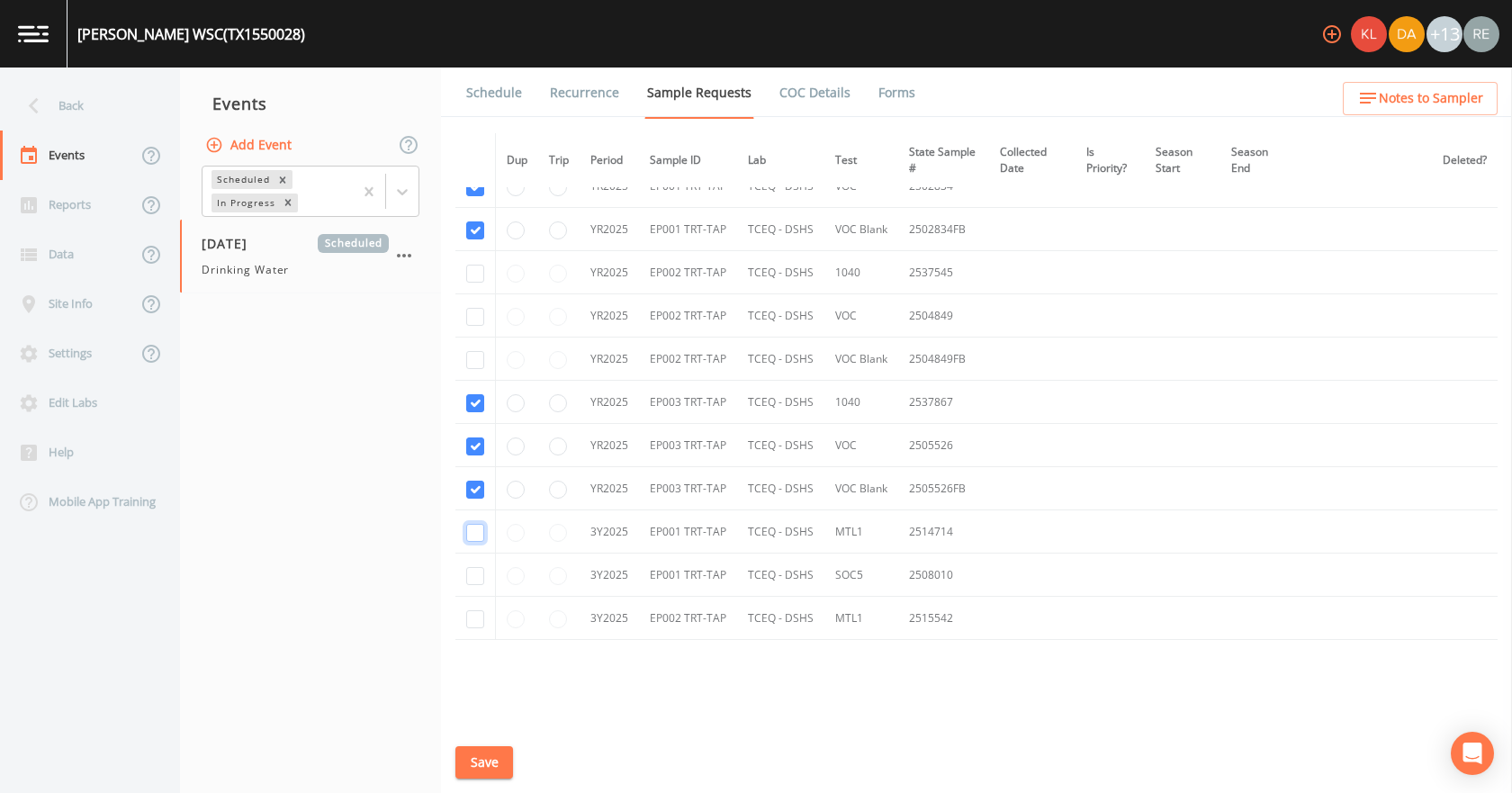
click at [481, 535] on input "checkbox" at bounding box center [475, 532] width 18 height 18
checkbox input "true"
click at [481, 574] on input "checkbox" at bounding box center [475, 575] width 18 height 18
checkbox input "true"
click at [477, 612] on input "checkbox" at bounding box center [475, 619] width 18 height 18
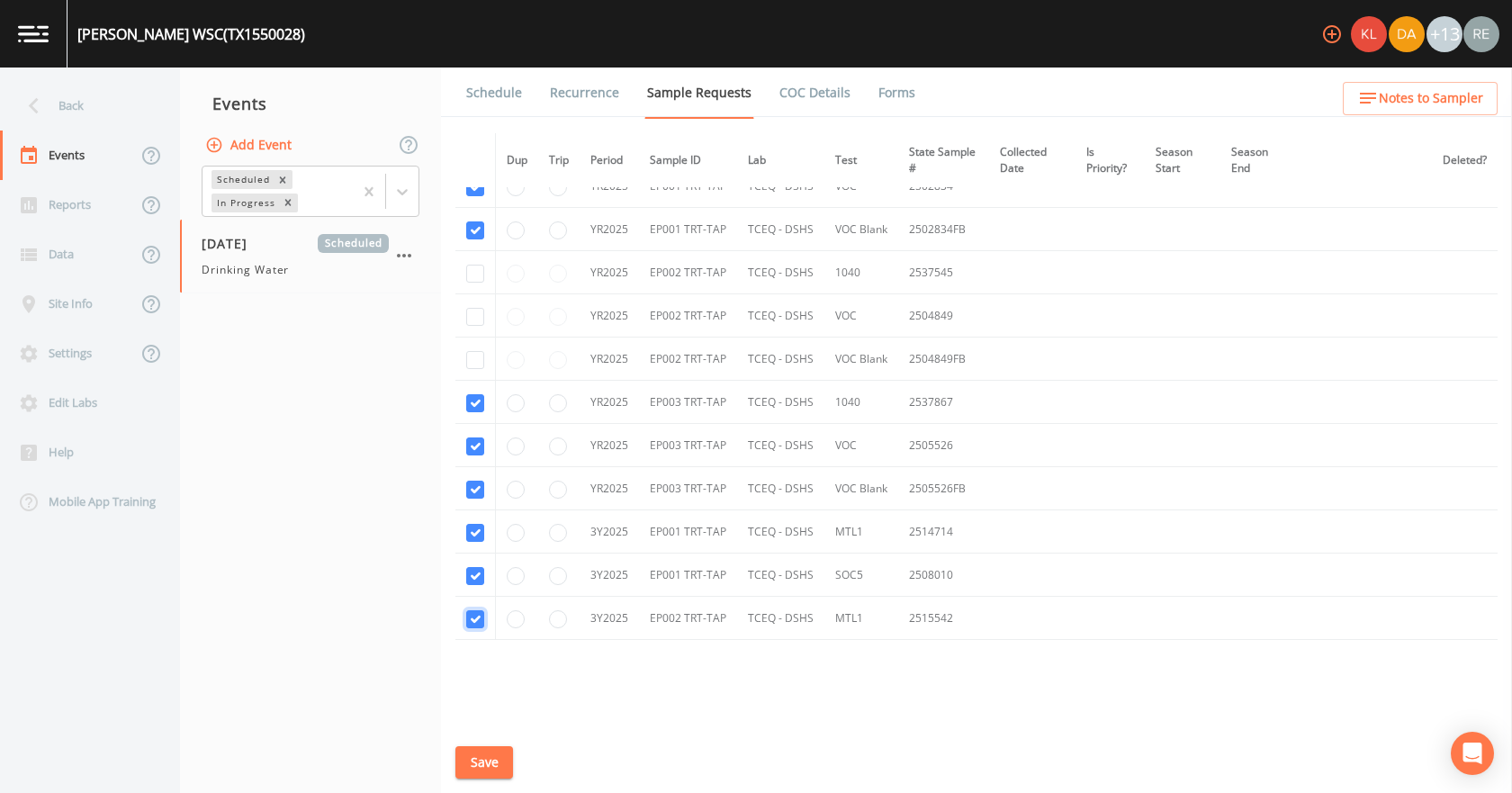
click at [472, 615] on input "checkbox" at bounding box center [475, 619] width 18 height 18
checkbox input "false"
click at [503, 751] on button "Save" at bounding box center [484, 763] width 57 height 33
click at [494, 82] on link "Schedule" at bounding box center [494, 92] width 61 height 50
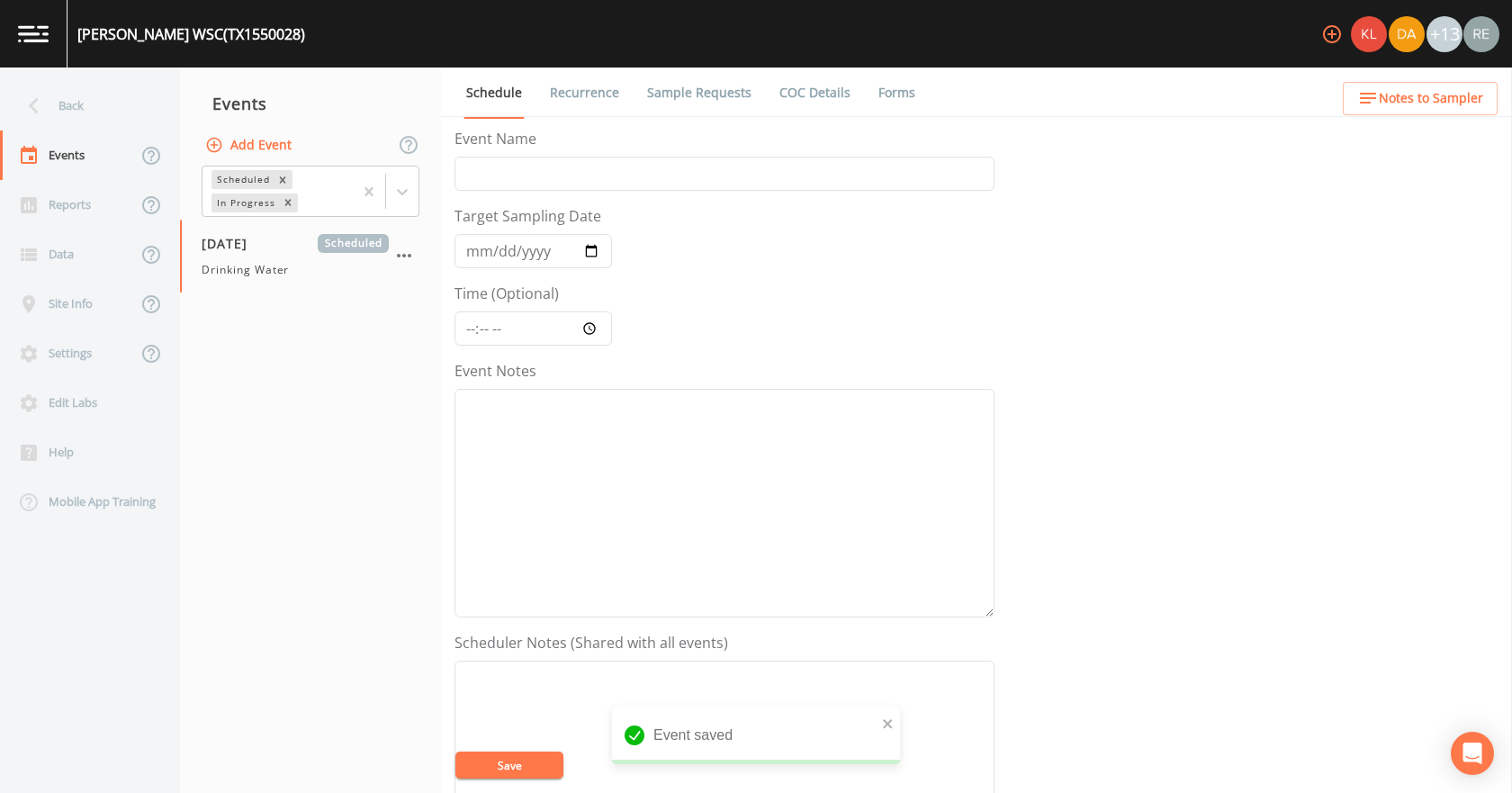
scroll to position [477, 0]
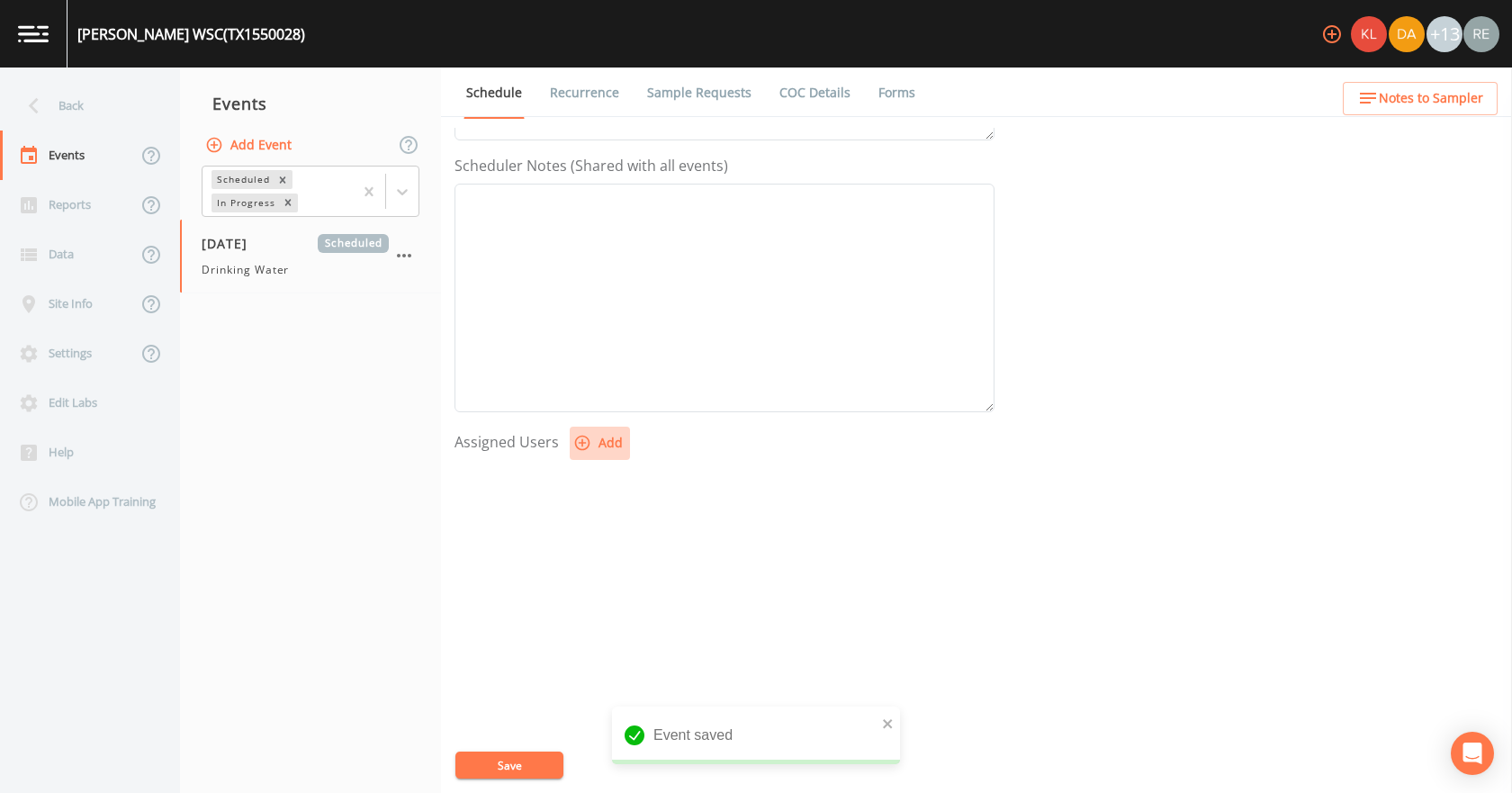
click at [609, 445] on button "Add" at bounding box center [599, 443] width 60 height 33
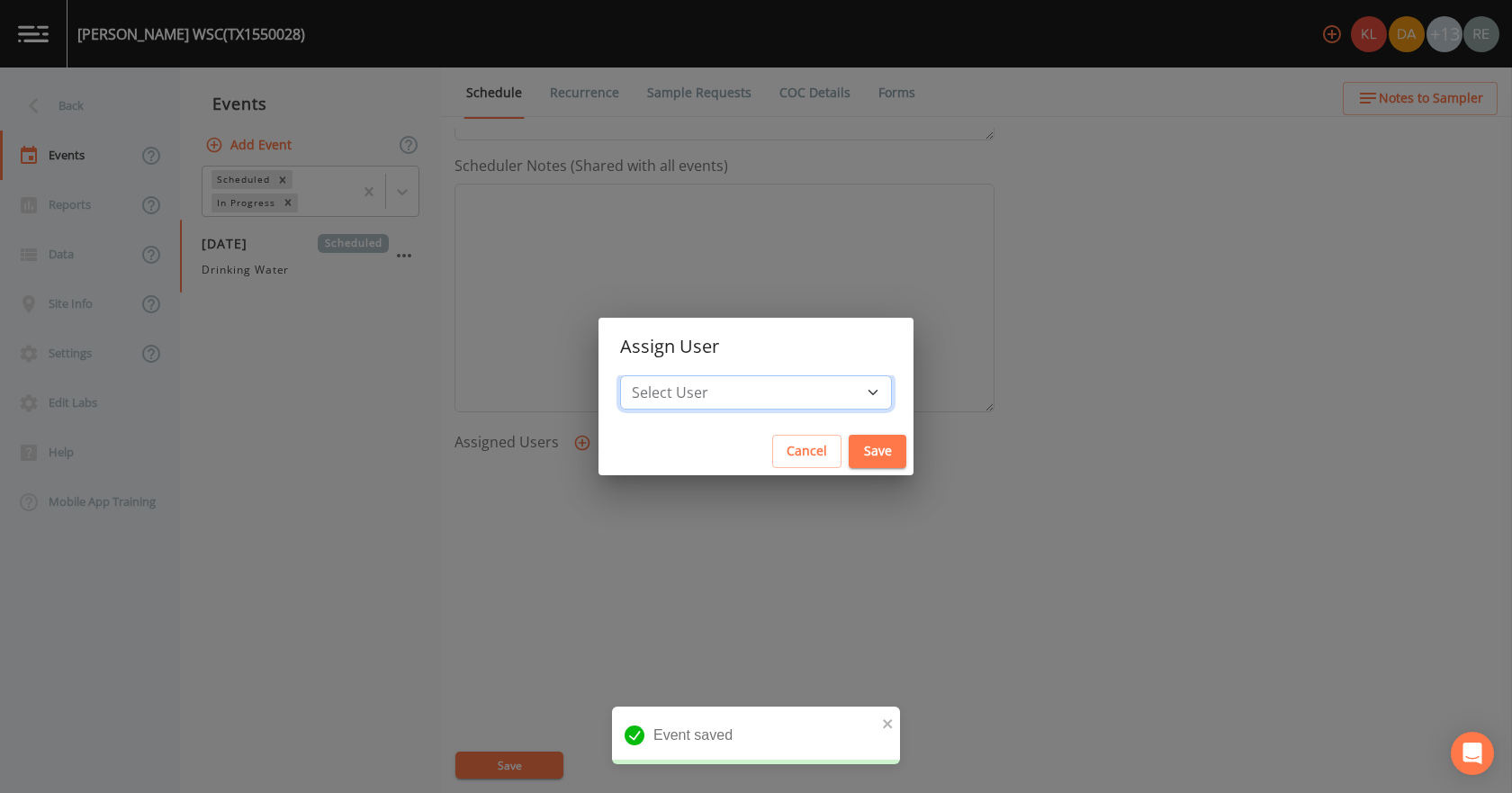
click at [706, 388] on select "Select User [PERSON_NAME] [PERSON_NAME] [PERSON_NAME] [PERSON_NAME] [PERSON_NAM…" at bounding box center [755, 392] width 271 height 34
select select "cda467bf-2385-465e-b0d0-2ef008f7967e"
click at [677, 375] on select "Select User [PERSON_NAME] [PERSON_NAME] [PERSON_NAME] [PERSON_NAME] [PERSON_NAM…" at bounding box center [755, 392] width 271 height 34
click at [848, 440] on button "Save" at bounding box center [877, 451] width 57 height 33
select select
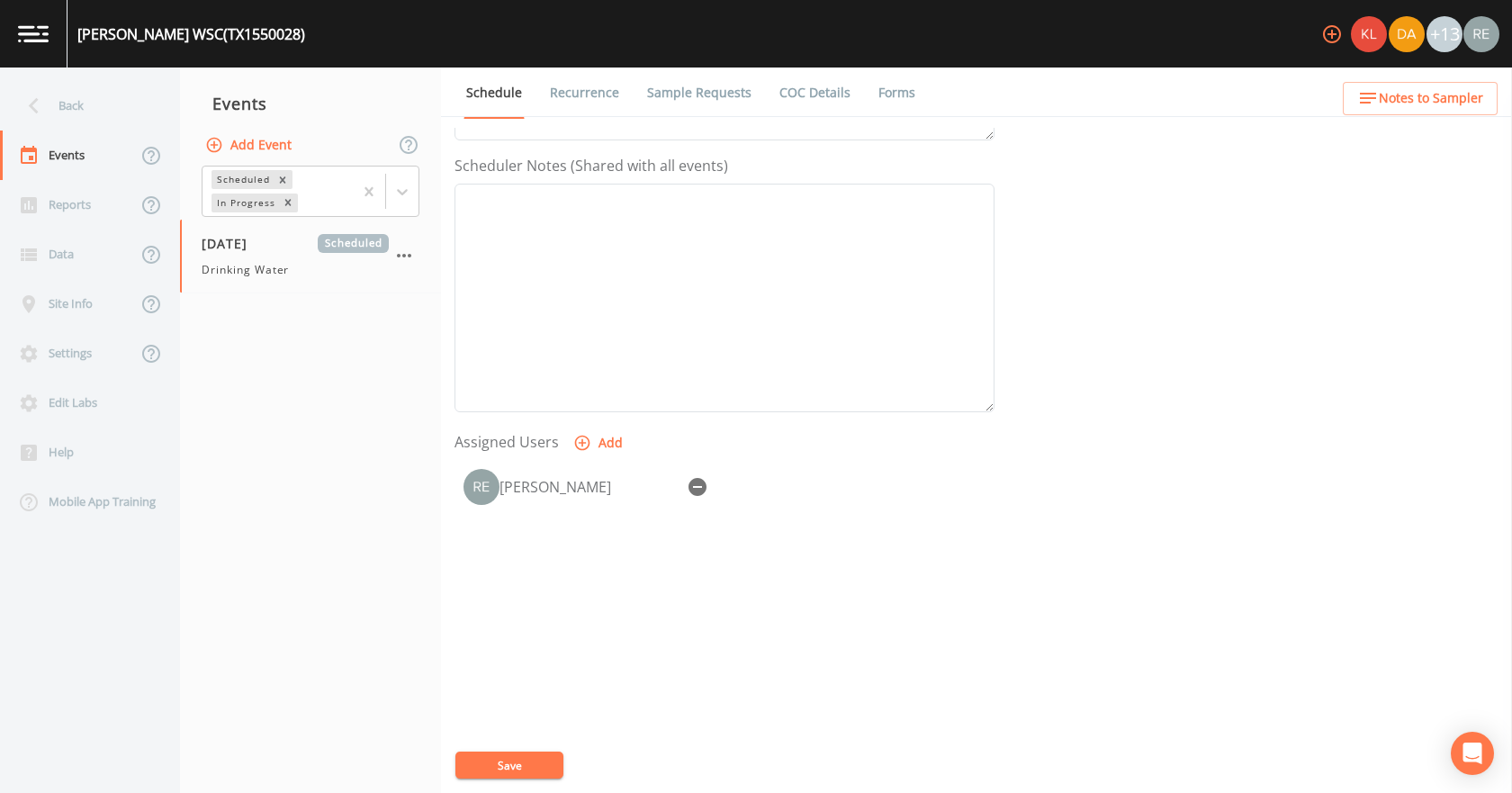
click at [531, 764] on button "Save" at bounding box center [508, 764] width 108 height 27
click at [684, 86] on link "Sample Requests" at bounding box center [699, 92] width 109 height 50
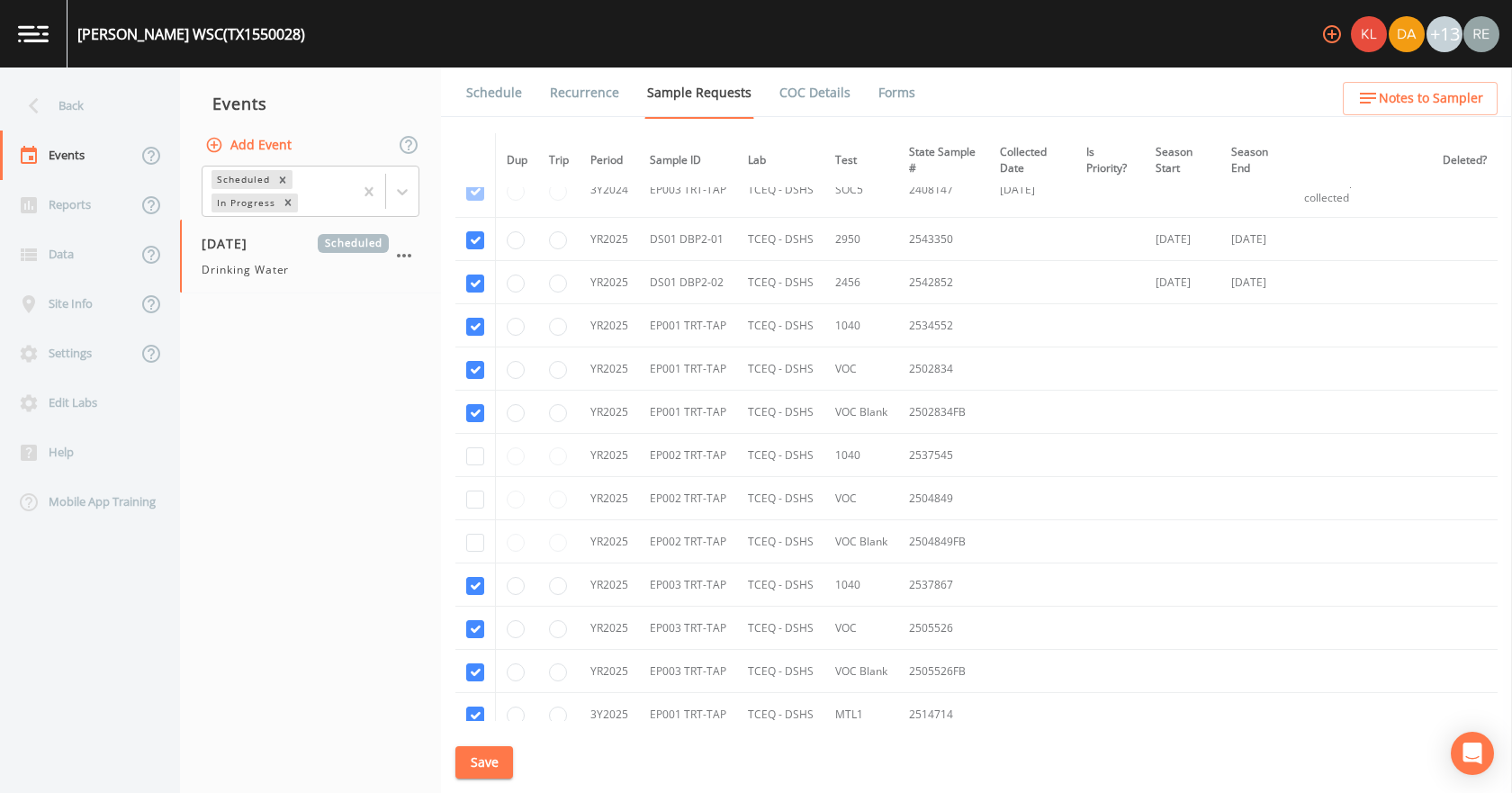
scroll to position [1233, 0]
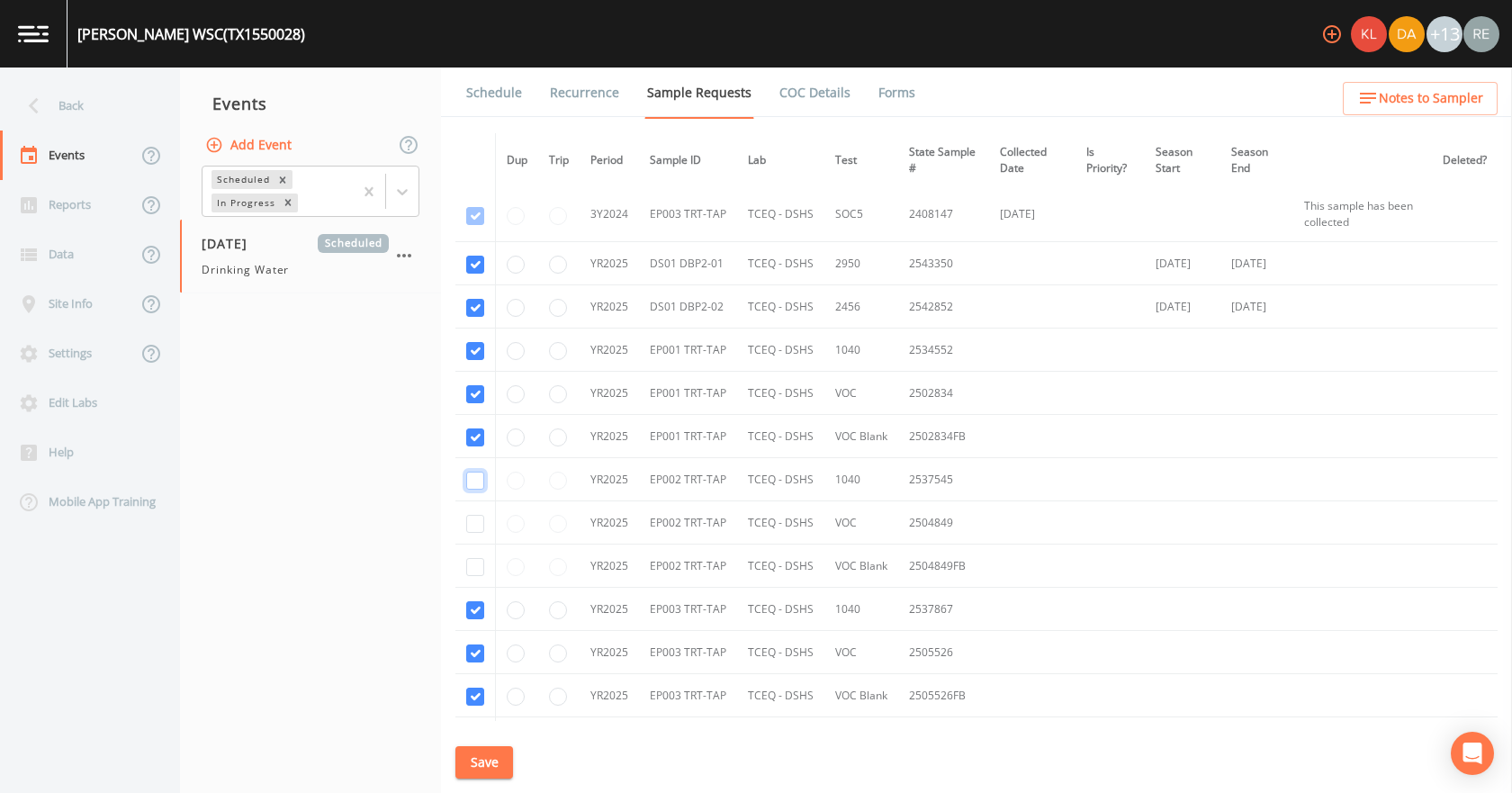
click at [470, 482] on input "checkbox" at bounding box center [475, 480] width 18 height 18
checkbox input "true"
drag, startPoint x: 474, startPoint y: 525, endPoint x: 476, endPoint y: 536, distance: 11.2
click at [474, 525] on input "checkbox" at bounding box center [475, 524] width 18 height 18
checkbox input "true"
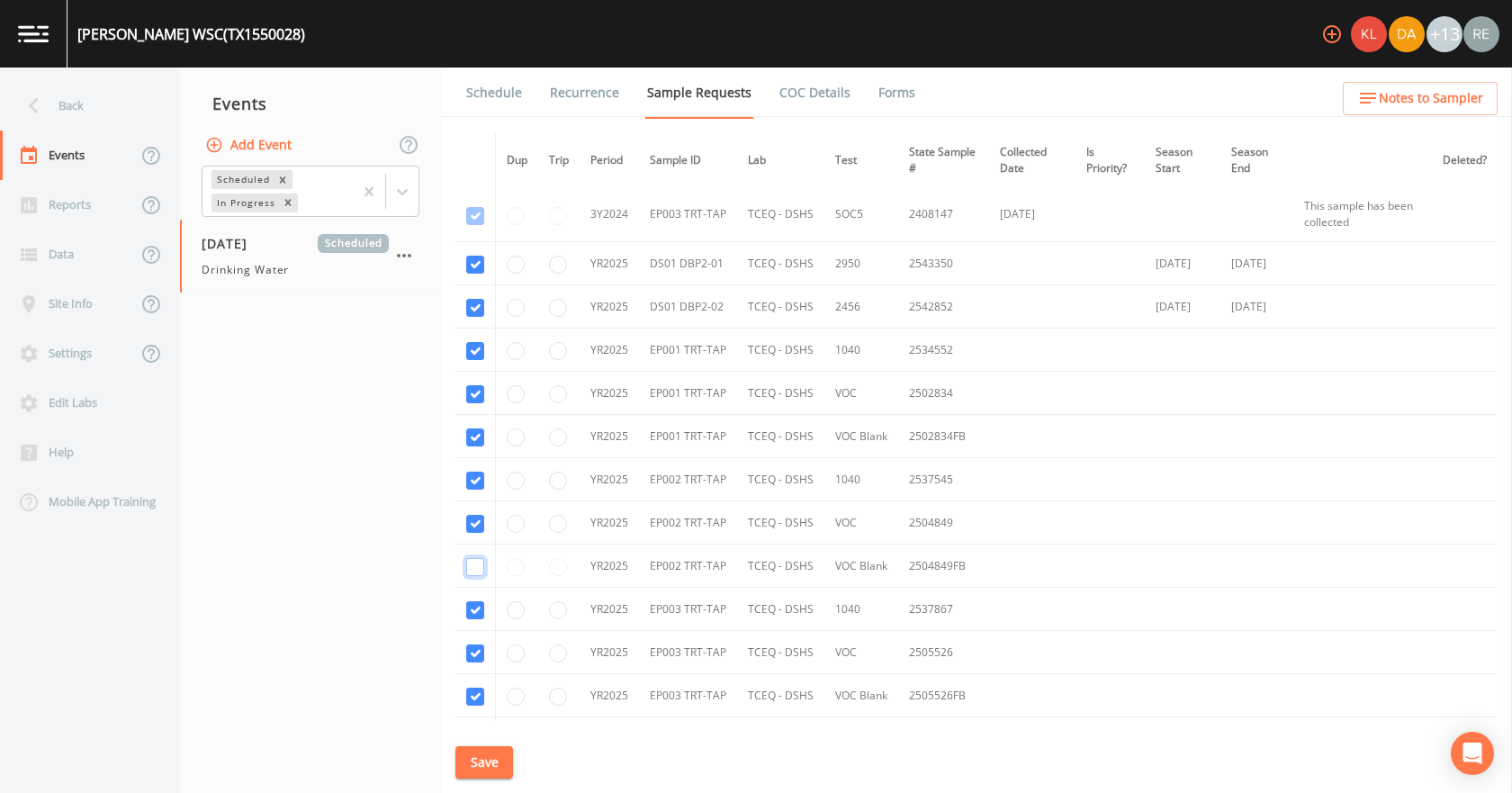
click at [477, 565] on input "checkbox" at bounding box center [475, 566] width 18 height 18
checkbox input "true"
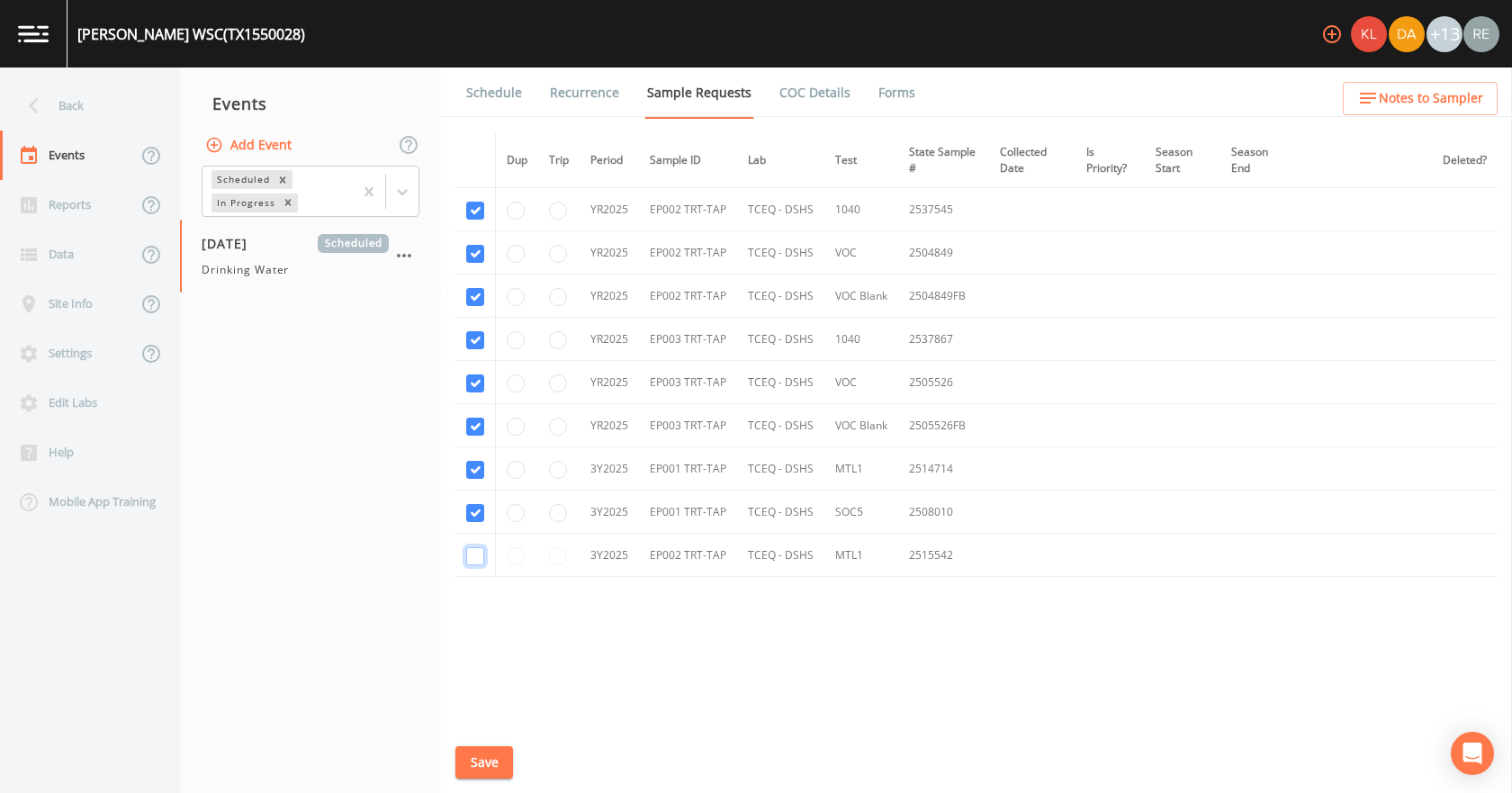
click at [478, 549] on input "checkbox" at bounding box center [475, 556] width 18 height 18
checkbox input "true"
drag, startPoint x: 496, startPoint y: 768, endPoint x: 500, endPoint y: 746, distance: 22.4
click at [499, 765] on button "Save" at bounding box center [484, 763] width 57 height 33
click at [67, 102] on div "Back" at bounding box center [81, 106] width 162 height 50
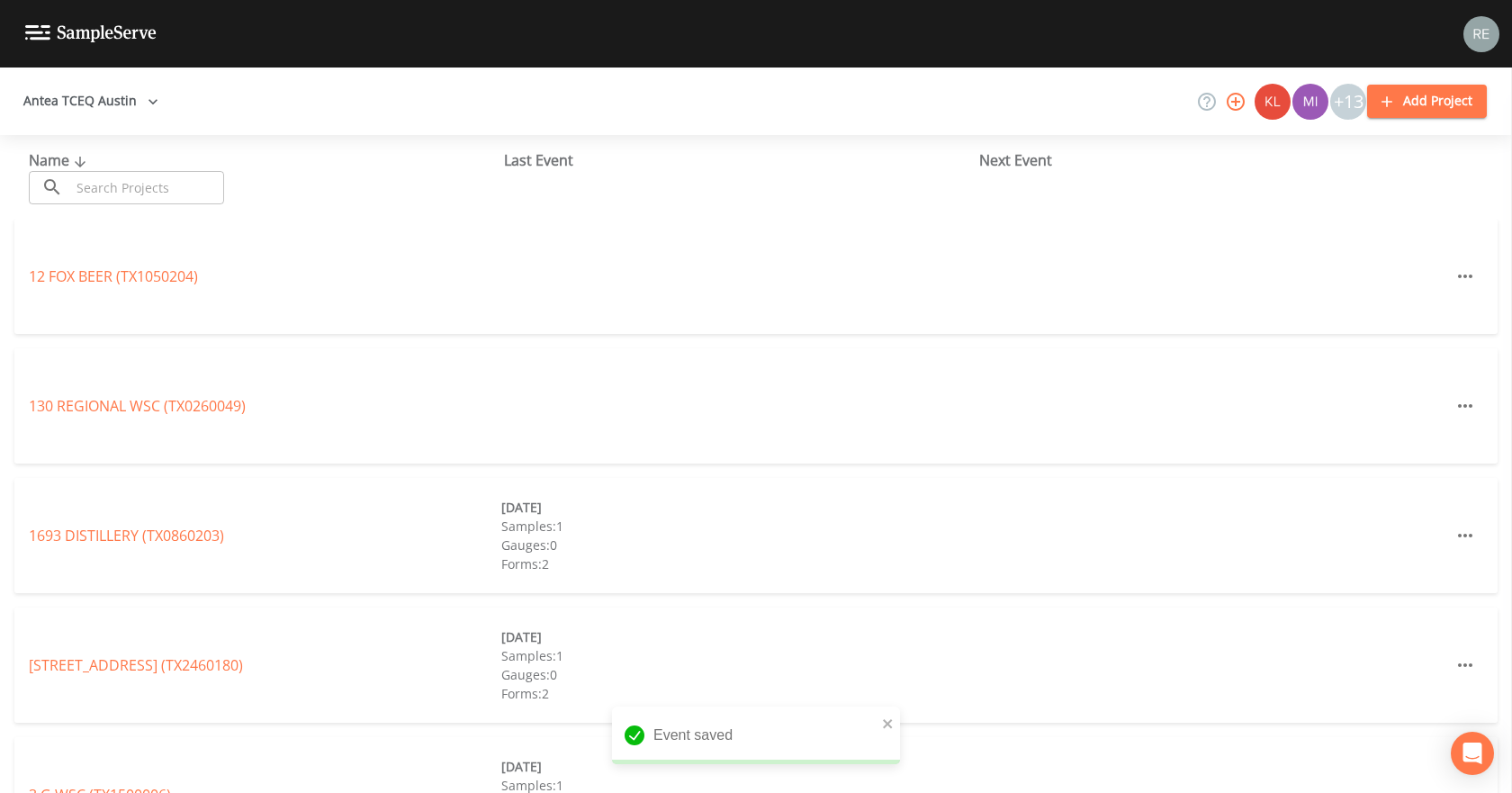
drag, startPoint x: 135, startPoint y: 187, endPoint x: 146, endPoint y: 197, distance: 14.9
click at [135, 187] on input "text" at bounding box center [148, 188] width 154 height 33
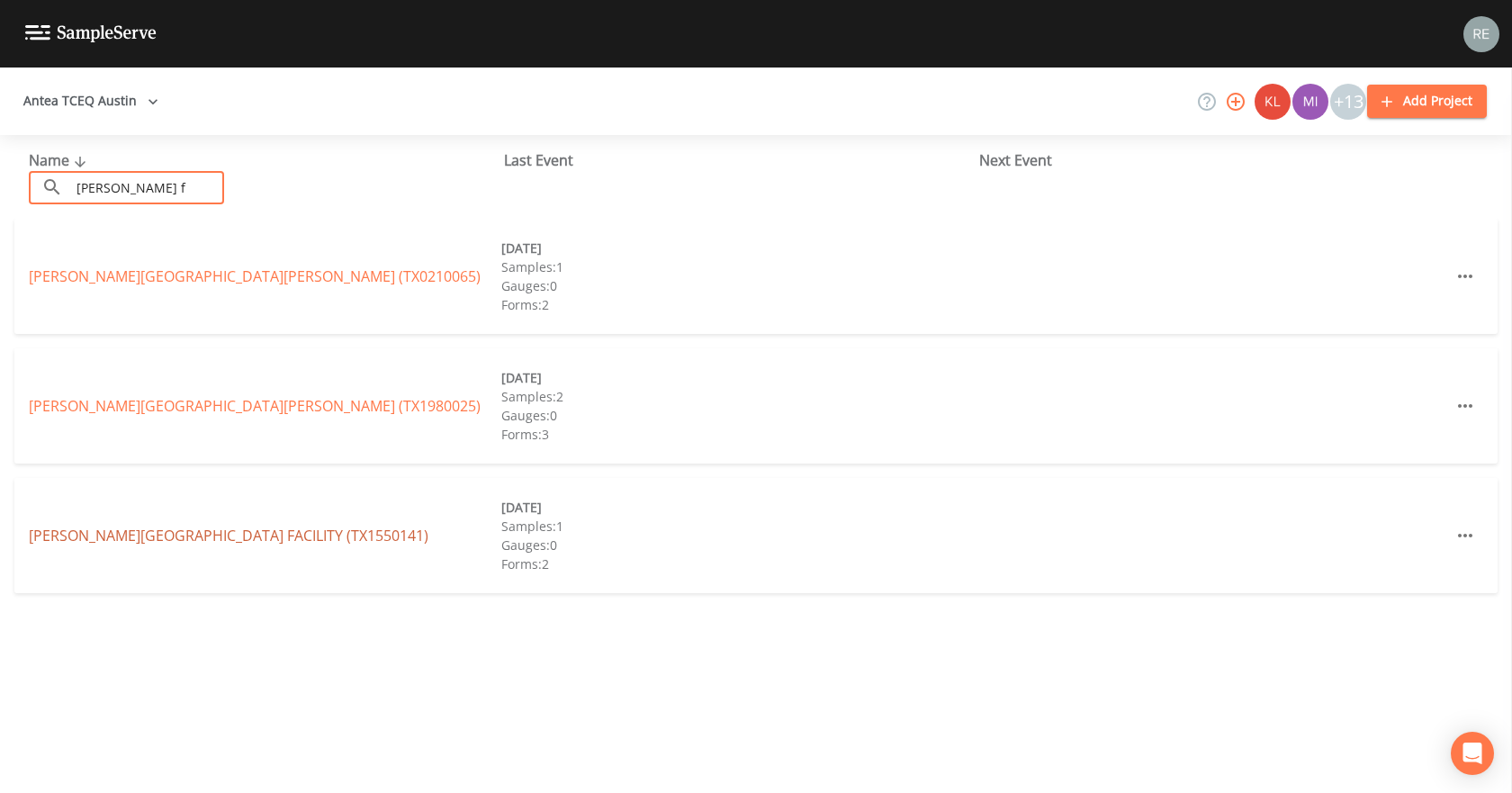
type input "[PERSON_NAME] f"
click at [155, 530] on link "[PERSON_NAME][GEOGRAPHIC_DATA] FACILITY (TX1550141)" at bounding box center [229, 535] width 400 height 20
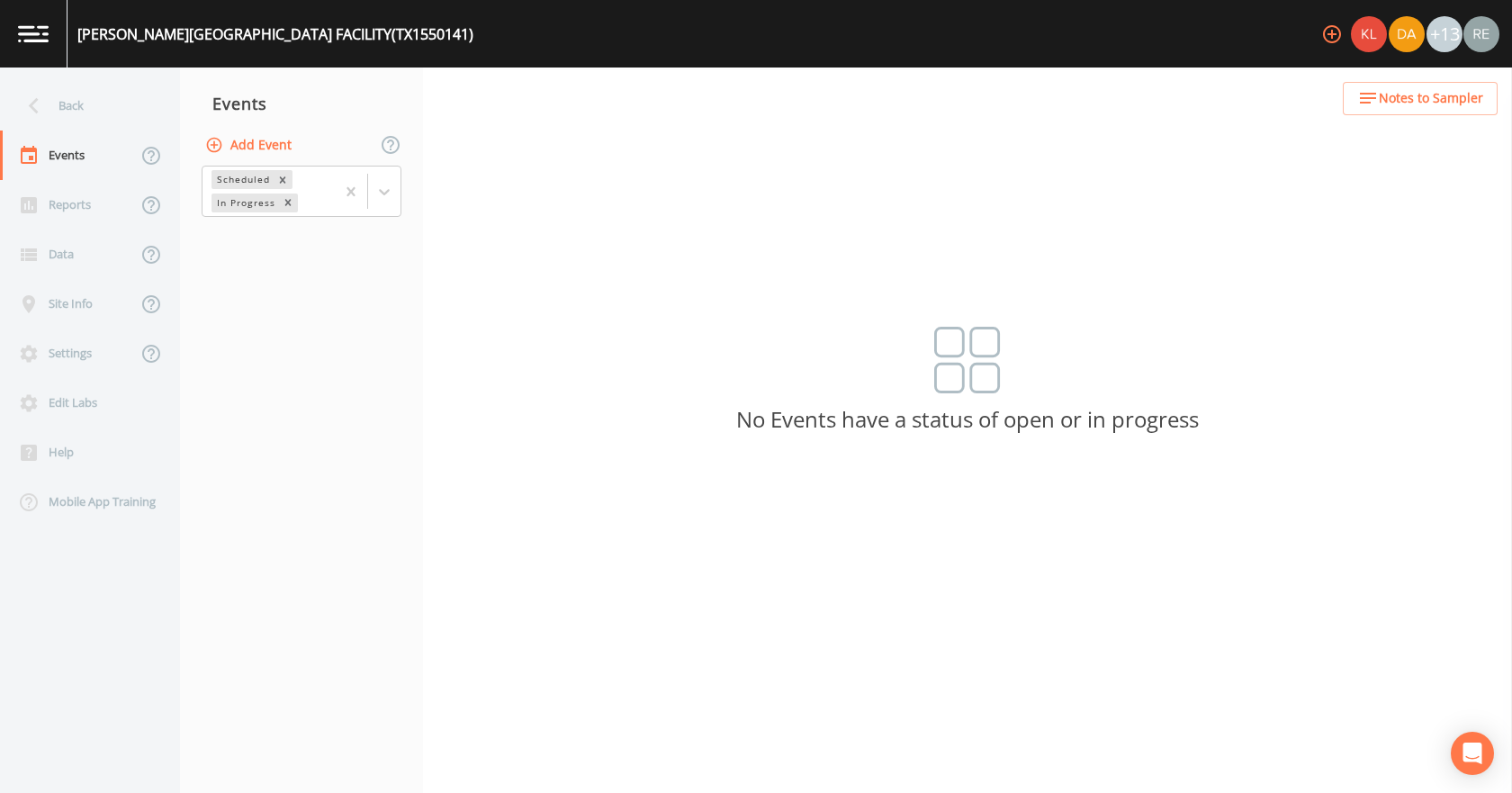
click at [277, 149] on button "Add Event" at bounding box center [250, 145] width 97 height 33
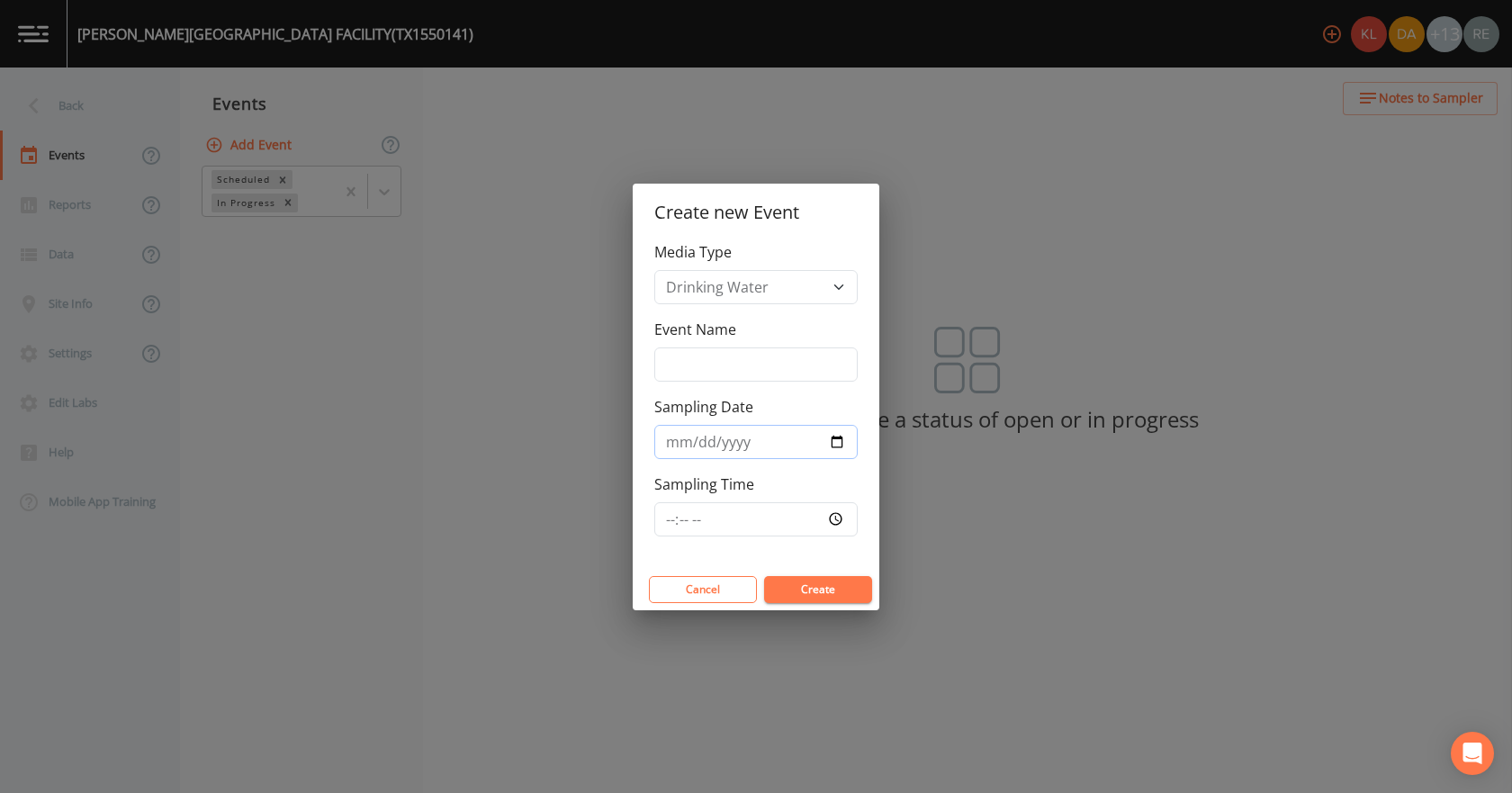
click at [839, 428] on input "Sampling Date" at bounding box center [756, 442] width 204 height 34
click at [836, 444] on input "Sampling Date" at bounding box center [756, 442] width 204 height 34
type input "[DATE]"
click at [811, 585] on button "Create" at bounding box center [817, 589] width 108 height 27
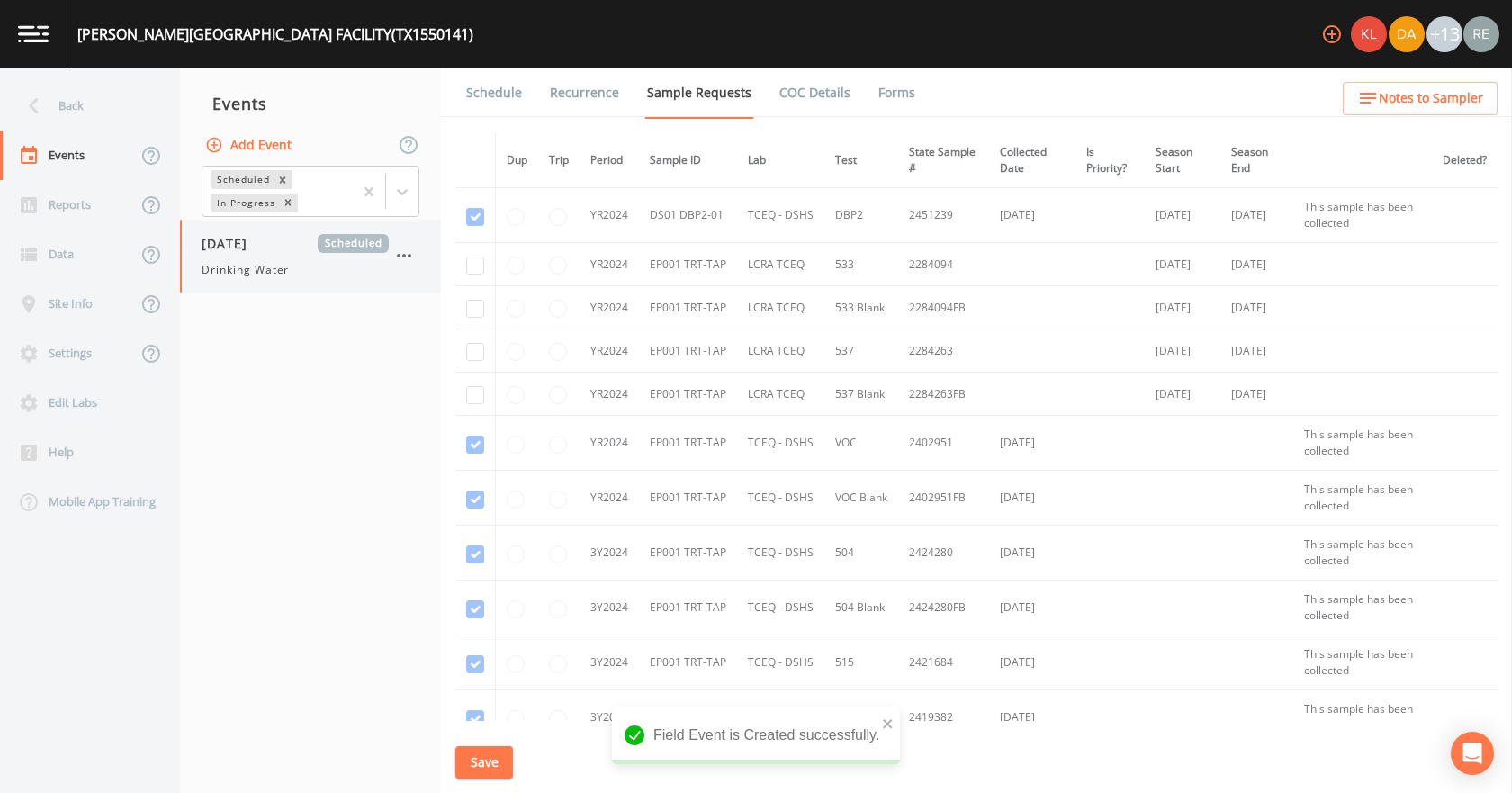
click at [268, 254] on div "[DATE] Scheduled Drinking Water" at bounding box center [295, 256] width 188 height 44
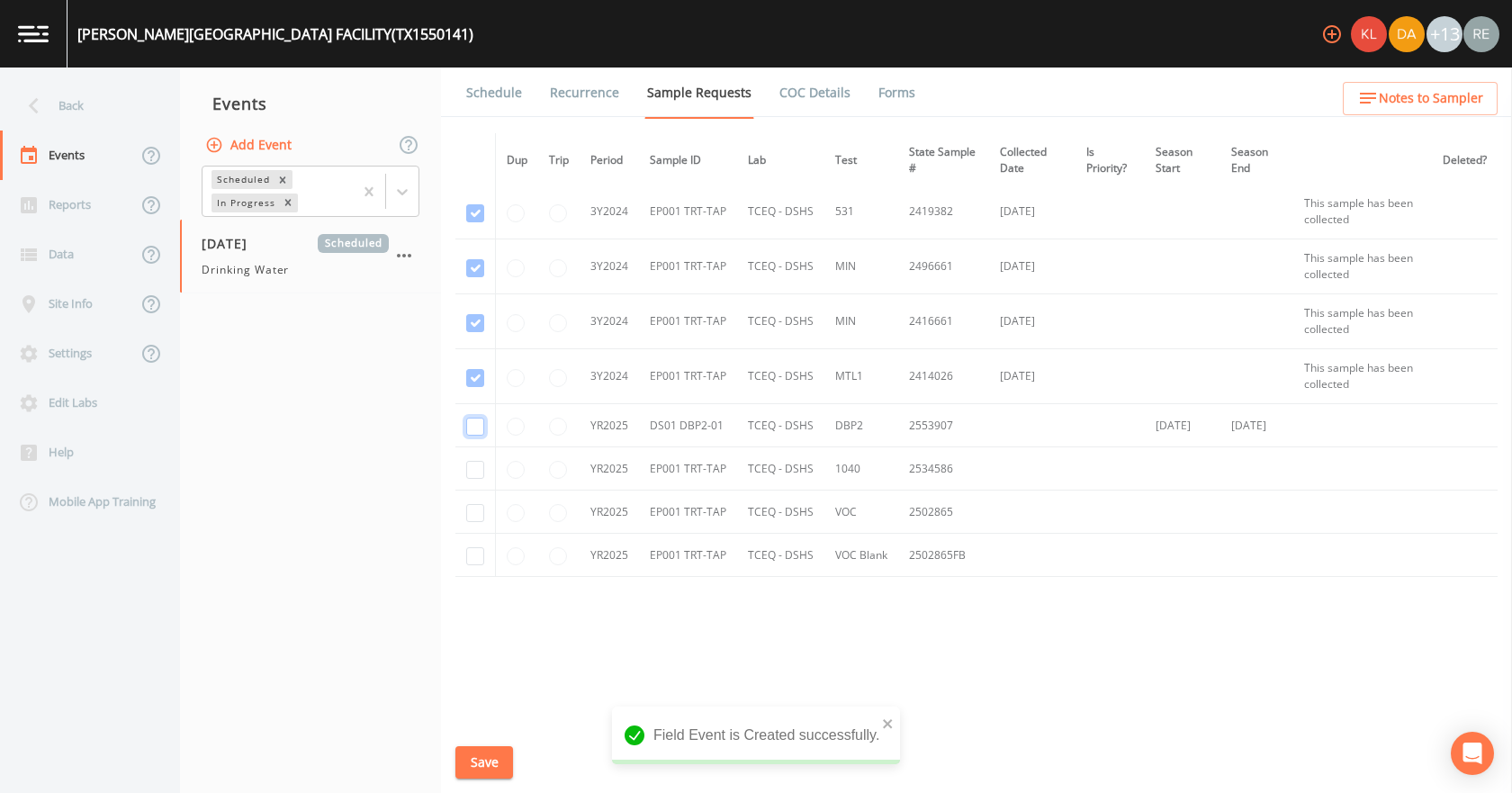
click at [468, 431] on input "checkbox" at bounding box center [475, 426] width 18 height 18
checkbox input "true"
drag, startPoint x: 475, startPoint y: 473, endPoint x: 478, endPoint y: 505, distance: 32.1
click at [475, 479] on td at bounding box center [475, 468] width 41 height 43
click at [479, 512] on input "checkbox" at bounding box center [475, 512] width 18 height 18
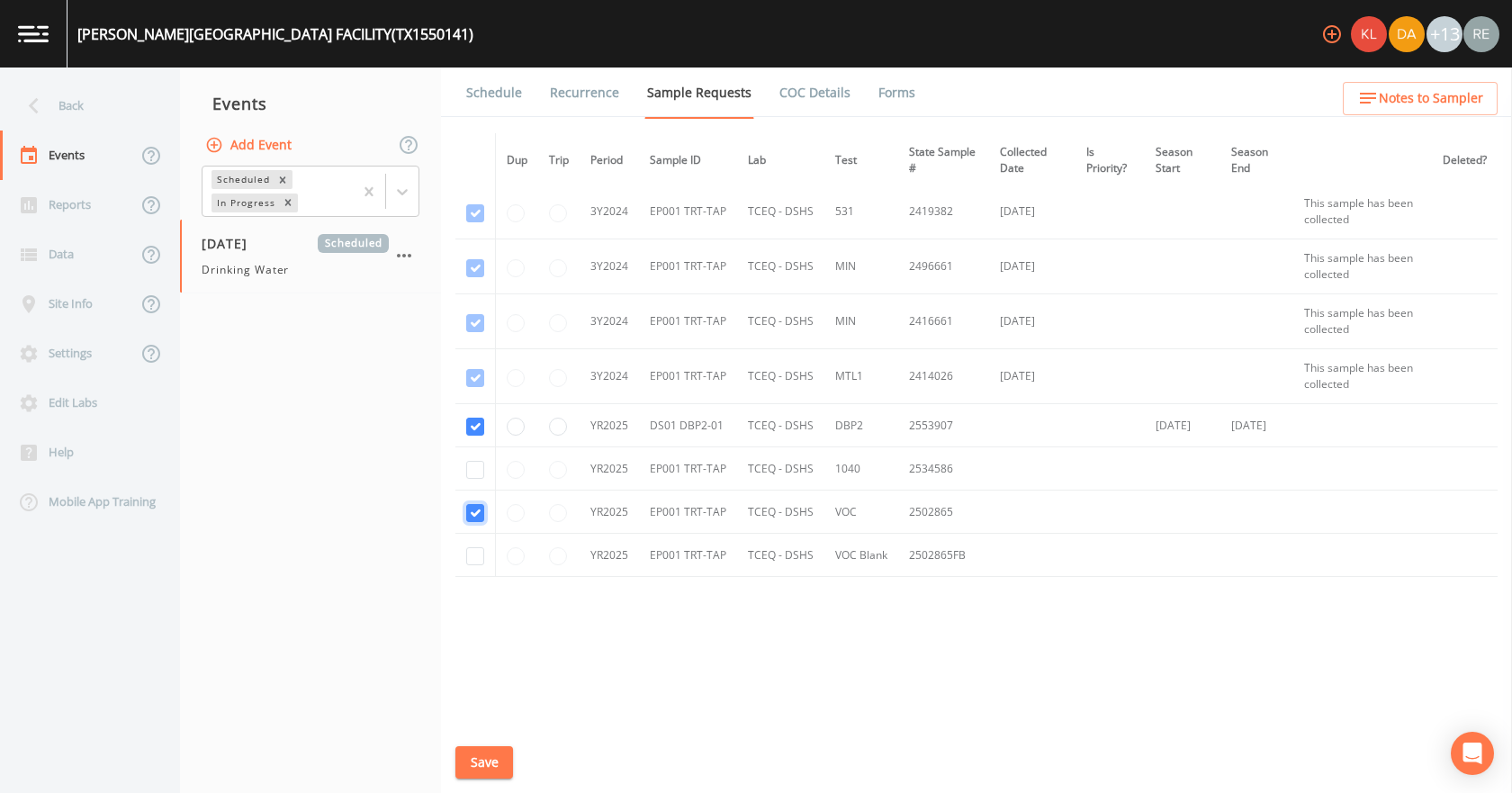
checkbox input "true"
click at [468, 553] on input "checkbox" at bounding box center [475, 556] width 18 height 18
checkbox input "true"
click at [469, 469] on input "checkbox" at bounding box center [475, 469] width 18 height 18
checkbox input "true"
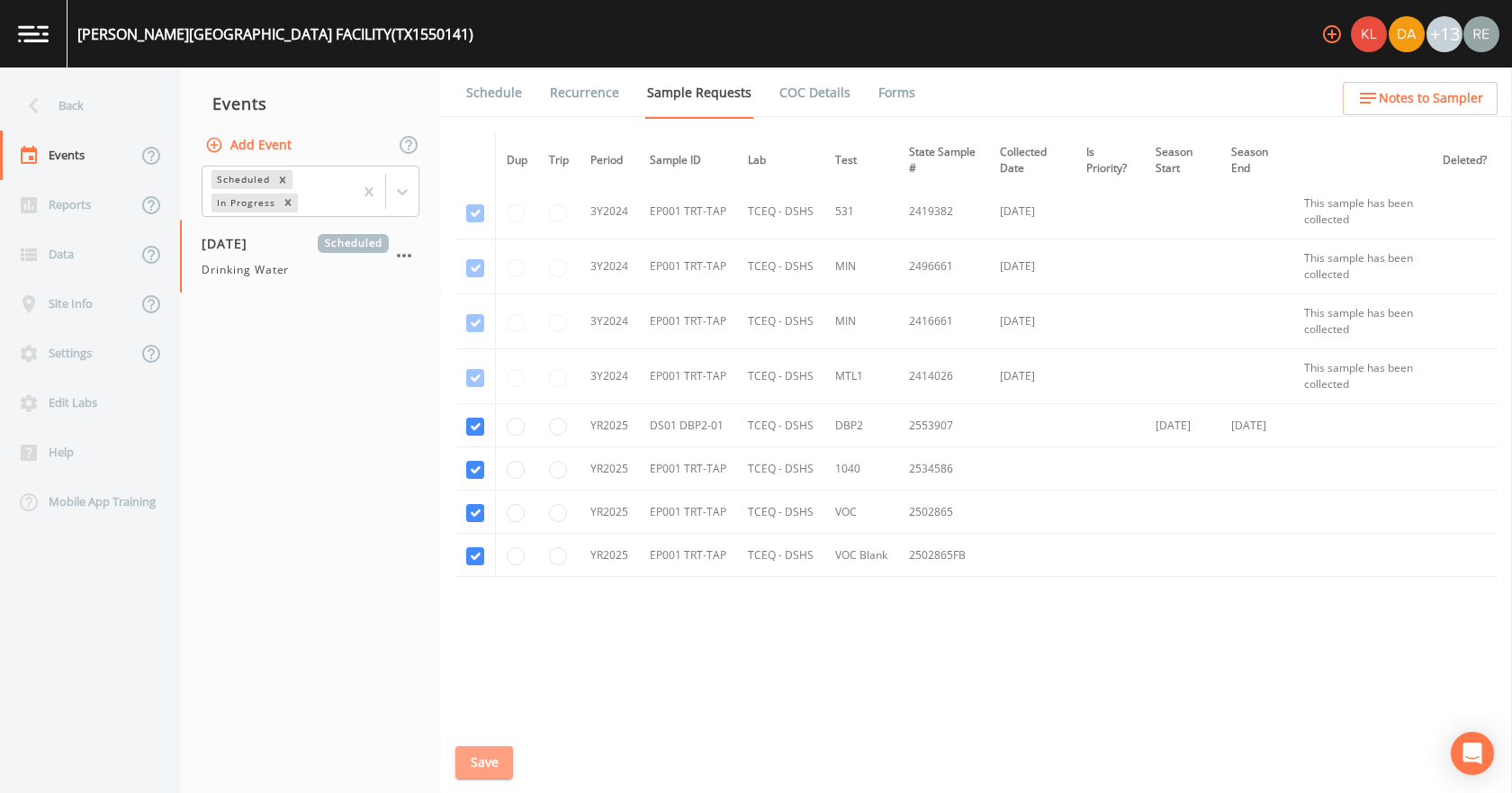
click at [480, 755] on button "Save" at bounding box center [484, 763] width 57 height 33
click at [72, 97] on div "Back" at bounding box center [81, 106] width 162 height 50
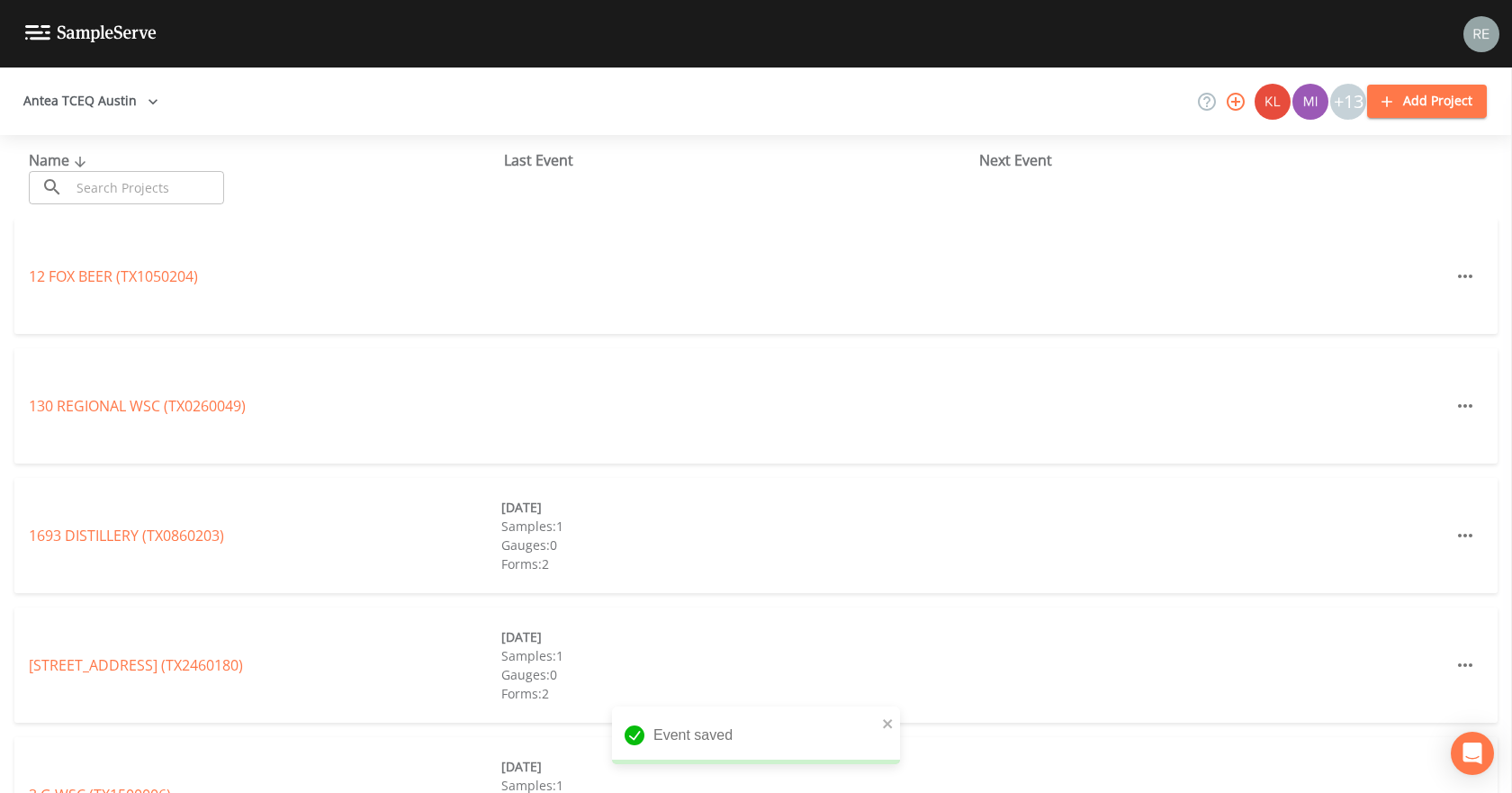
click at [155, 186] on input "text" at bounding box center [148, 188] width 154 height 33
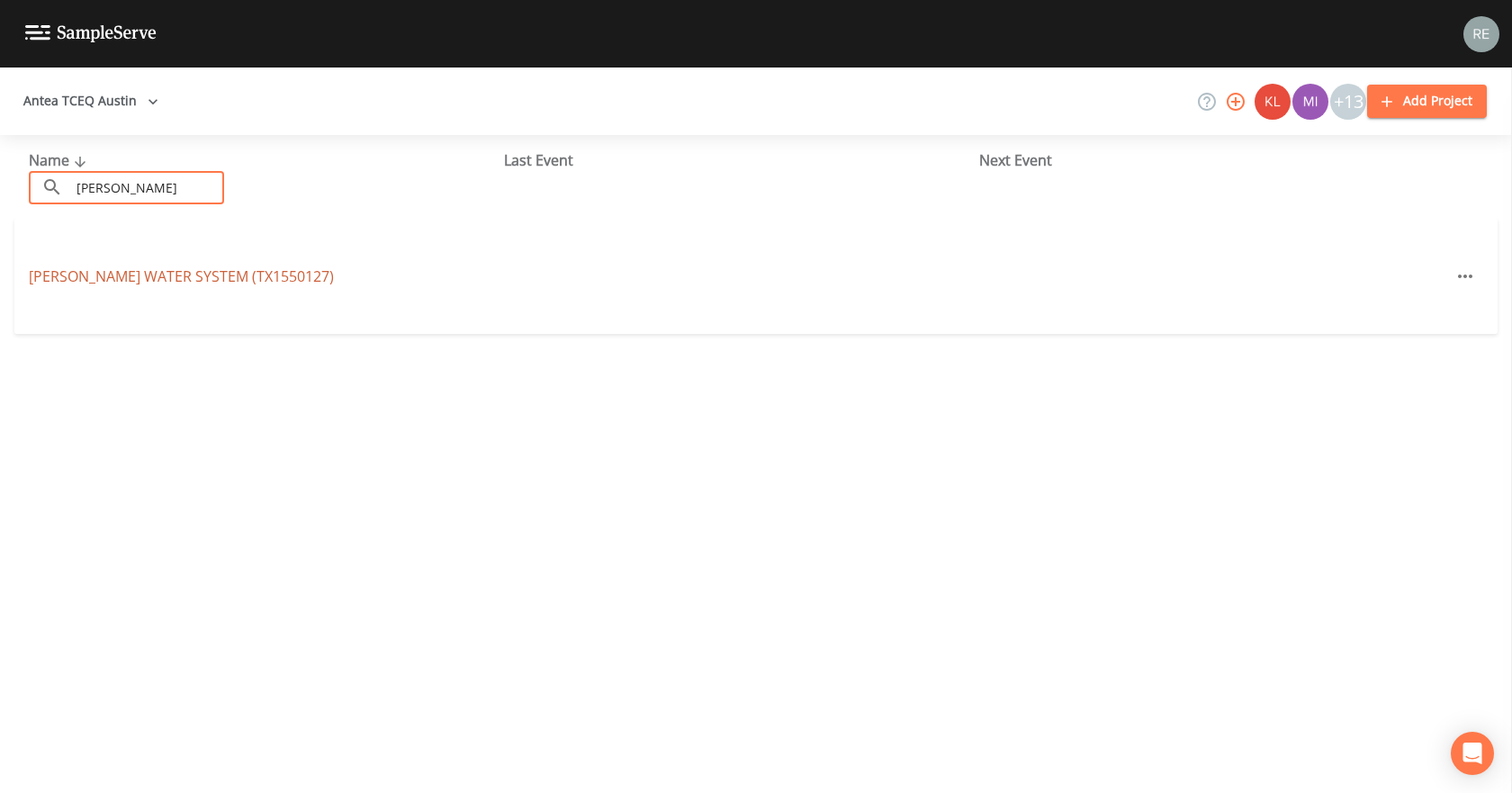
type input "[PERSON_NAME]"
click at [133, 270] on link "[PERSON_NAME] WATER SYSTEM (TX1550127)" at bounding box center [181, 276] width 305 height 20
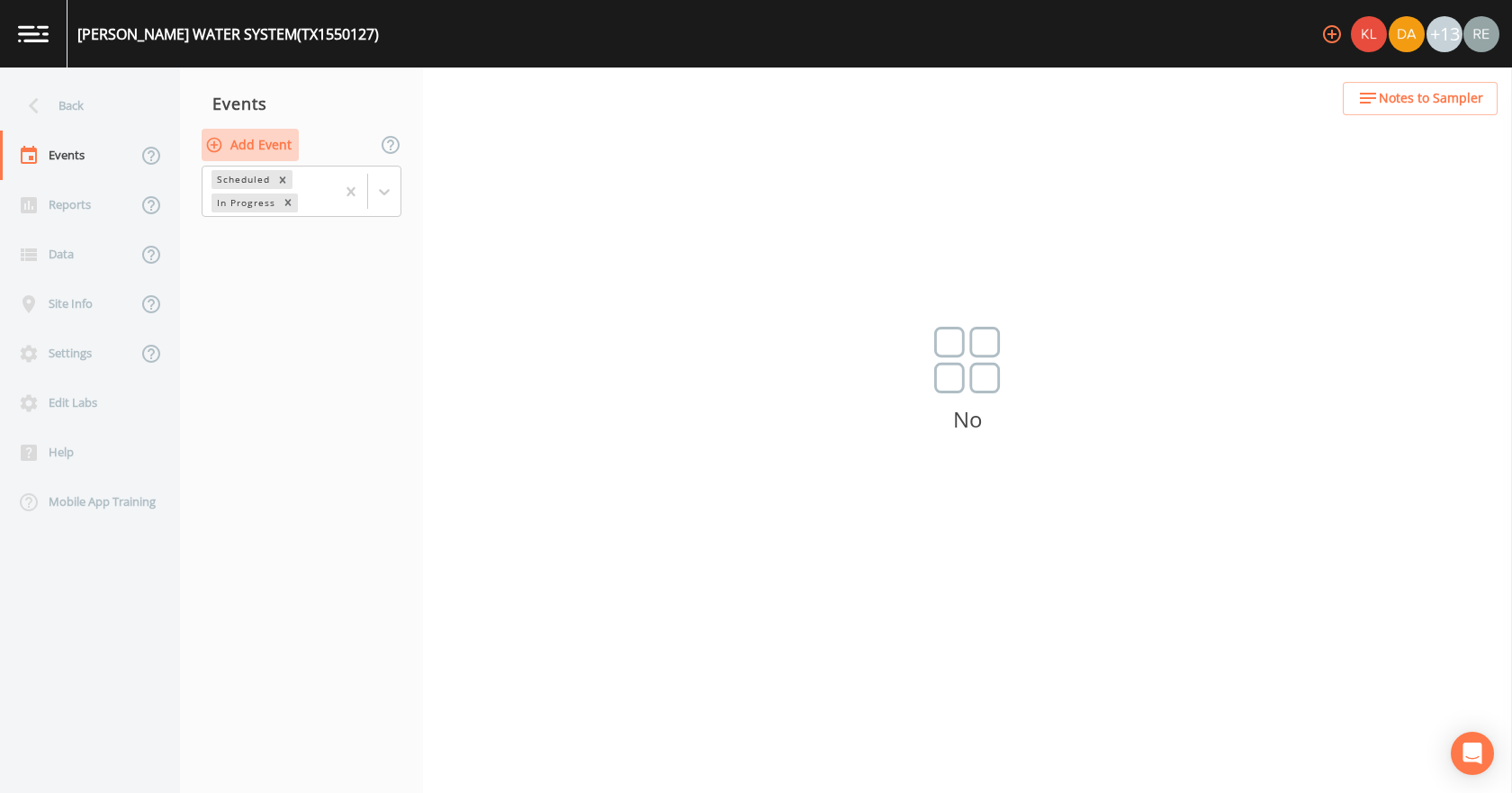
click at [227, 150] on button "Add Event" at bounding box center [250, 145] width 97 height 33
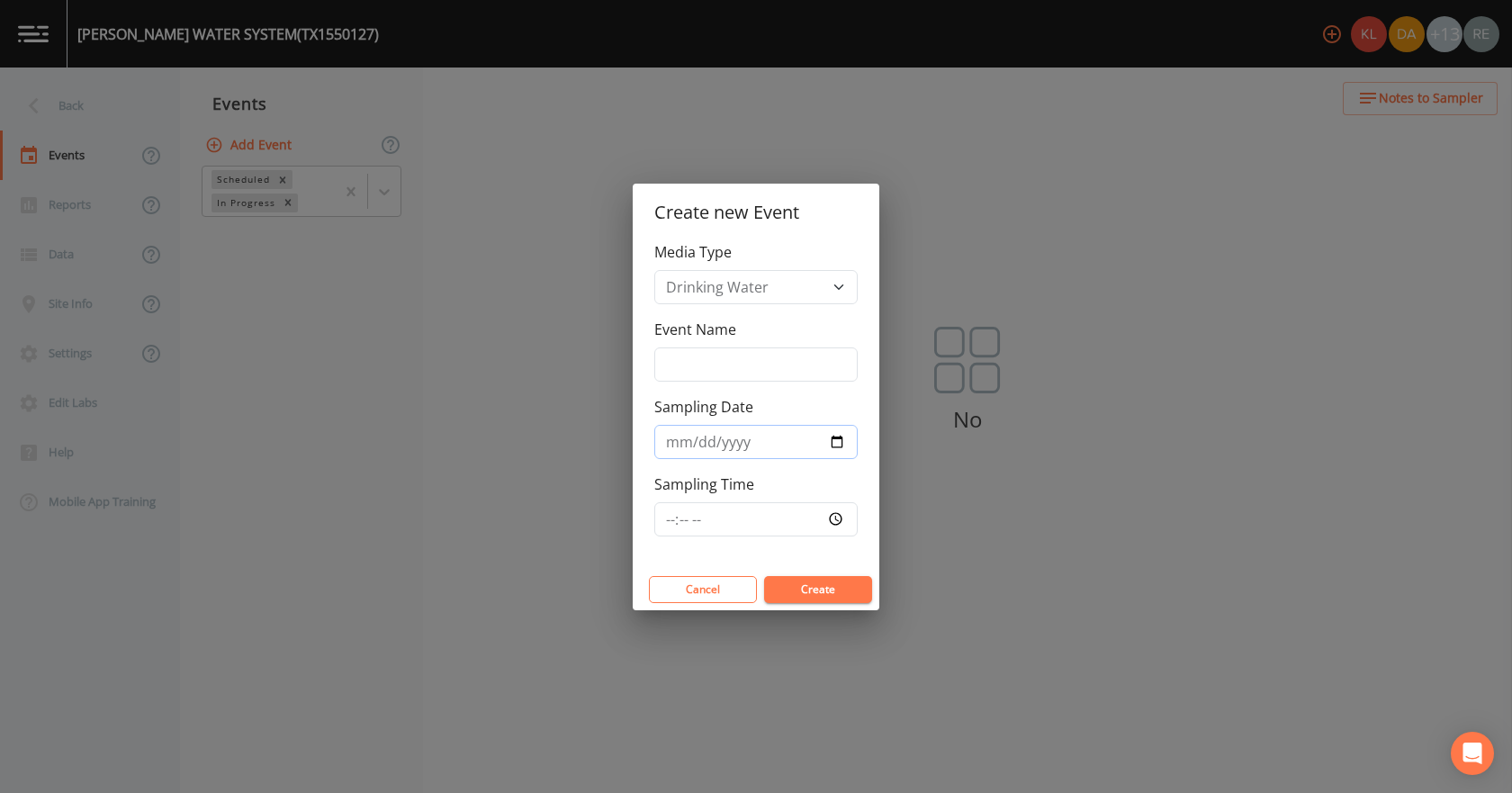
click at [833, 439] on input "Sampling Date" at bounding box center [756, 442] width 204 height 34
type input "[DATE]"
click at [784, 590] on button "Create" at bounding box center [817, 589] width 108 height 27
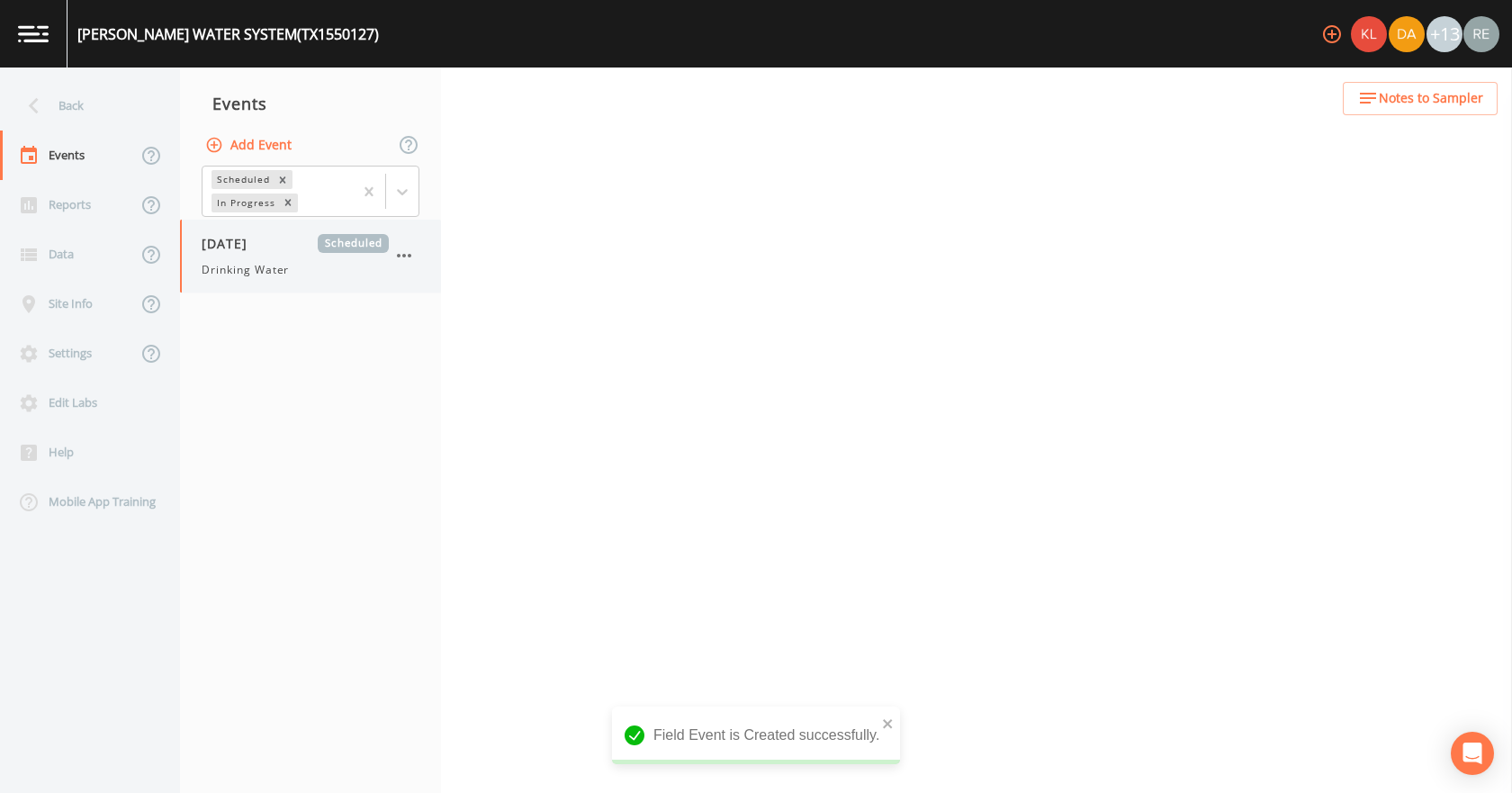
click at [249, 254] on div "[DATE] Scheduled Drinking Water" at bounding box center [295, 256] width 188 height 44
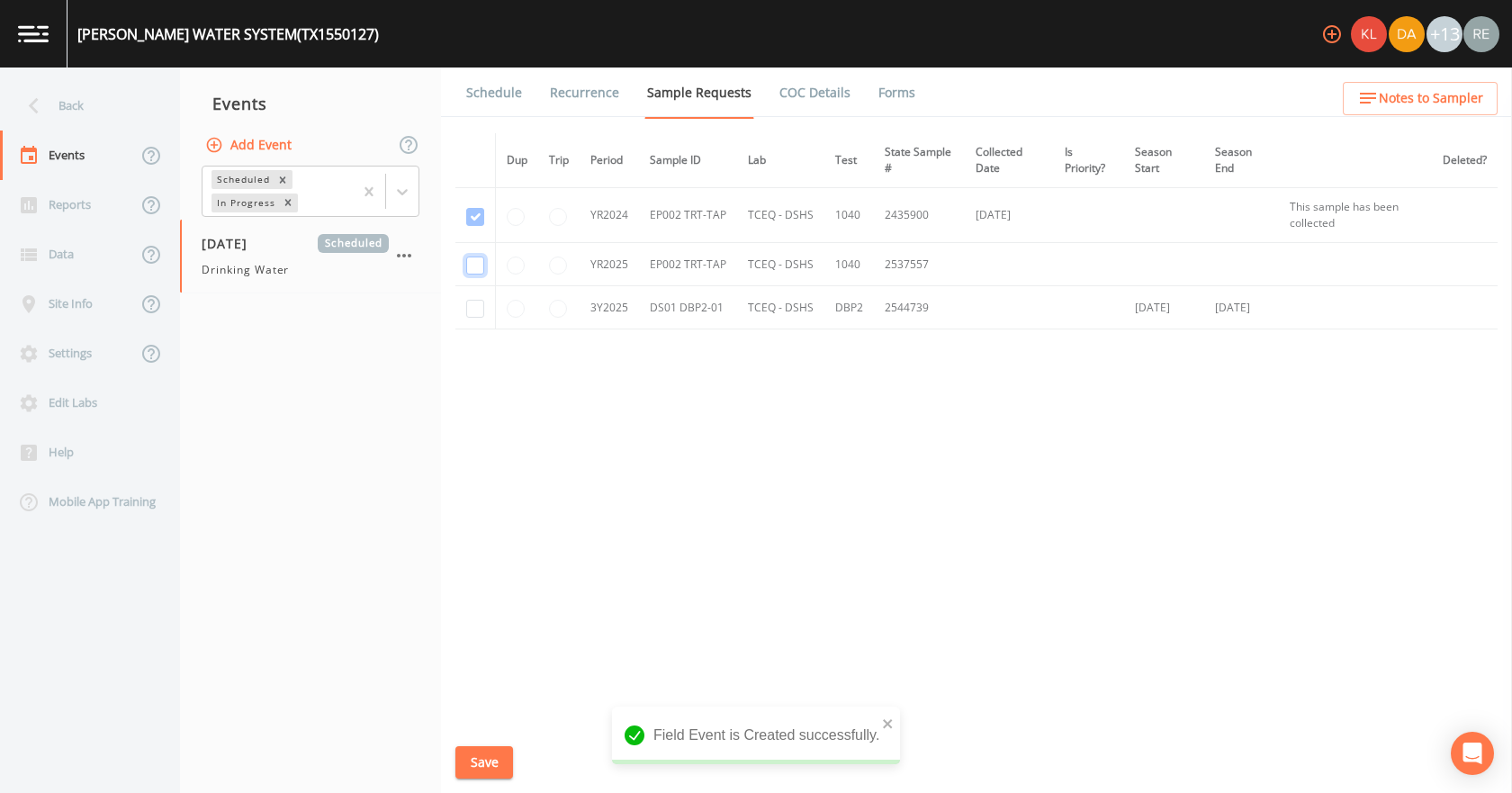
click at [480, 268] on input "checkbox" at bounding box center [475, 265] width 18 height 18
checkbox input "true"
click at [478, 308] on input "checkbox" at bounding box center [475, 308] width 18 height 18
checkbox input "true"
click at [487, 764] on button "Save" at bounding box center [484, 763] width 57 height 33
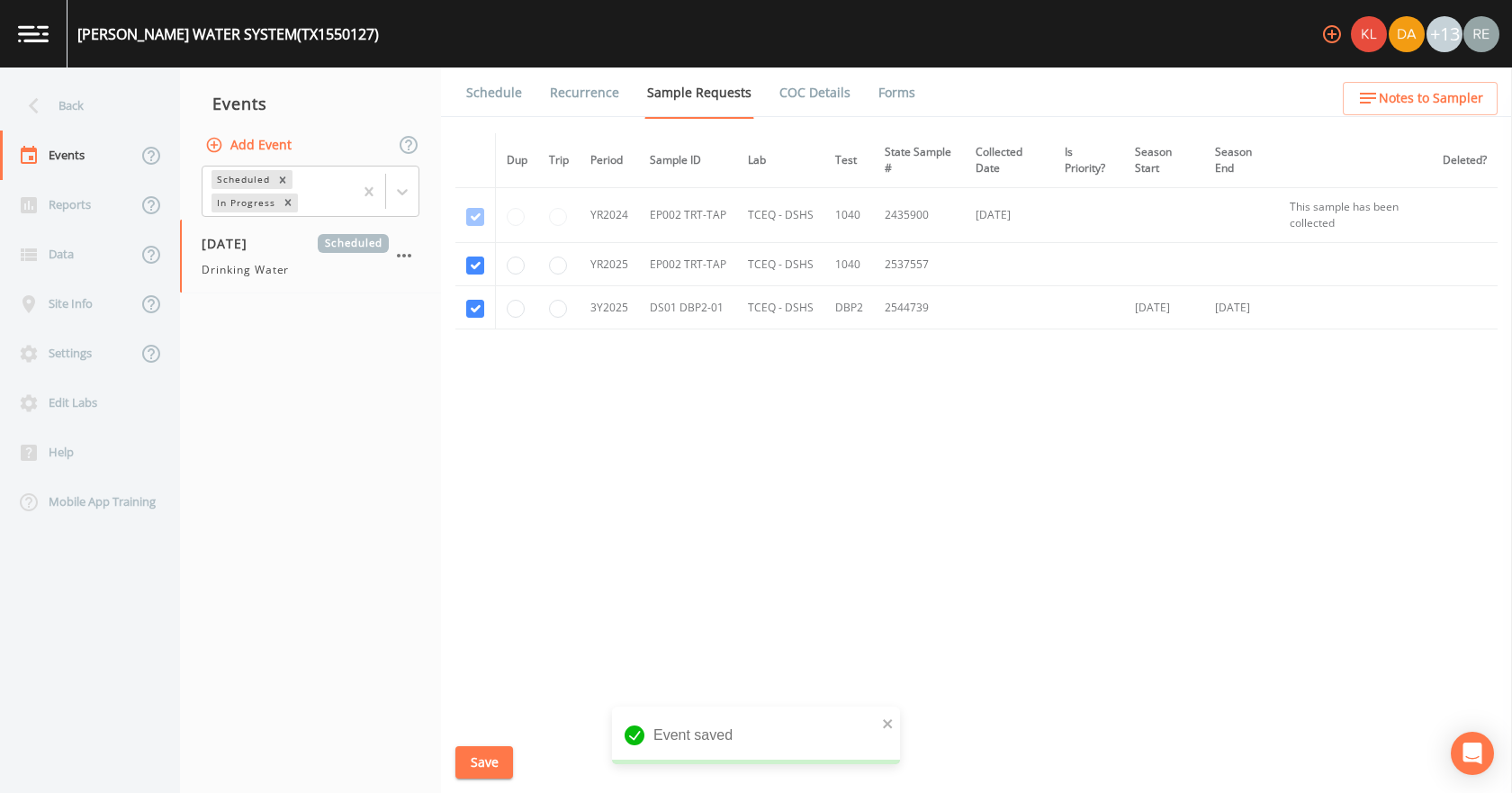
click at [484, 96] on link "Schedule" at bounding box center [494, 92] width 61 height 50
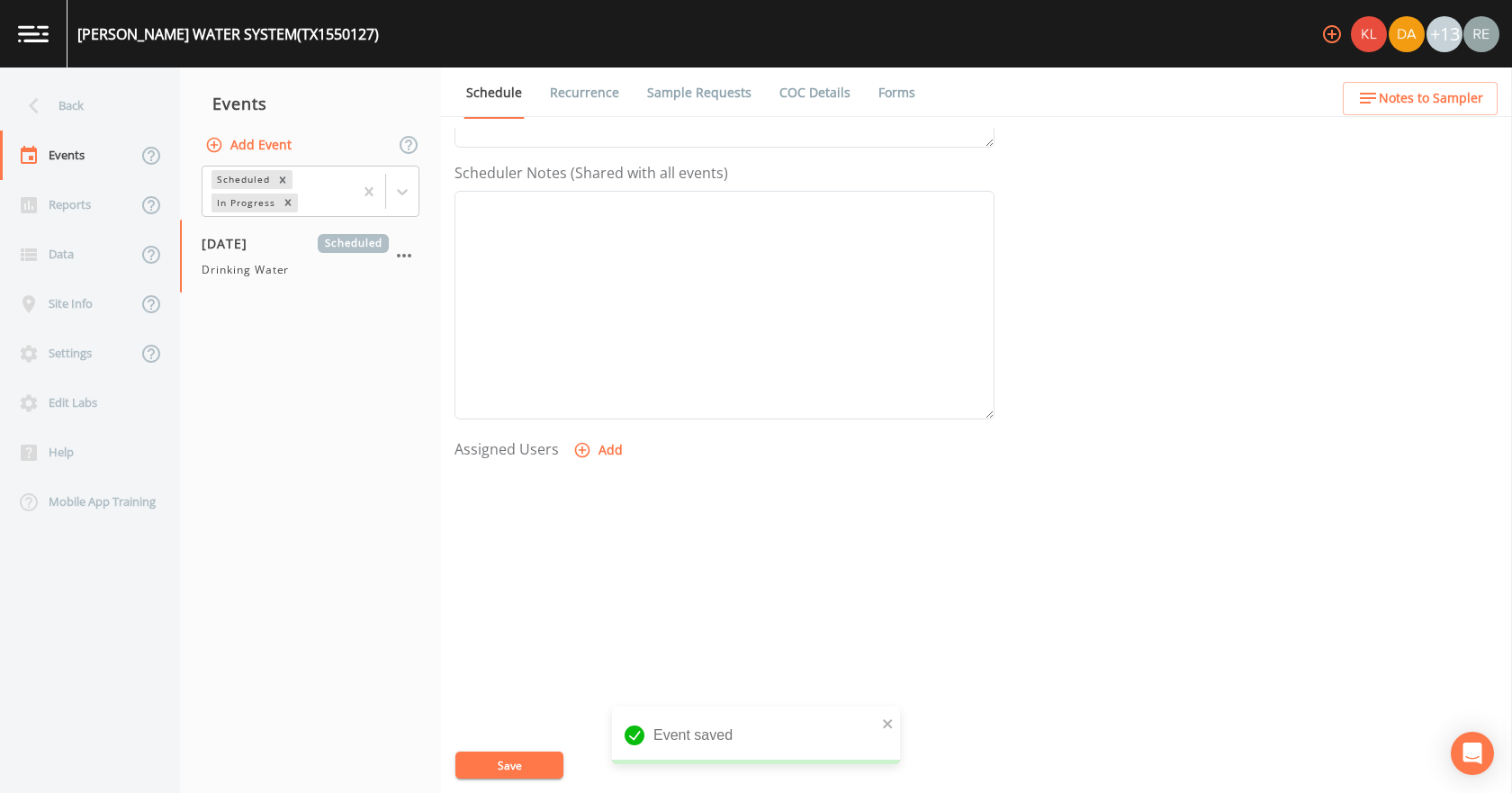
scroll to position [477, 0]
click at [600, 435] on button "Add" at bounding box center [599, 443] width 60 height 33
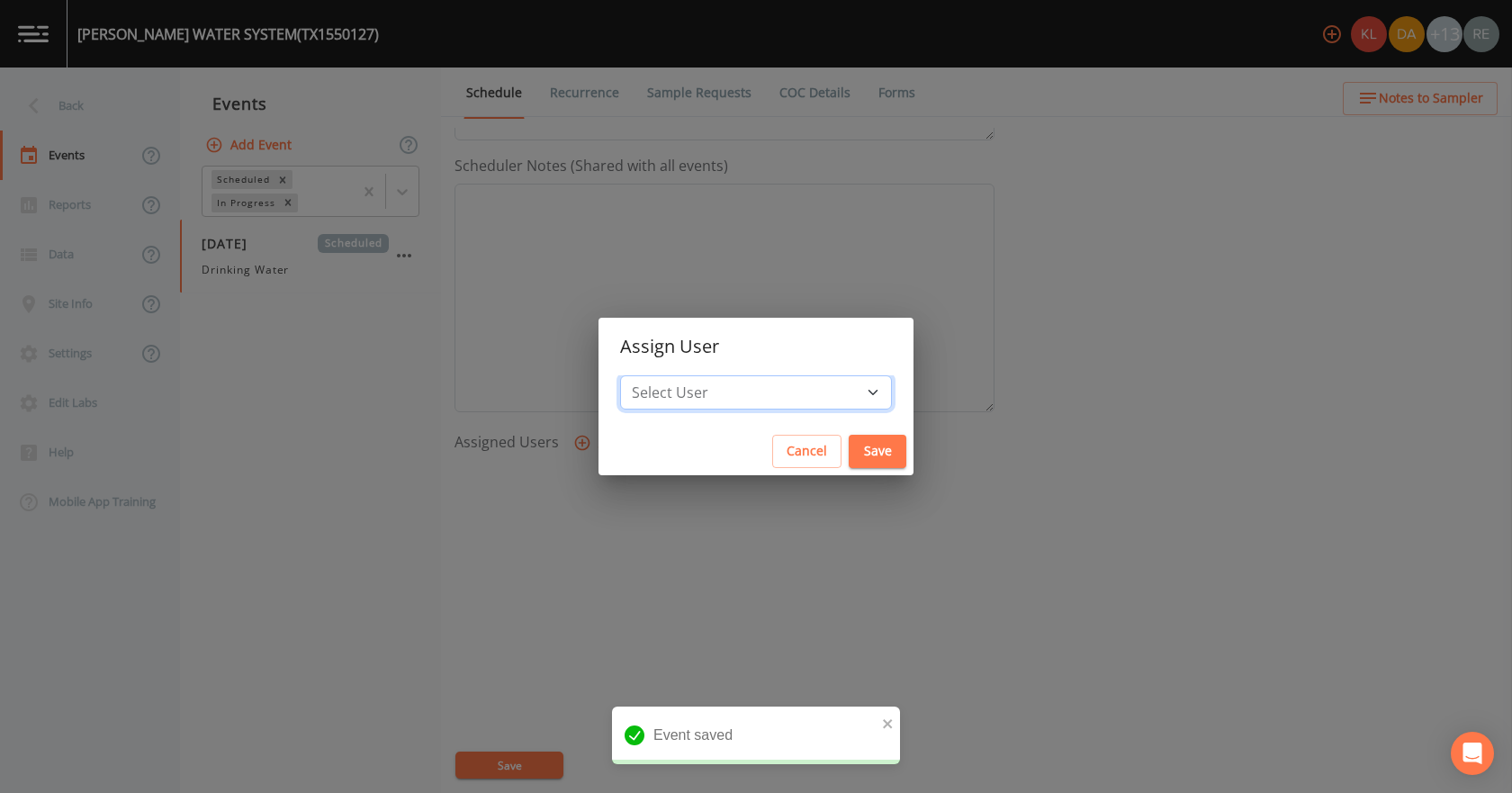
click at [717, 394] on select "Select User [PERSON_NAME] [PERSON_NAME] [PERSON_NAME] [PERSON_NAME] [PERSON_NAM…" at bounding box center [755, 392] width 271 height 34
select select "cda467bf-2385-465e-b0d0-2ef008f7967e"
click at [677, 375] on select "Select User [PERSON_NAME] [PERSON_NAME] [PERSON_NAME] [PERSON_NAME] [PERSON_NAM…" at bounding box center [755, 392] width 271 height 34
drag, startPoint x: 811, startPoint y: 443, endPoint x: 764, endPoint y: 501, distance: 74.7
click at [848, 442] on button "Save" at bounding box center [877, 451] width 57 height 33
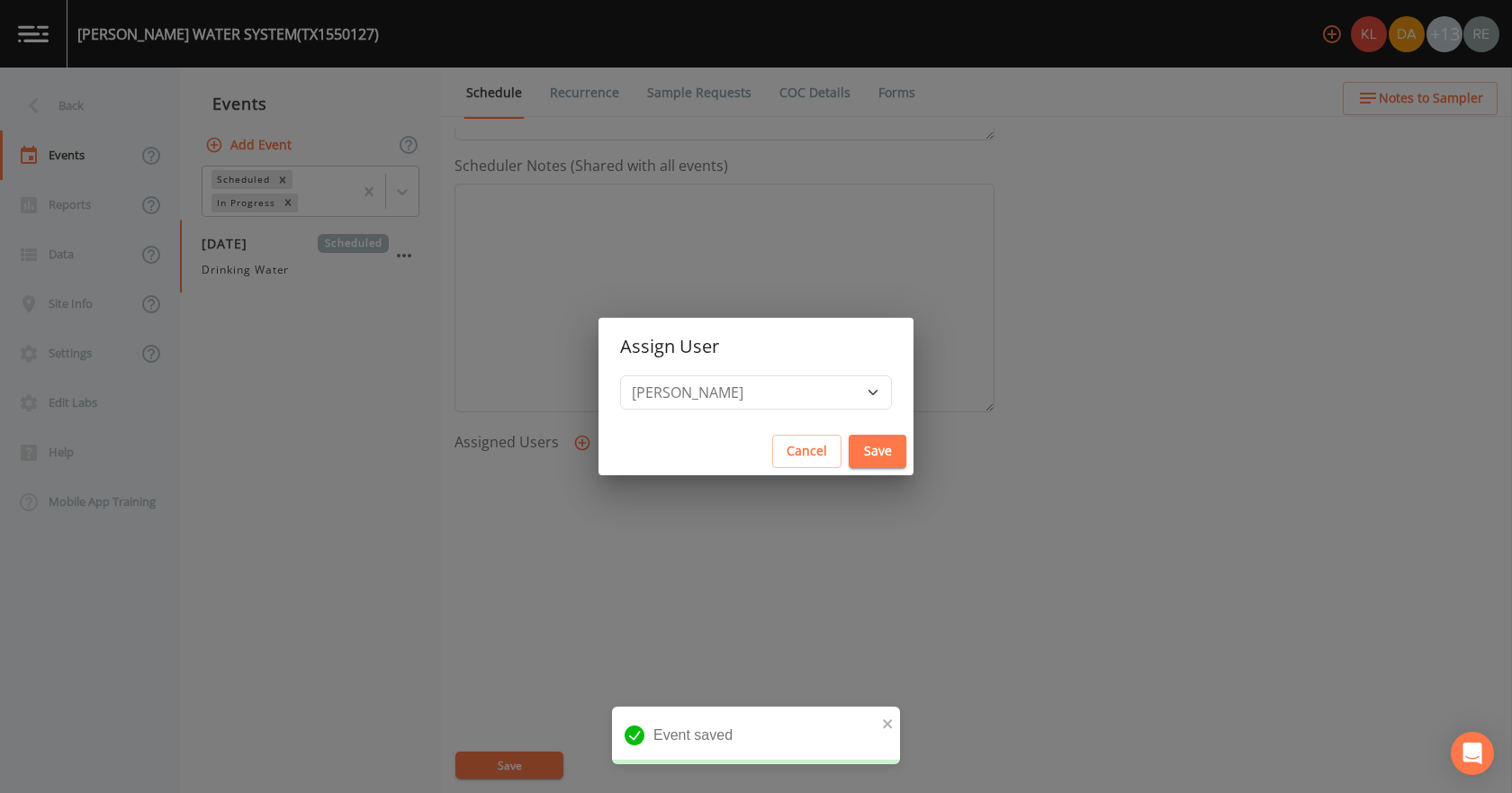
select select
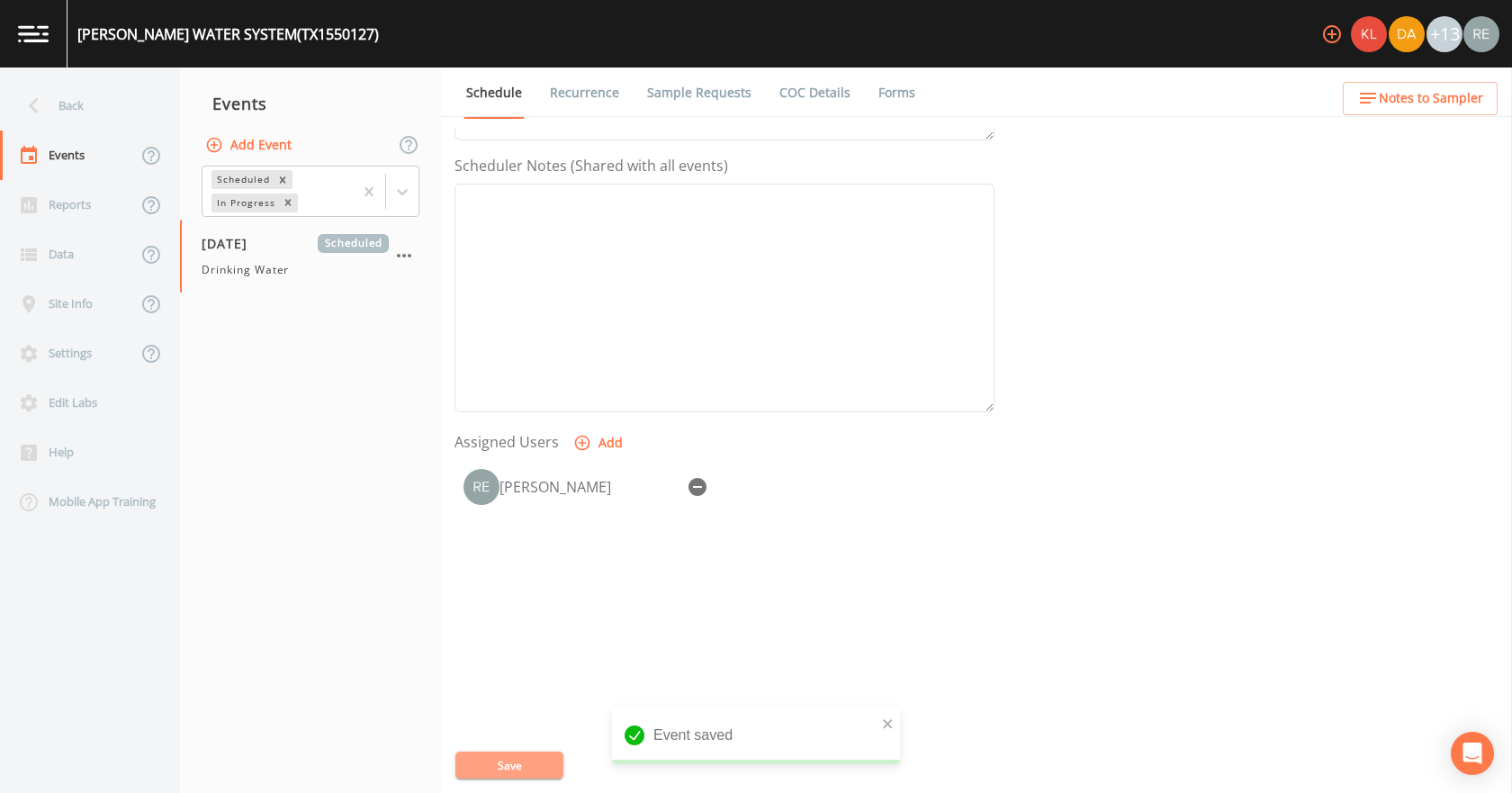
click at [541, 758] on button "Save" at bounding box center [508, 764] width 108 height 27
click at [90, 113] on div "Back" at bounding box center [81, 106] width 162 height 50
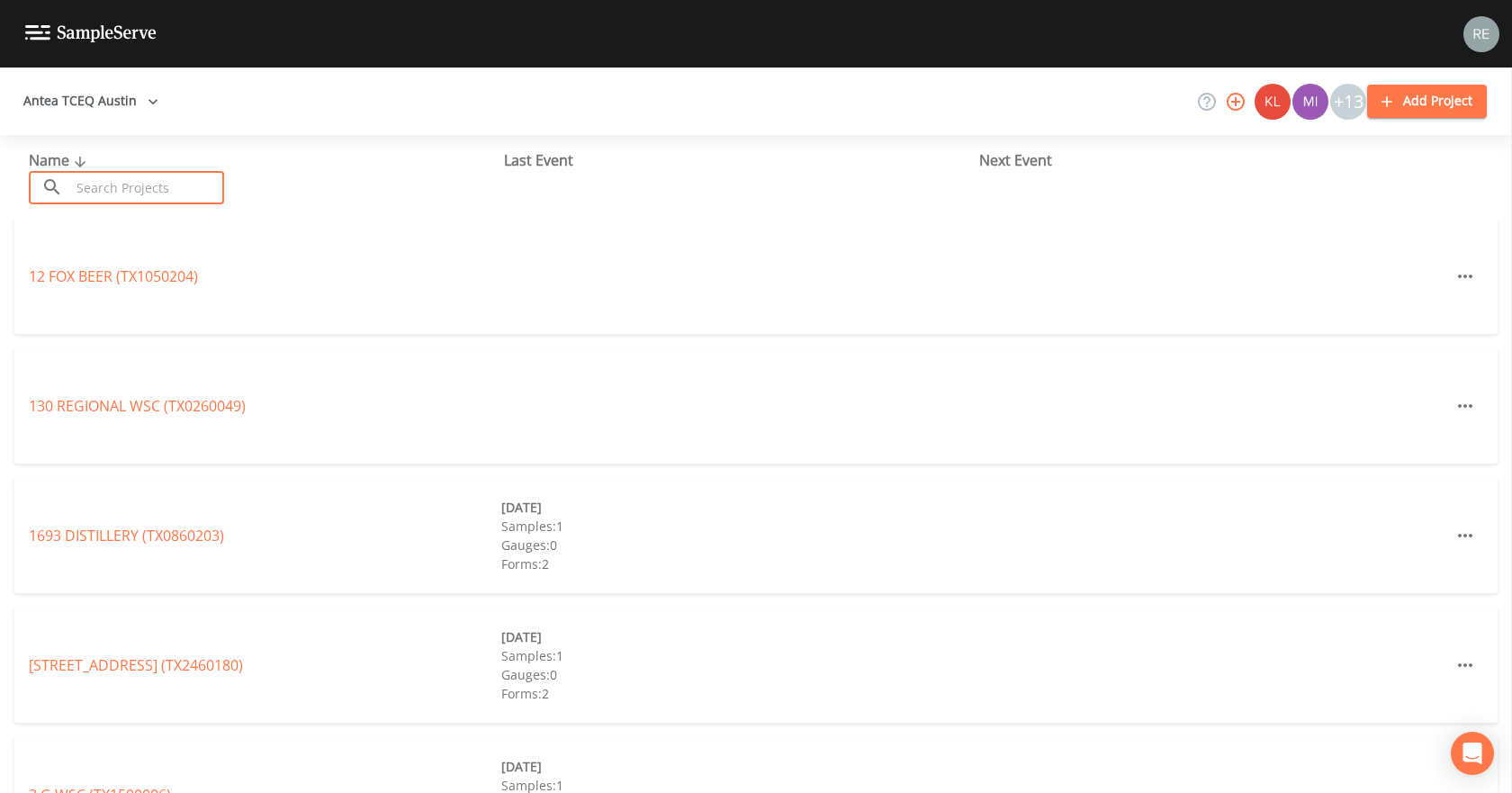
click at [195, 182] on input "text" at bounding box center [148, 188] width 154 height 33
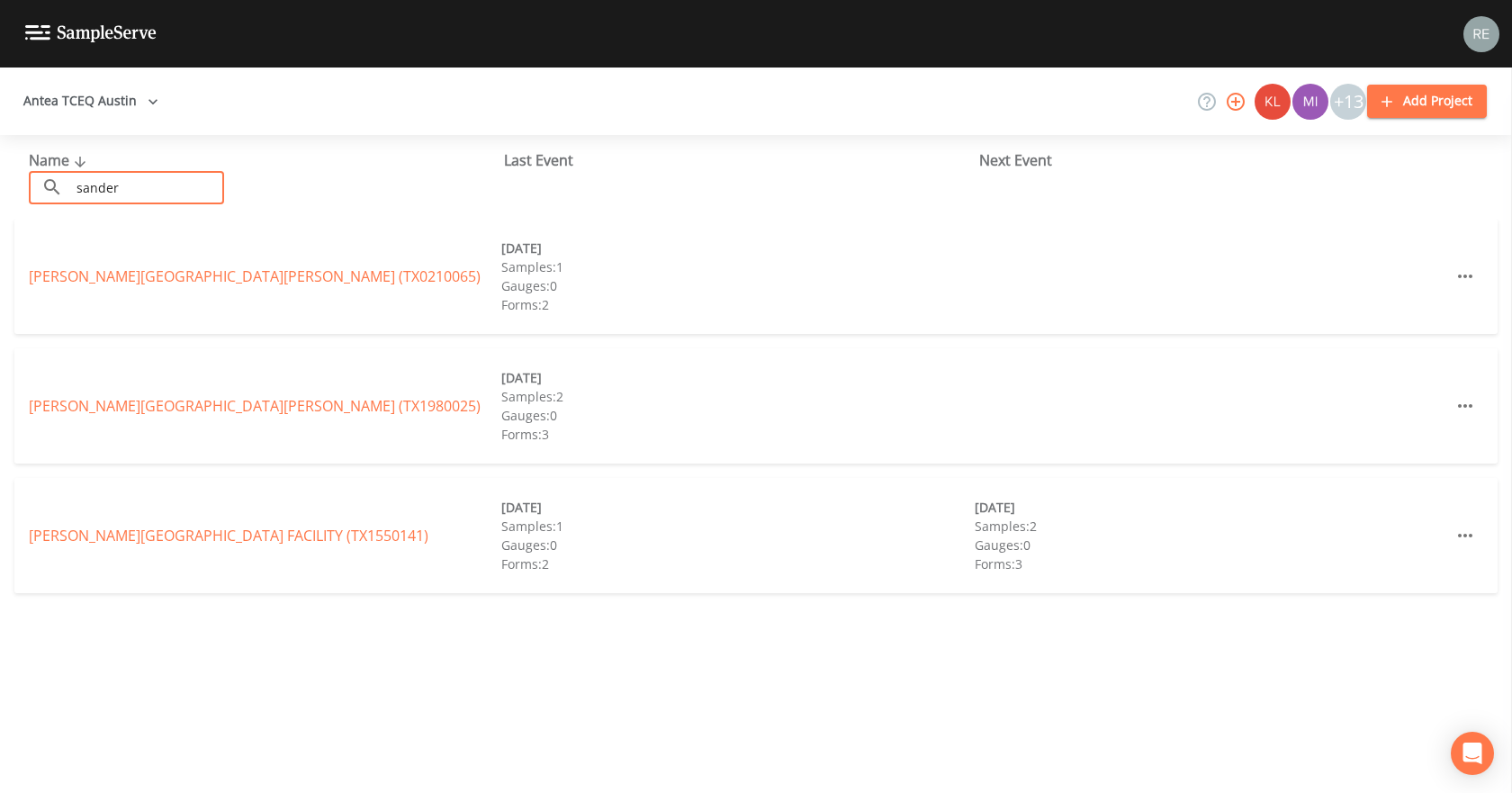
type input "sander"
click at [177, 524] on div "[PERSON_NAME][GEOGRAPHIC_DATA] (TX1550141) [DATE] Samples: 1 Gauges: 0 Forms: 2…" at bounding box center [756, 535] width 1483 height 115
click at [216, 534] on link "[PERSON_NAME][GEOGRAPHIC_DATA] FACILITY (TX1550141)" at bounding box center [229, 535] width 400 height 20
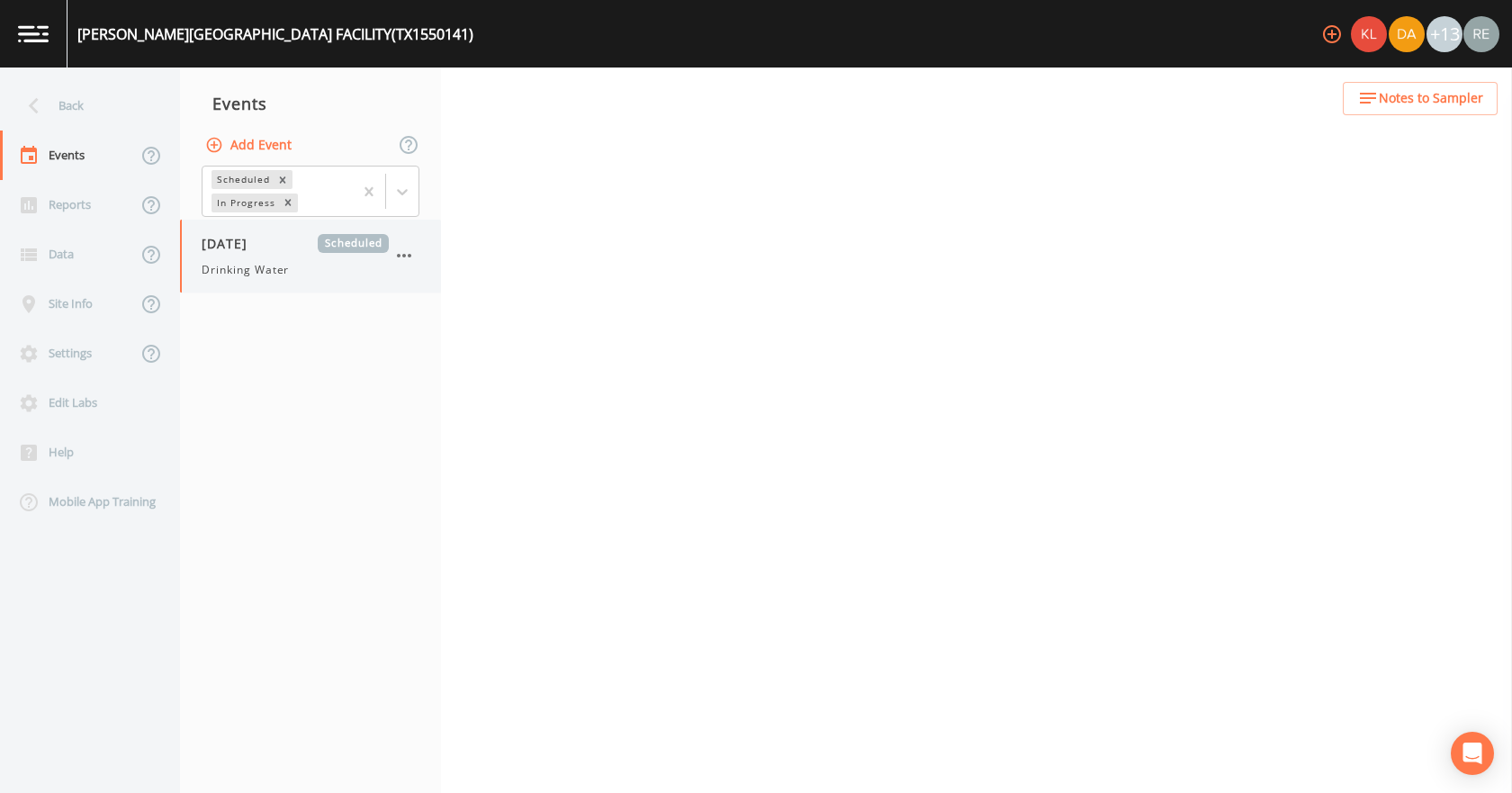
click at [245, 262] on span "Drinking Water" at bounding box center [246, 269] width 88 height 16
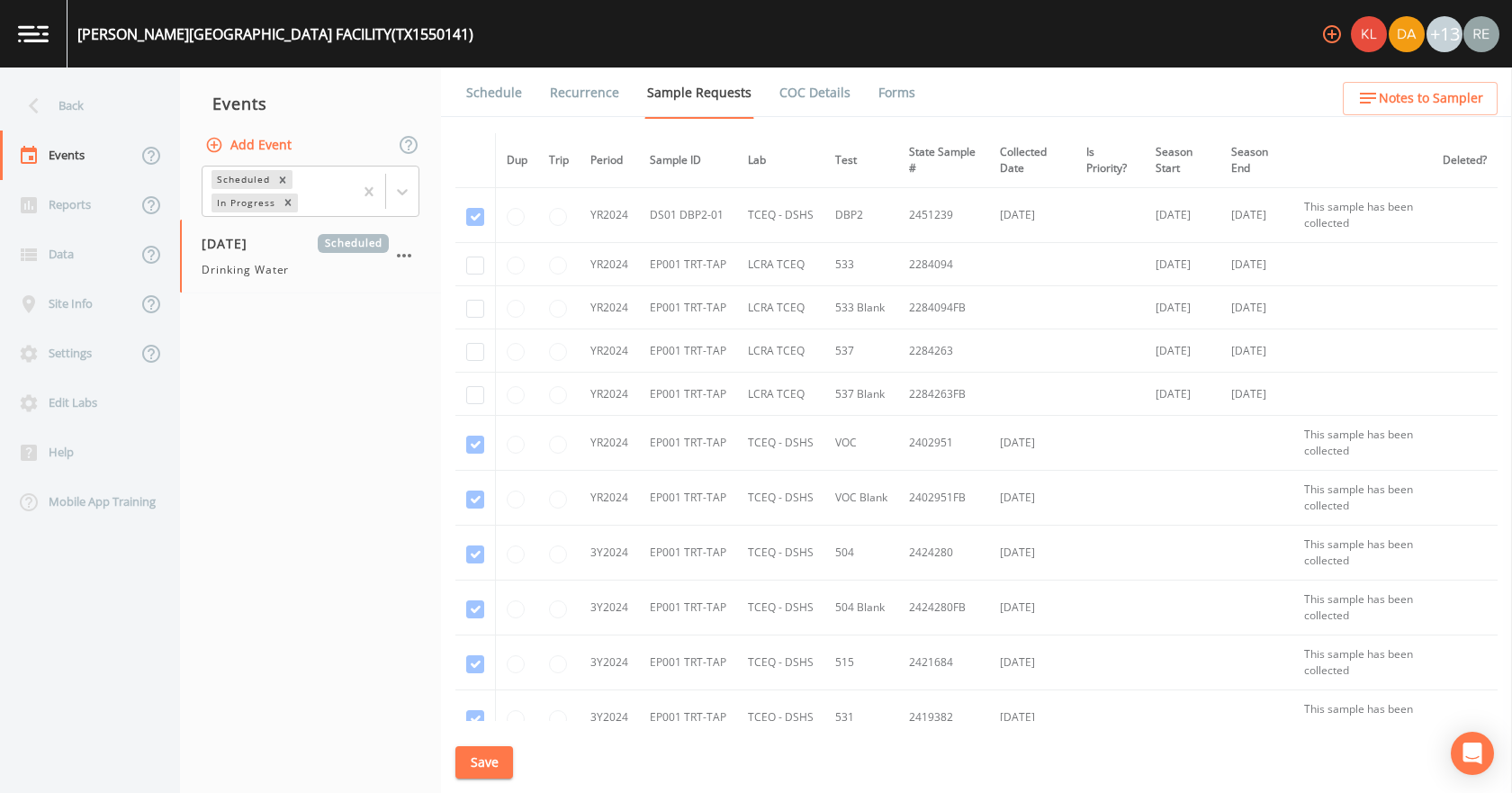
click at [496, 98] on link "Schedule" at bounding box center [494, 92] width 61 height 50
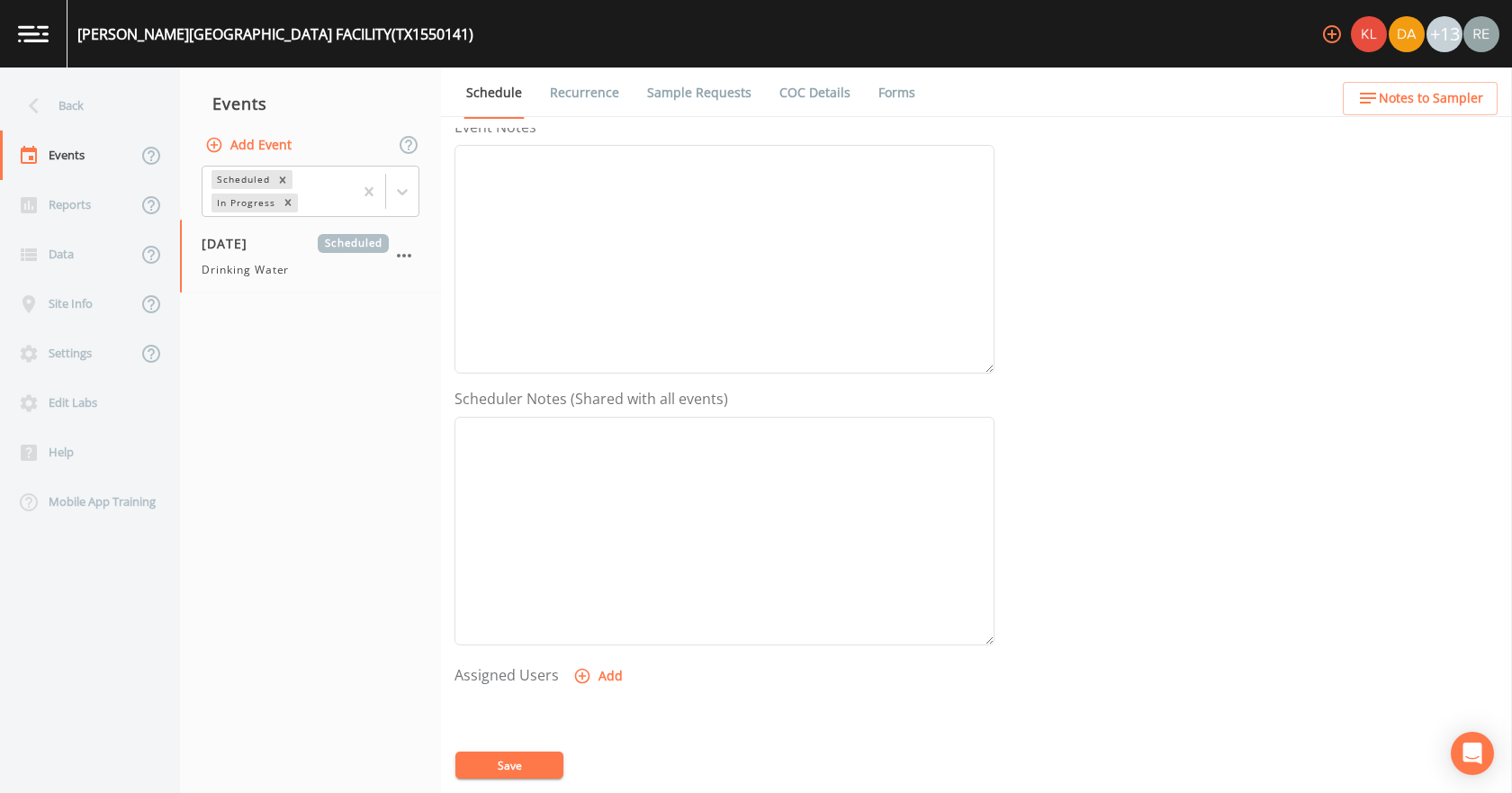
scroll to position [477, 0]
click at [593, 449] on button "Add" at bounding box center [599, 443] width 60 height 33
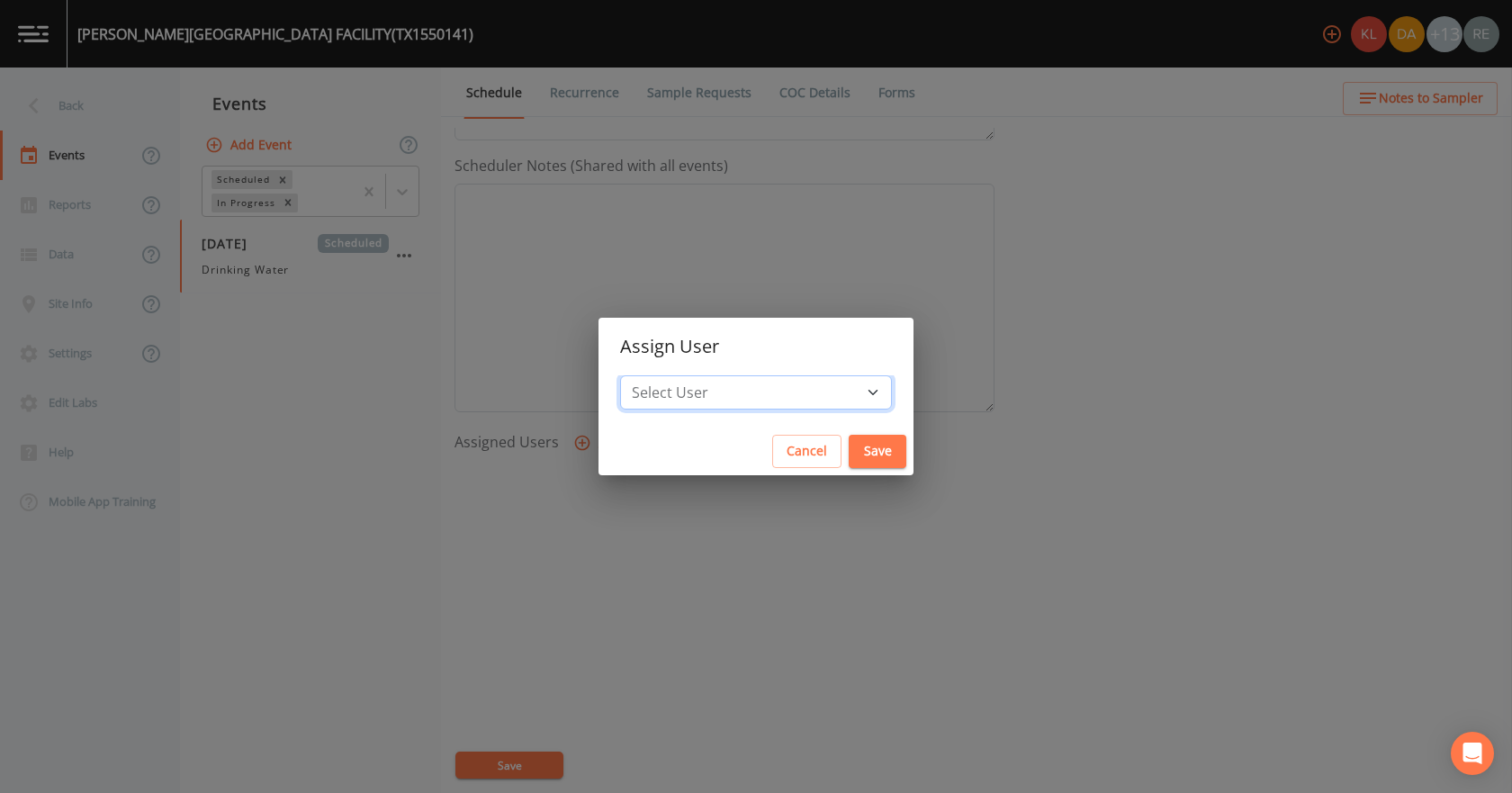
click at [714, 379] on select "Select User [PERSON_NAME] [PERSON_NAME] [PERSON_NAME] [PERSON_NAME] [PERSON_NAM…" at bounding box center [755, 392] width 271 height 34
select select "cda467bf-2385-465e-b0d0-2ef008f7967e"
click at [677, 375] on select "Select User [PERSON_NAME] [PERSON_NAME] [PERSON_NAME] [PERSON_NAME] [PERSON_NAM…" at bounding box center [755, 392] width 271 height 34
drag, startPoint x: 827, startPoint y: 441, endPoint x: 815, endPoint y: 452, distance: 16.3
click at [848, 441] on button "Save" at bounding box center [877, 451] width 57 height 33
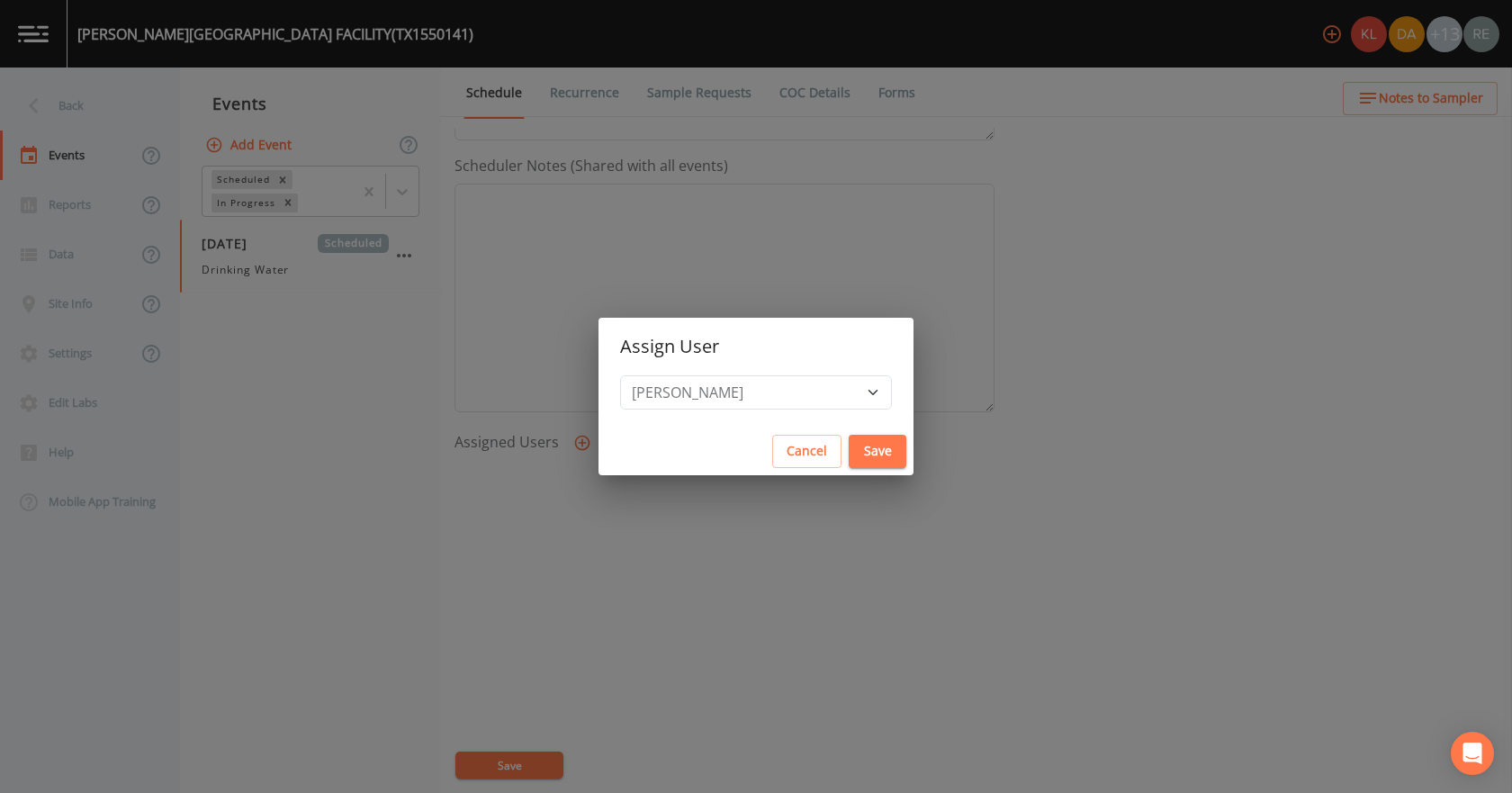
select select
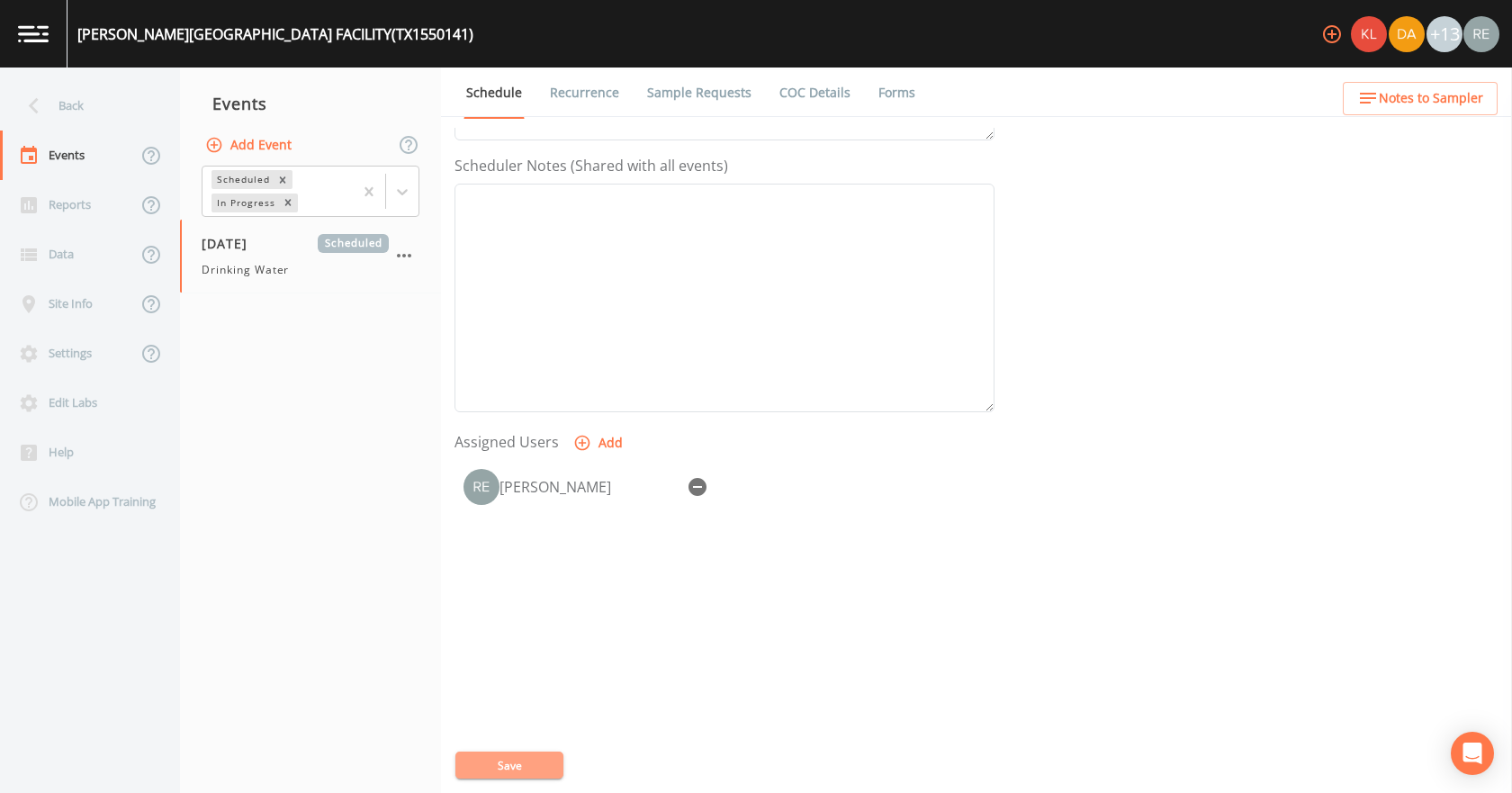
click at [542, 754] on button "Save" at bounding box center [508, 764] width 108 height 27
click at [109, 103] on div "Back" at bounding box center [81, 106] width 162 height 50
